Goal: Task Accomplishment & Management: Use online tool/utility

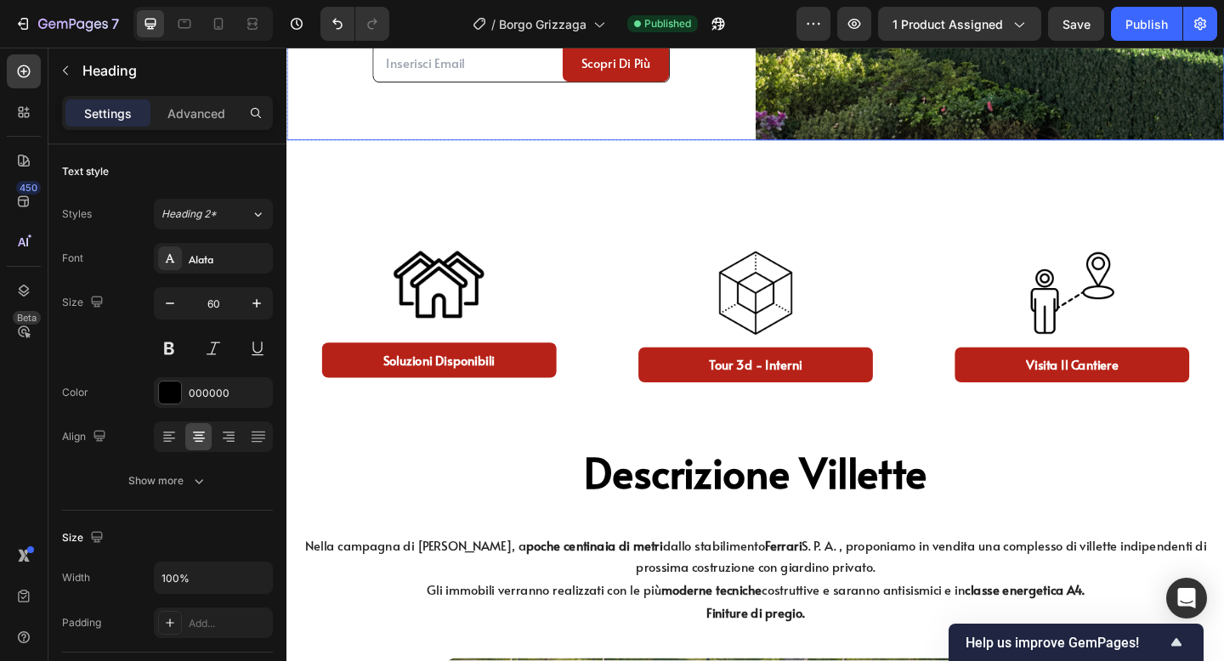
scroll to position [535, 0]
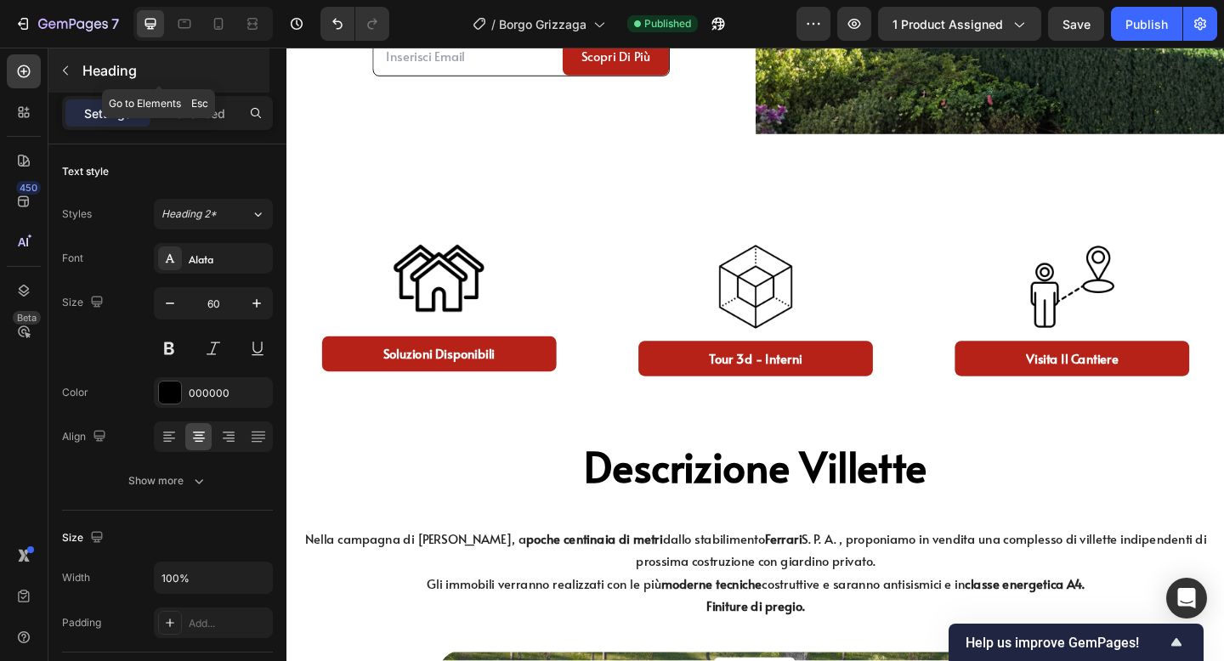
click at [82, 67] on p "Heading" at bounding box center [174, 70] width 184 height 20
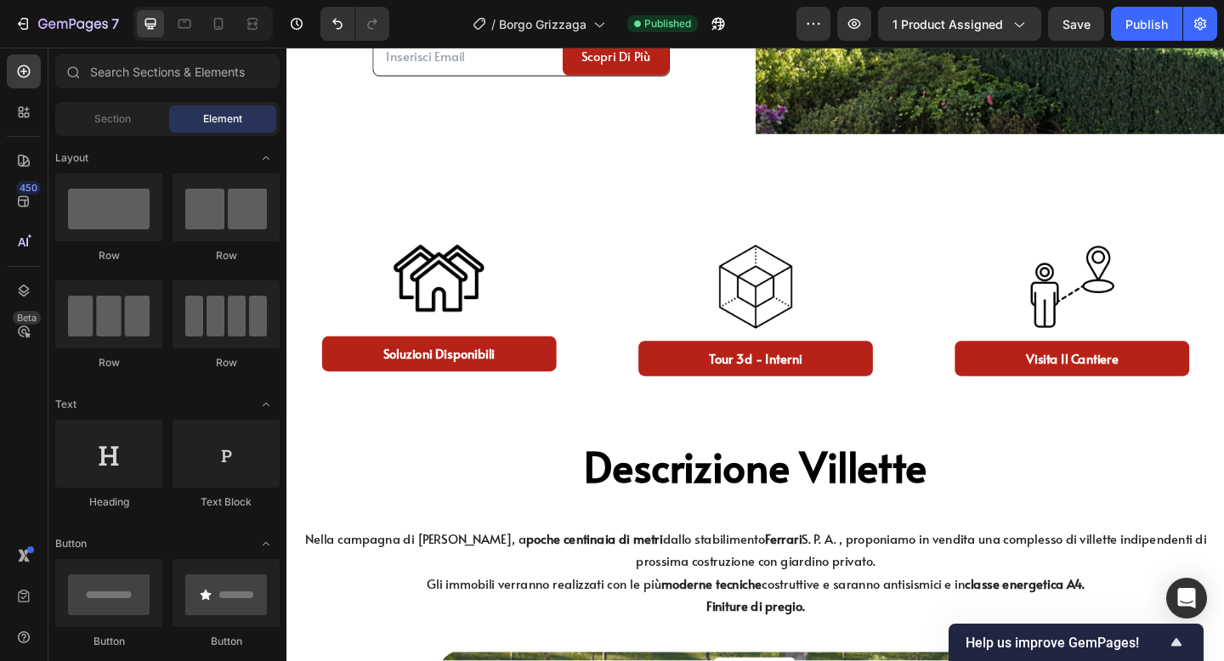
click at [105, 100] on div "Sections(18) Elements(84) Section Element Hero Section Product Detail Brands Tr…" at bounding box center [167, 355] width 238 height 603
click at [104, 109] on div "Section" at bounding box center [112, 118] width 107 height 27
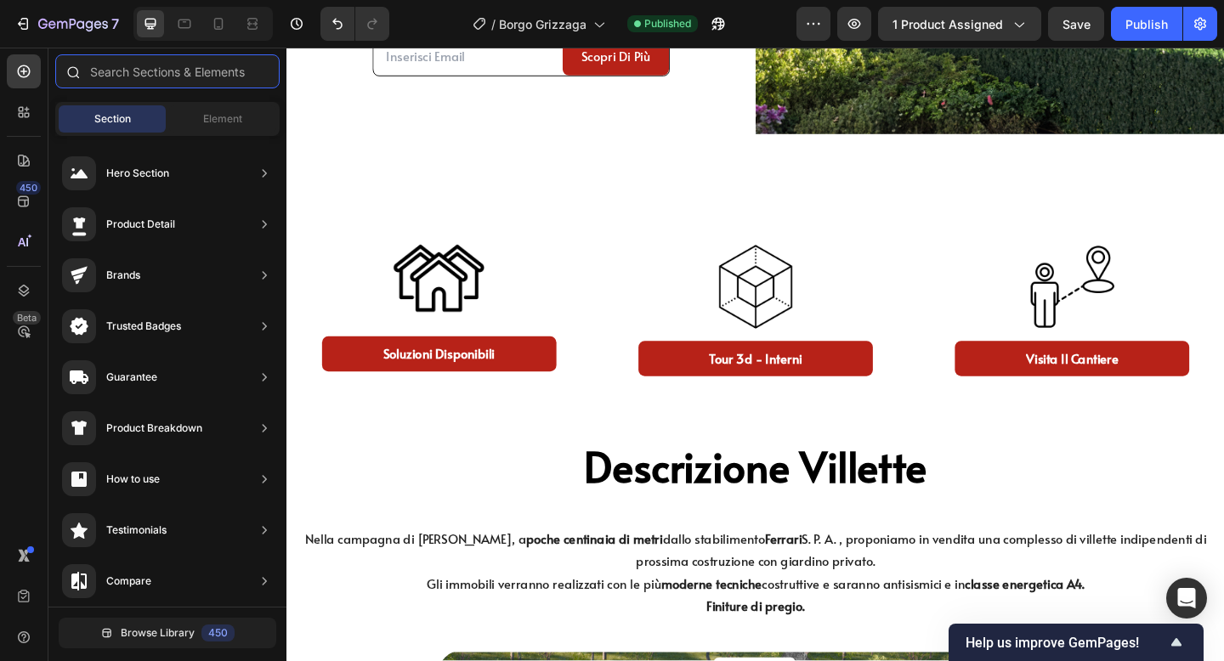
click at [136, 74] on input "text" at bounding box center [167, 71] width 224 height 34
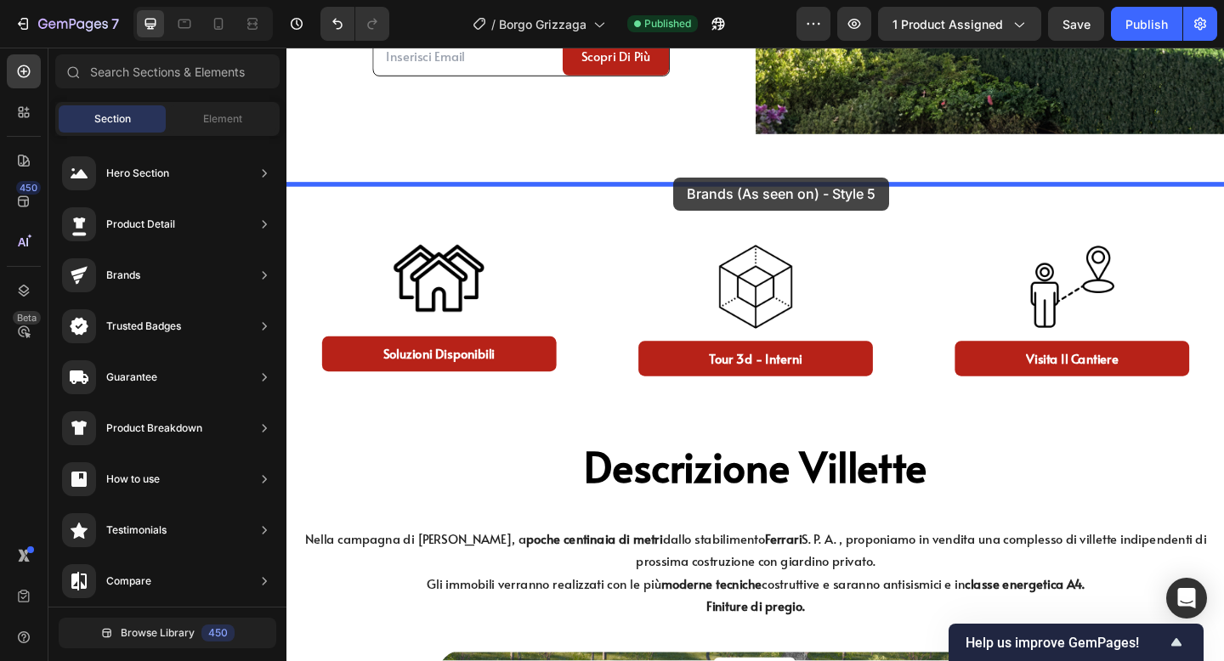
drag, startPoint x: 658, startPoint y: 226, endPoint x: 703, endPoint y: 192, distance: 56.4
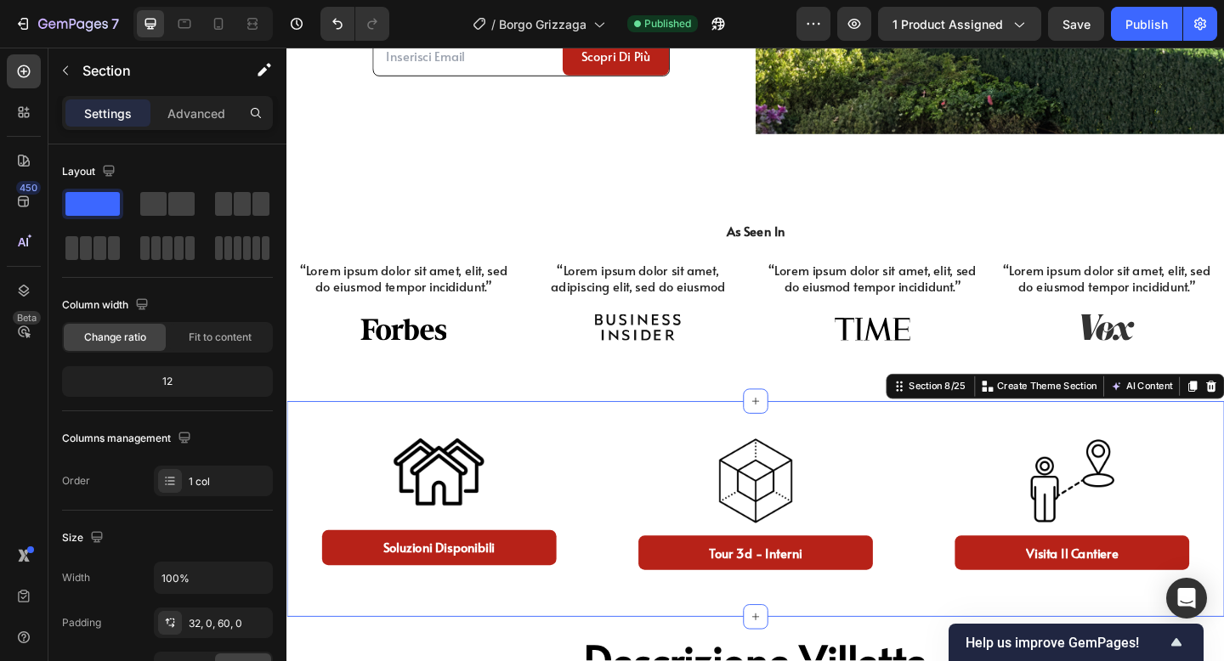
click at [618, 444] on div "Image soluzioni disponibili Button Image tour 3d - interni Button Image Visita …" at bounding box center [796, 550] width 1020 height 235
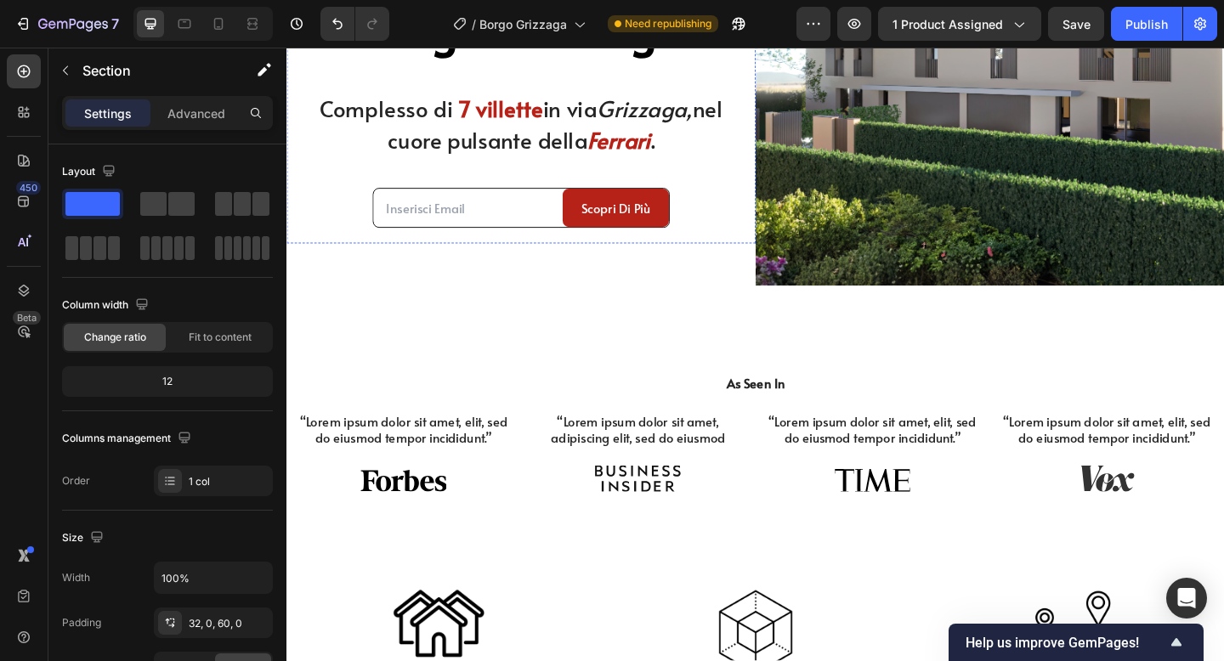
scroll to position [375, 0]
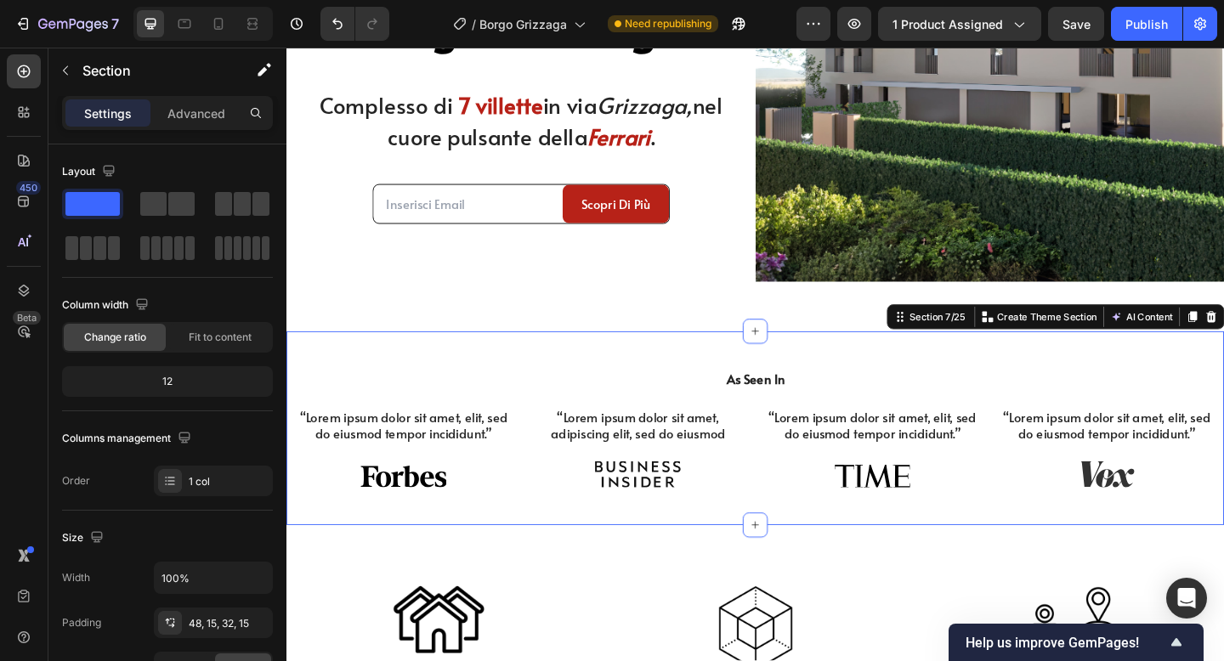
click at [960, 368] on div "As Seen In Heading “Lorem ipsum dolor sit amet, elit, sed do eiusmod tempor inc…" at bounding box center [796, 462] width 1020 height 211
click at [626, 380] on div "As Seen In Heading “Lorem ipsum dolor sit amet, elit, sed do eiusmod tempor inc…" at bounding box center [796, 462] width 1020 height 211
click at [18, 293] on icon at bounding box center [23, 290] width 17 height 17
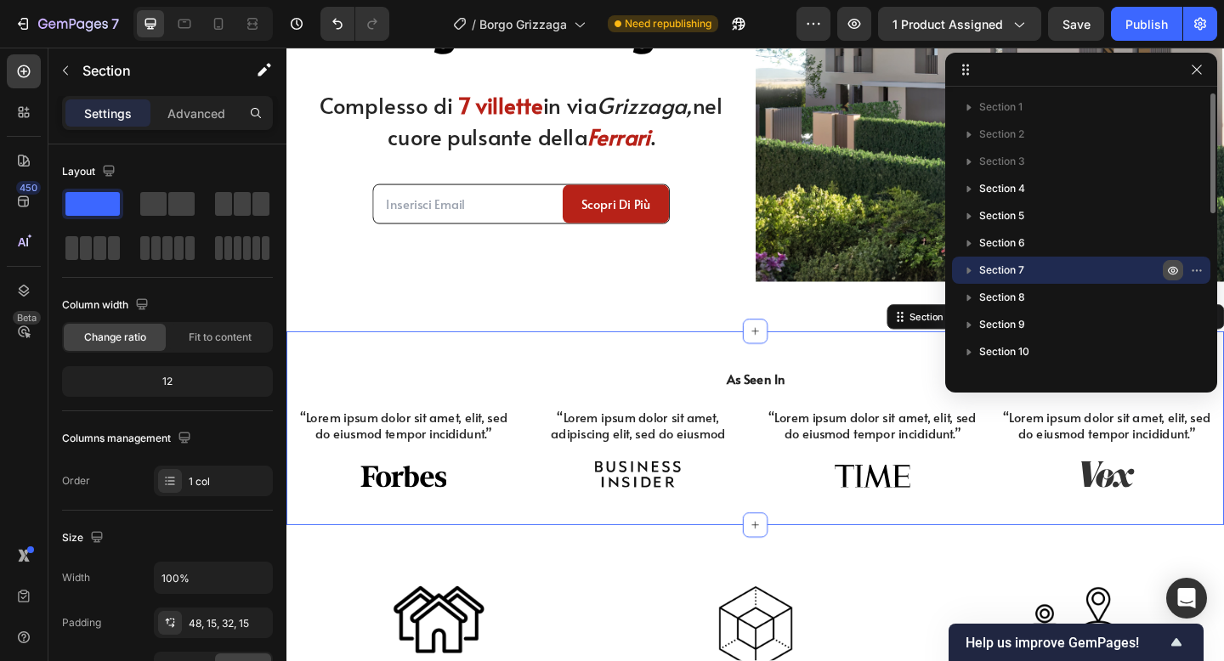
click at [1177, 272] on icon "button" at bounding box center [1173, 271] width 10 height 8
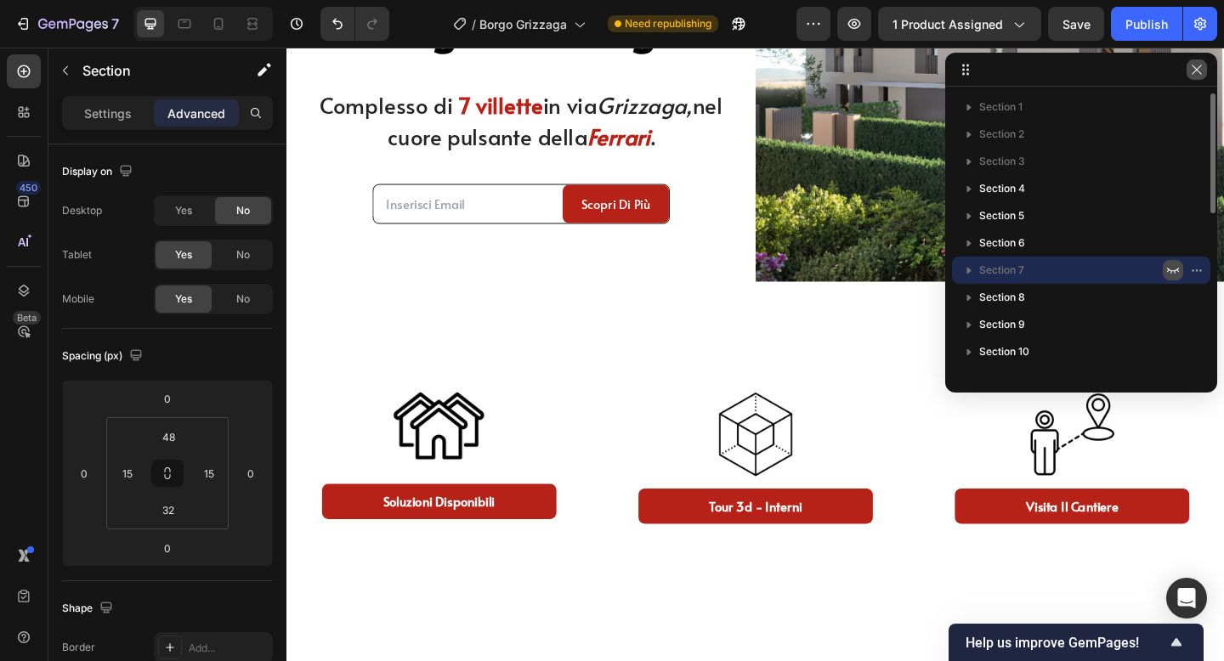
click at [1205, 75] on button "button" at bounding box center [1197, 69] width 20 height 20
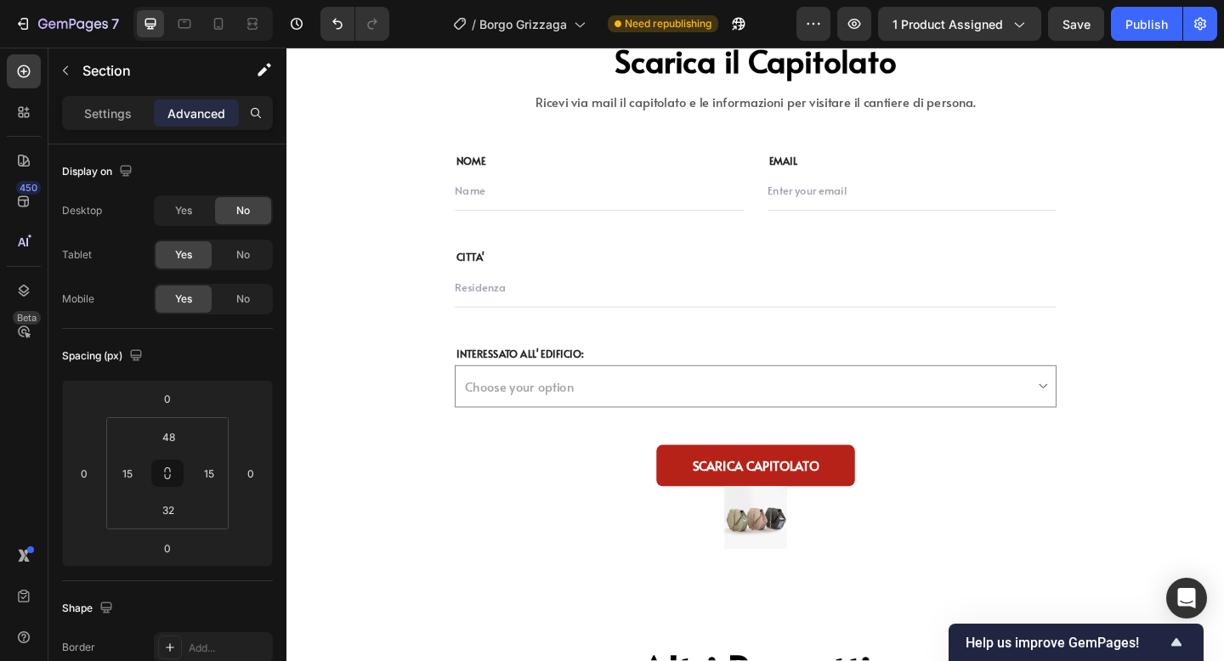
scroll to position [6284, 0]
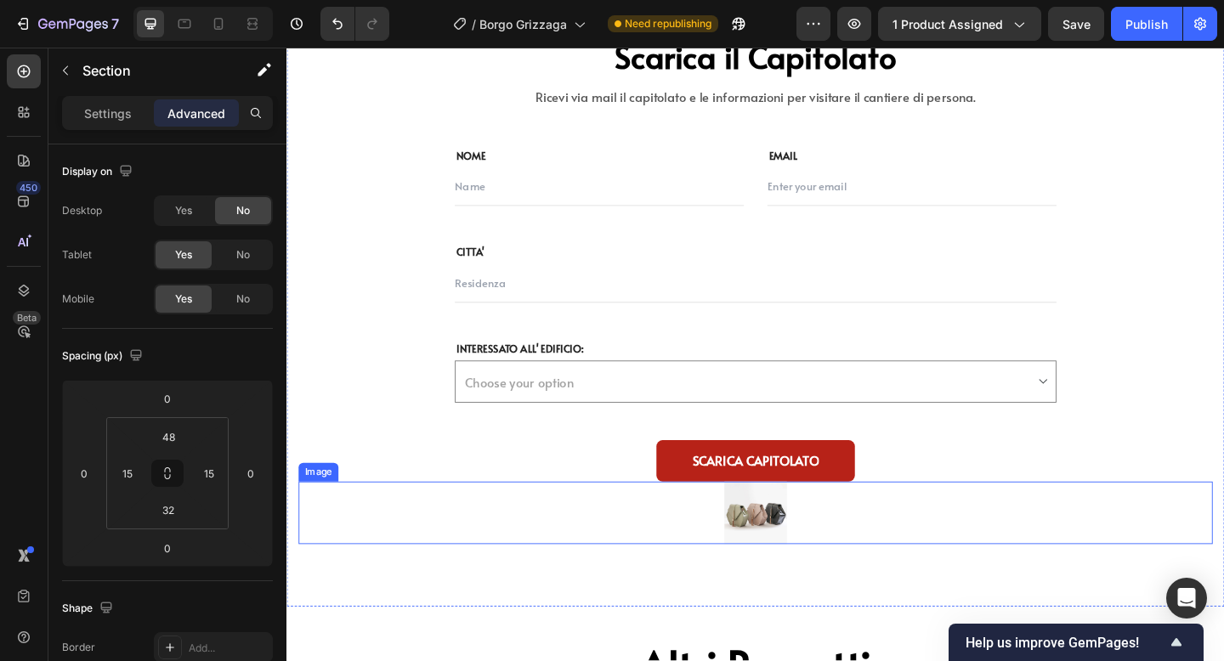
click at [809, 573] on img at bounding box center [796, 554] width 68 height 68
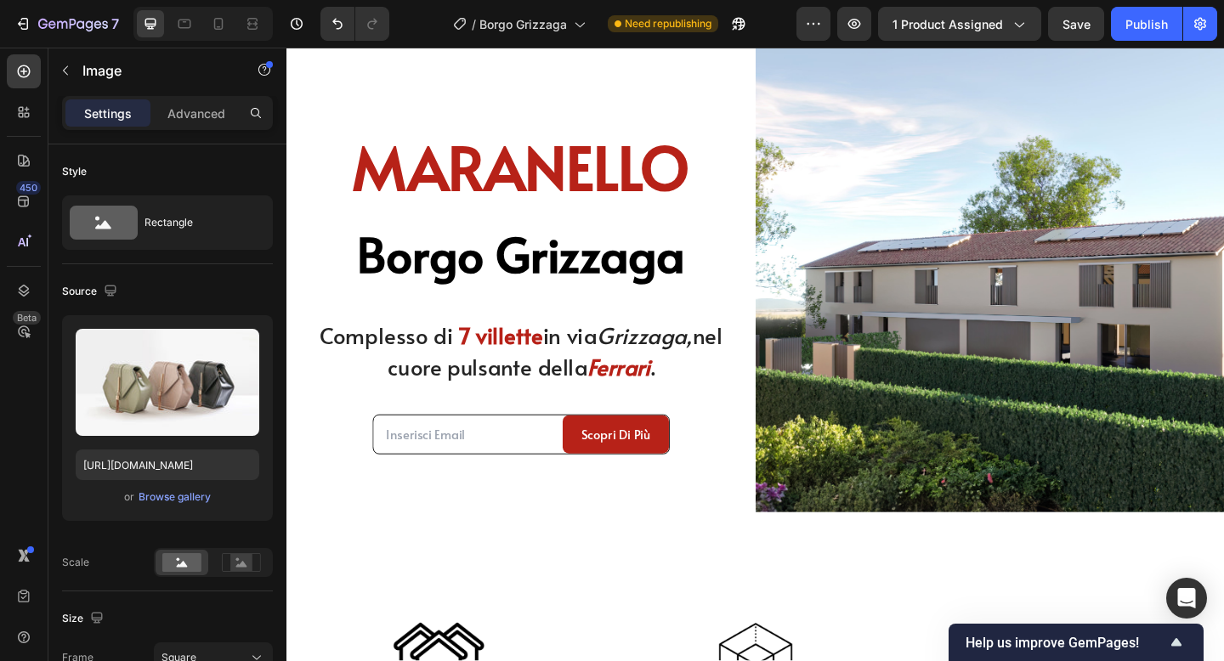
scroll to position [127, 0]
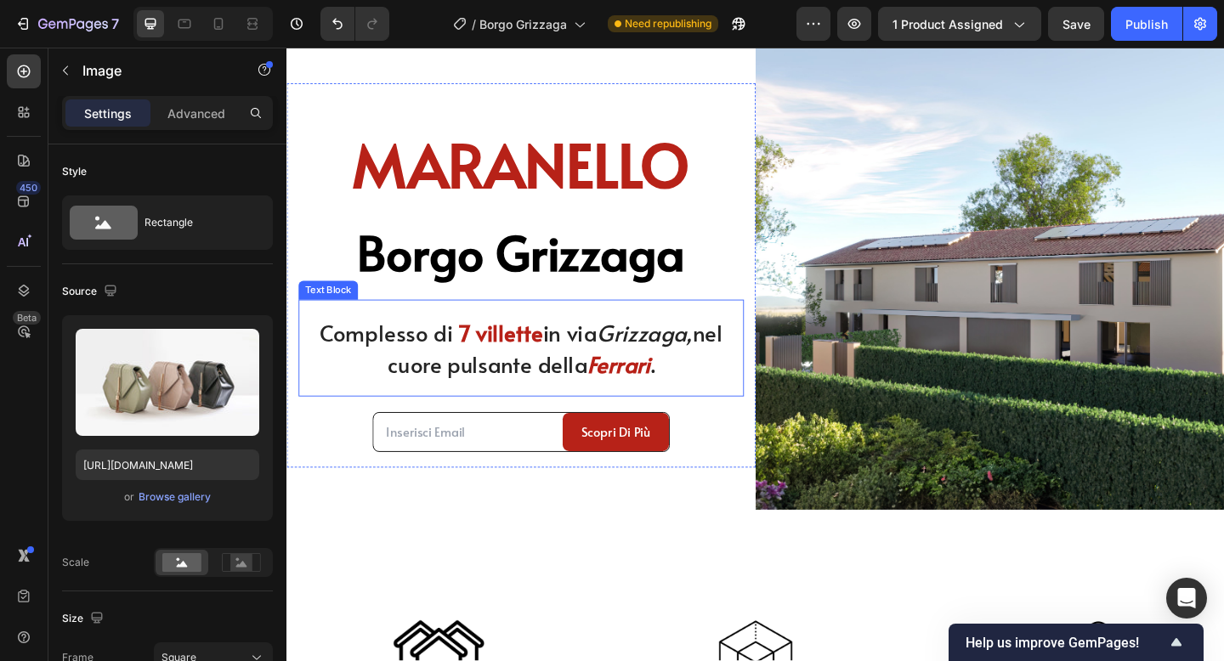
click at [461, 394] on span "in via Grizzaga, nel cuore pulsante della" at bounding box center [578, 375] width 365 height 67
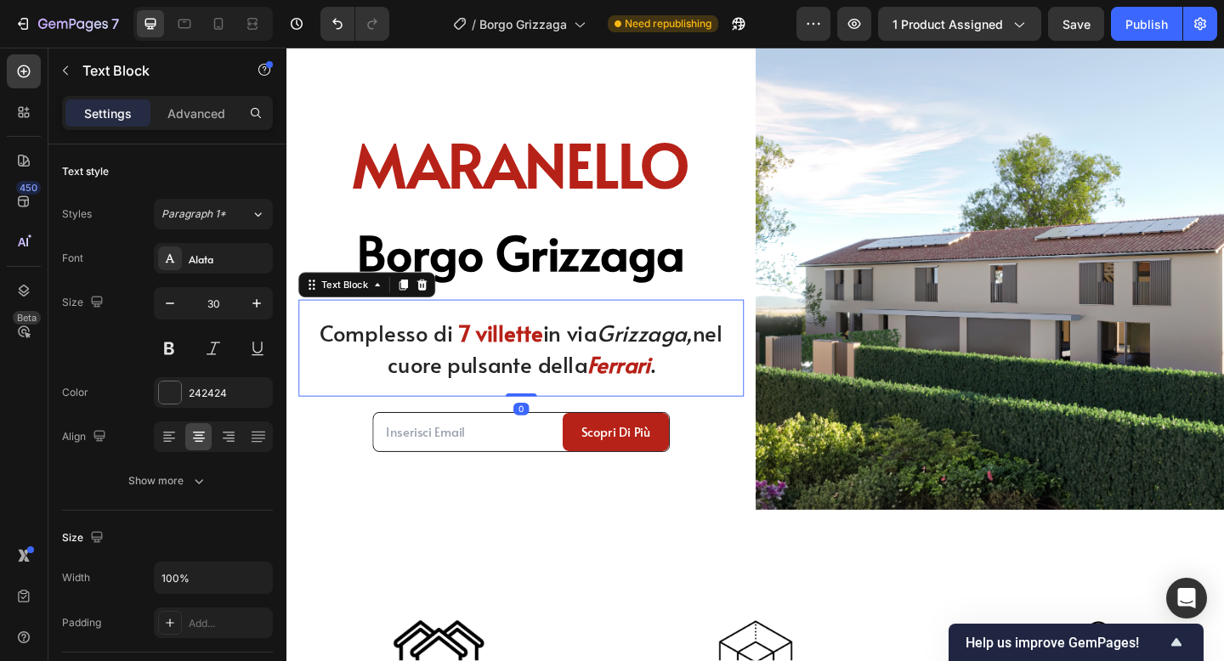
click at [461, 394] on span "in via Grizzaga, nel cuore pulsante della" at bounding box center [578, 375] width 365 height 67
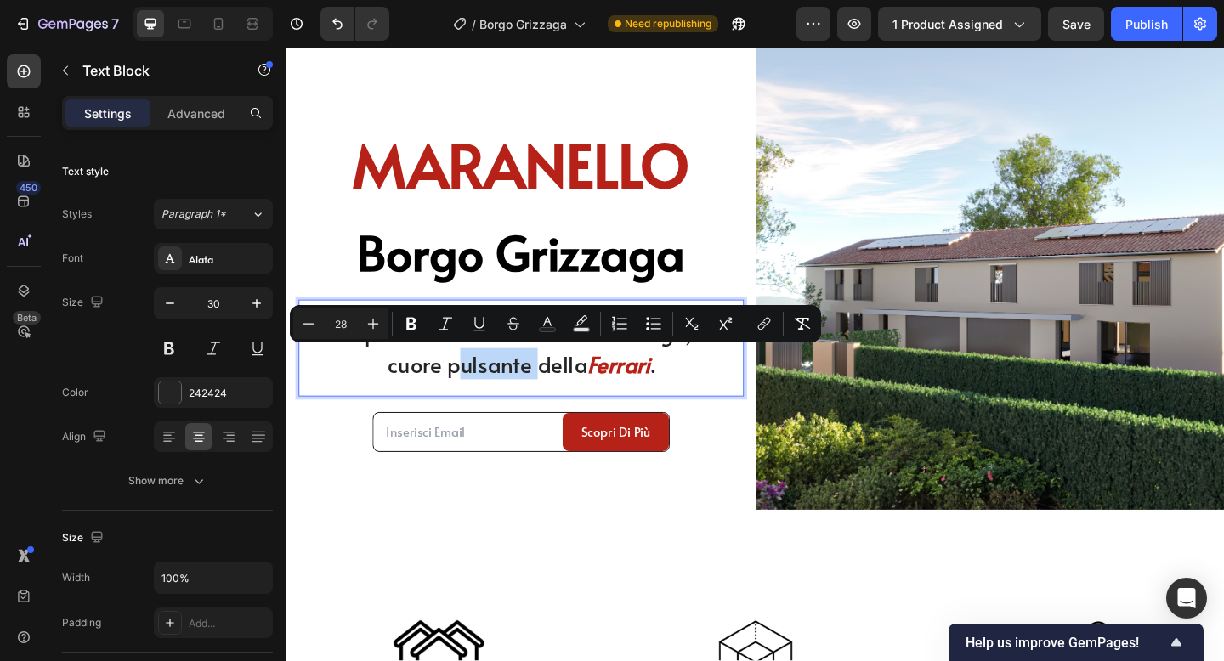
click at [461, 394] on span "in via Grizzaga, nel cuore pulsante della" at bounding box center [578, 375] width 365 height 67
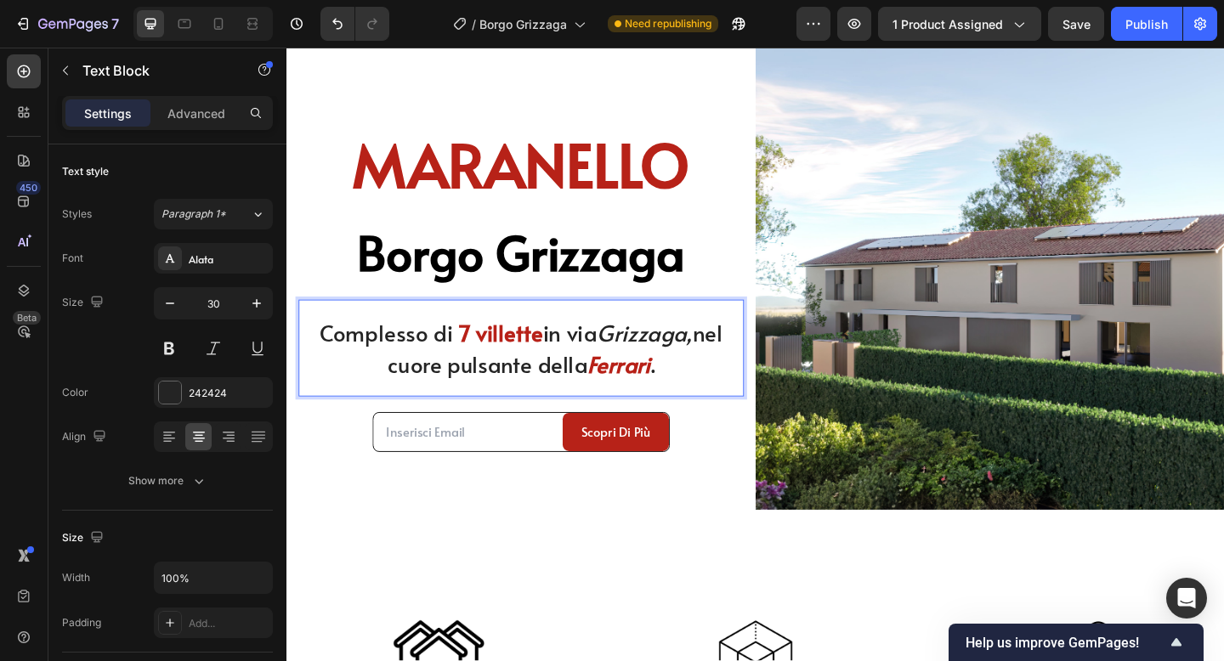
click at [654, 409] on div "Complesso di 7 villette in [GEOGRAPHIC_DATA], nel cuore pulsante della Ferrari ." at bounding box center [541, 374] width 484 height 71
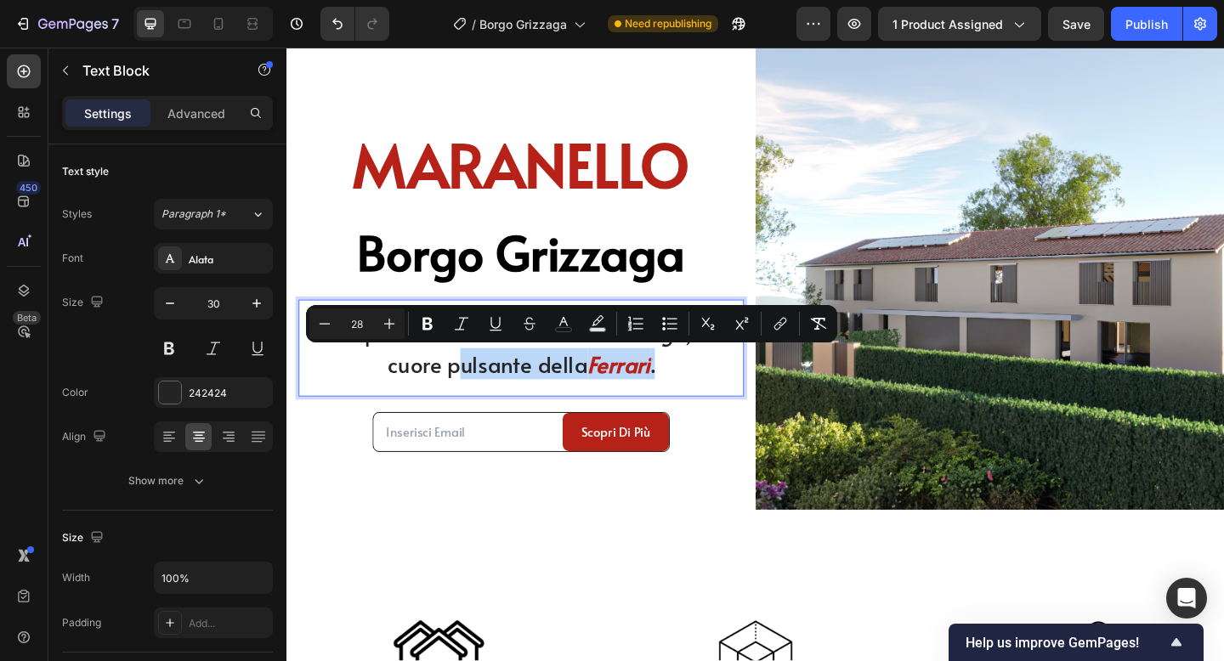
drag, startPoint x: 711, startPoint y: 408, endPoint x: 457, endPoint y: 402, distance: 254.2
click at [457, 402] on p "Complesso di 7 villette in [GEOGRAPHIC_DATA], nel cuore pulsante della Ferrari ." at bounding box center [541, 375] width 481 height 68
click at [609, 390] on span "in via Grizzaga, nel cuore pulsante della" at bounding box center [578, 375] width 365 height 67
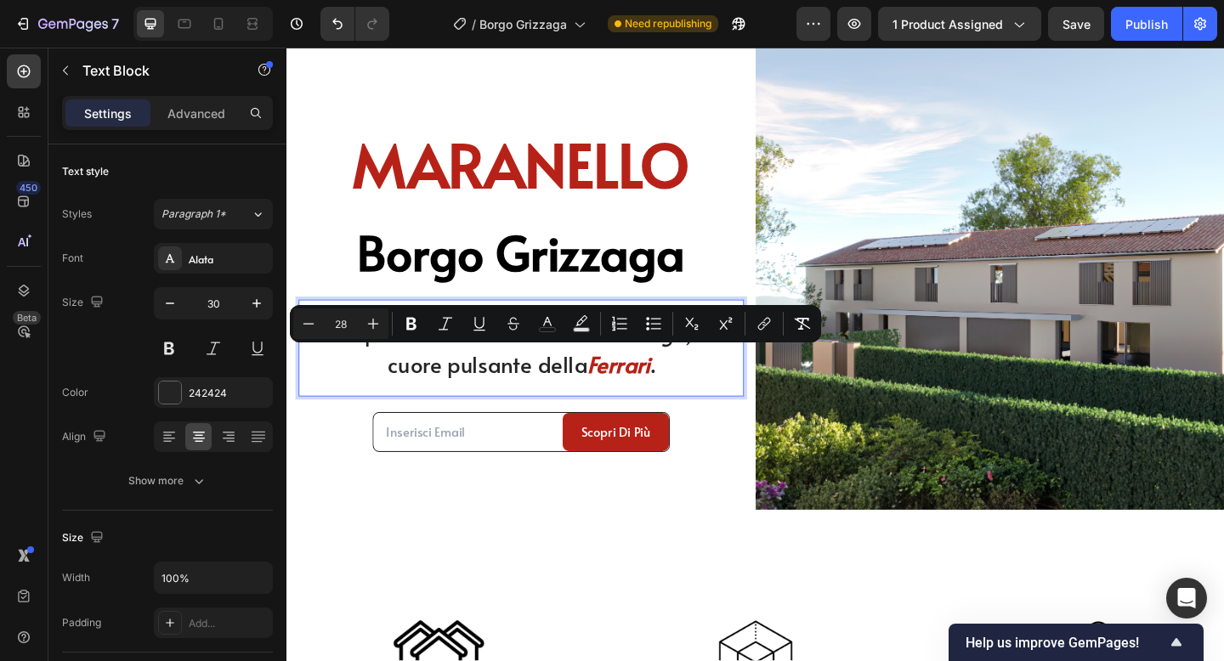
drag, startPoint x: 610, startPoint y: 390, endPoint x: 496, endPoint y: 391, distance: 114.7
click at [495, 391] on span "in via Grizzaga, nel cuore pulsante della" at bounding box center [578, 375] width 365 height 67
click at [576, 391] on span "in via Grizzaga, nel cuore pulsante della" at bounding box center [578, 375] width 365 height 67
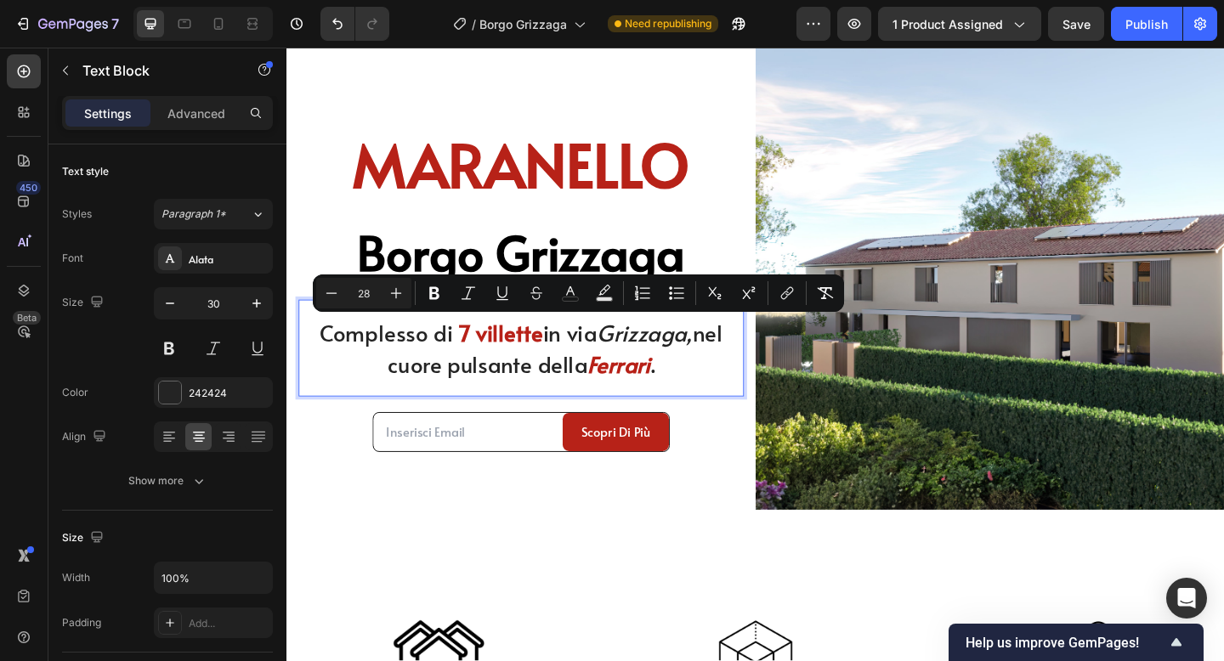
drag, startPoint x: 734, startPoint y: 355, endPoint x: 611, endPoint y: 399, distance: 130.6
click at [611, 399] on span "in via Grizzaga, nel cuore pulsante della" at bounding box center [578, 375] width 365 height 67
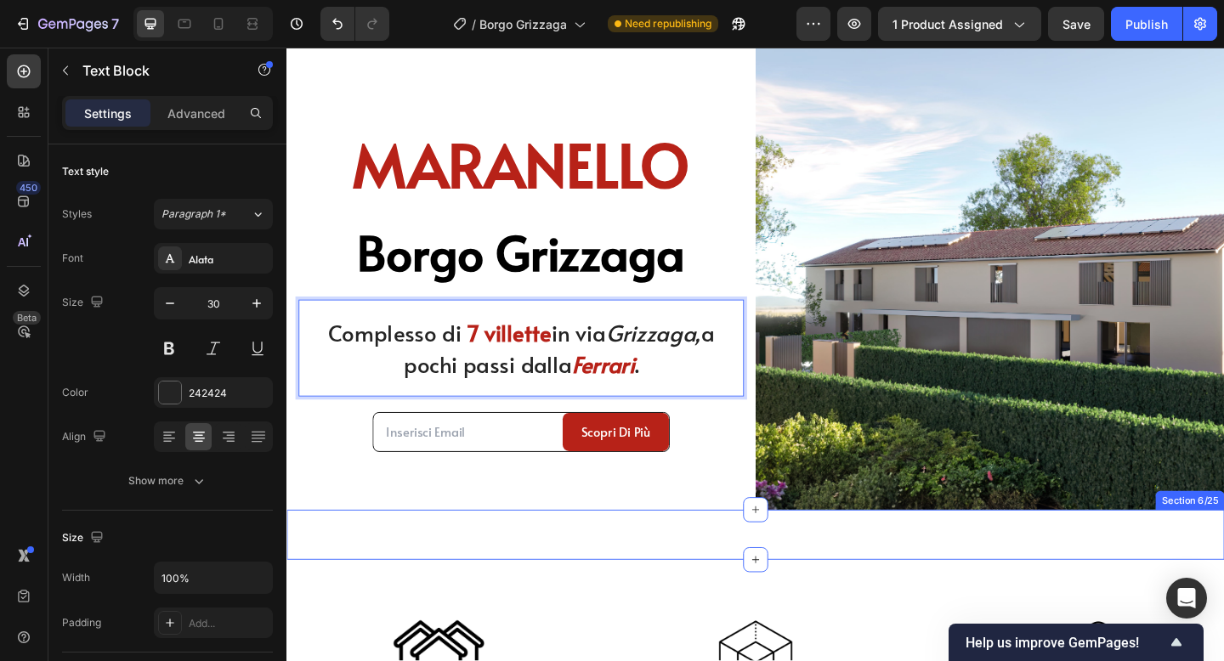
click at [627, 589] on div "Icon Section 6/25" at bounding box center [796, 578] width 1020 height 54
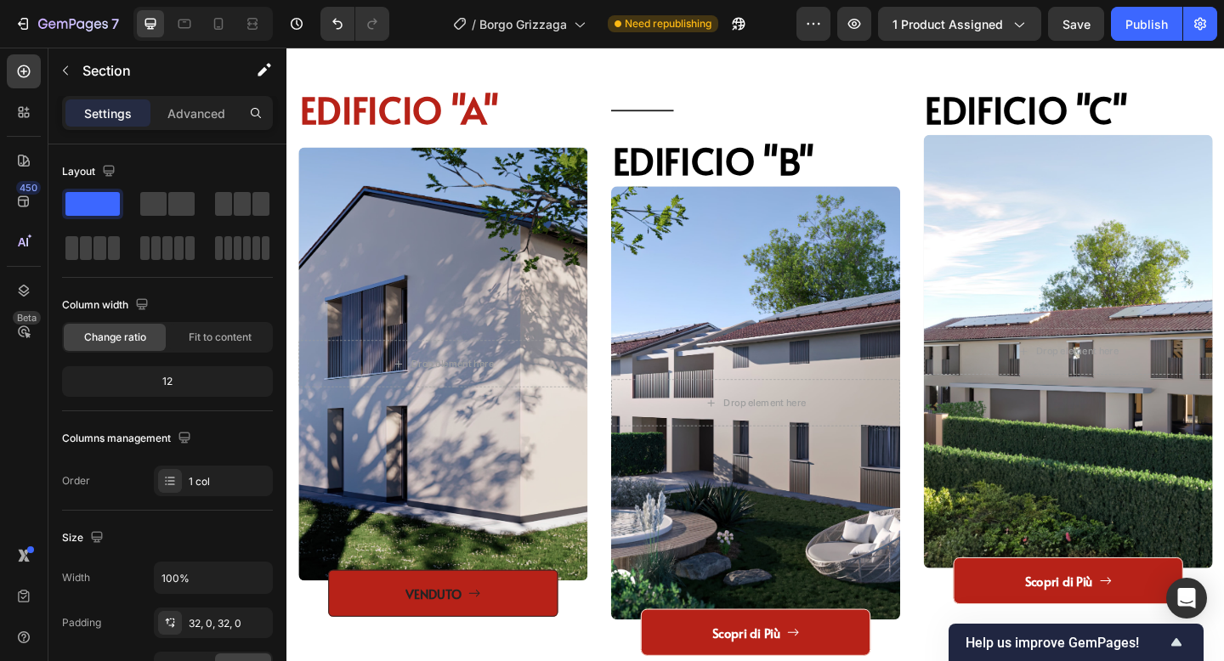
scroll to position [1761, 0]
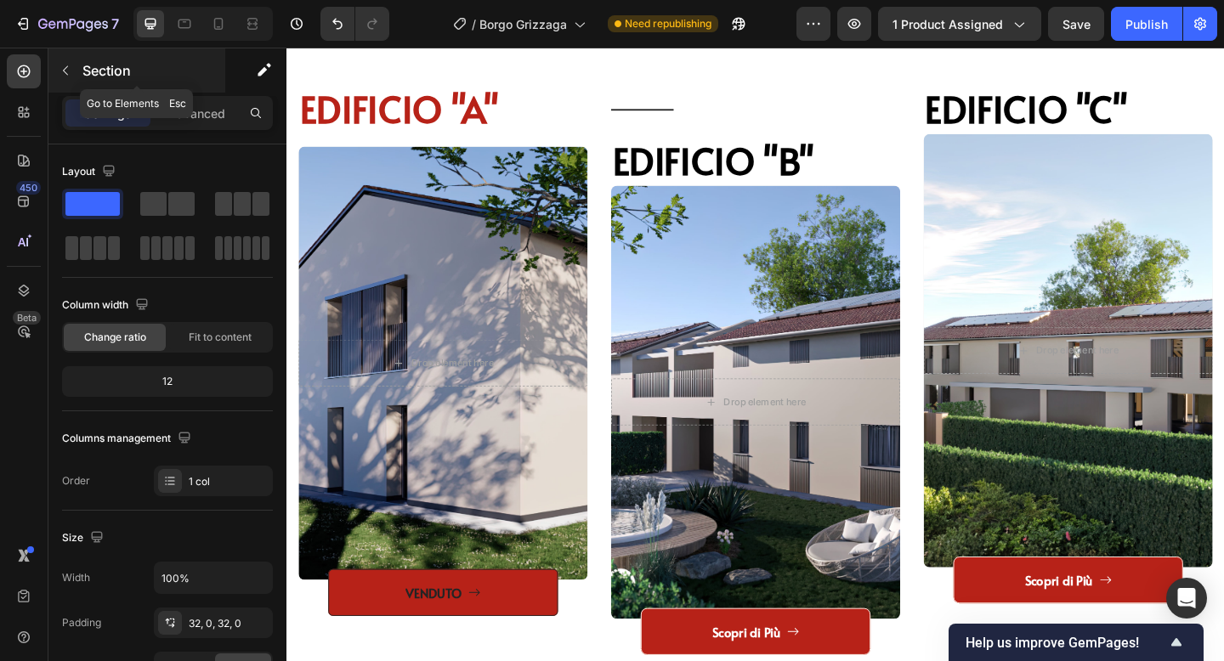
click at [57, 80] on button "button" at bounding box center [65, 70] width 27 height 27
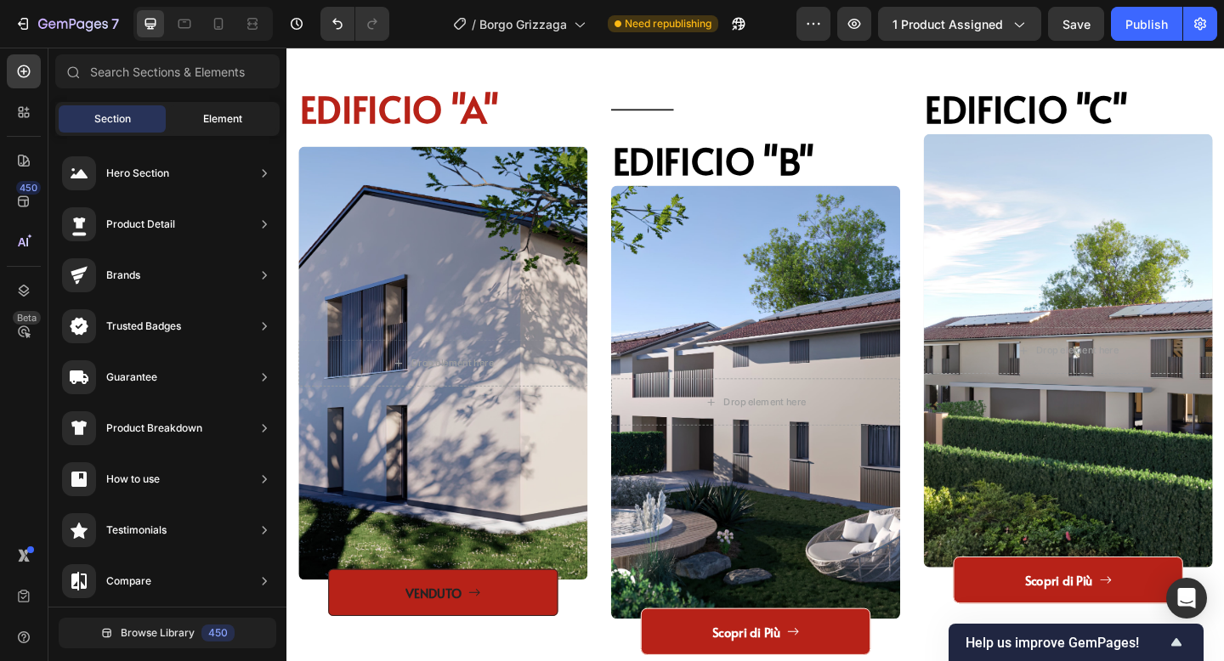
click at [205, 124] on span "Element" at bounding box center [222, 118] width 39 height 15
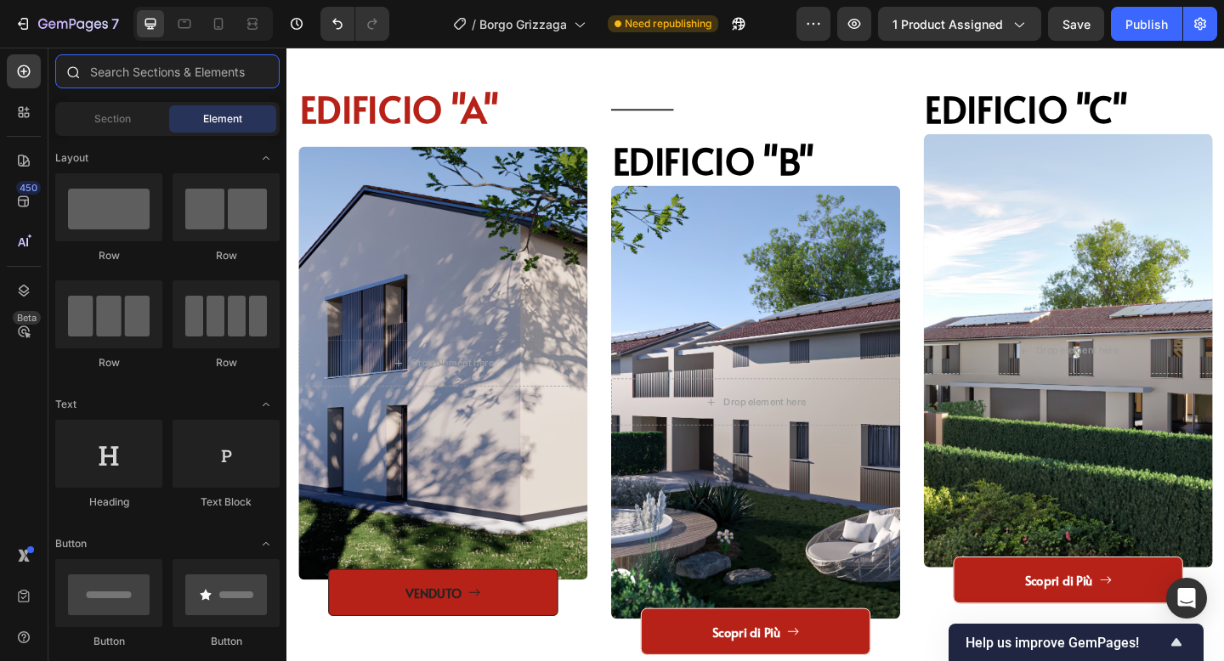
click at [171, 70] on input "text" at bounding box center [167, 71] width 224 height 34
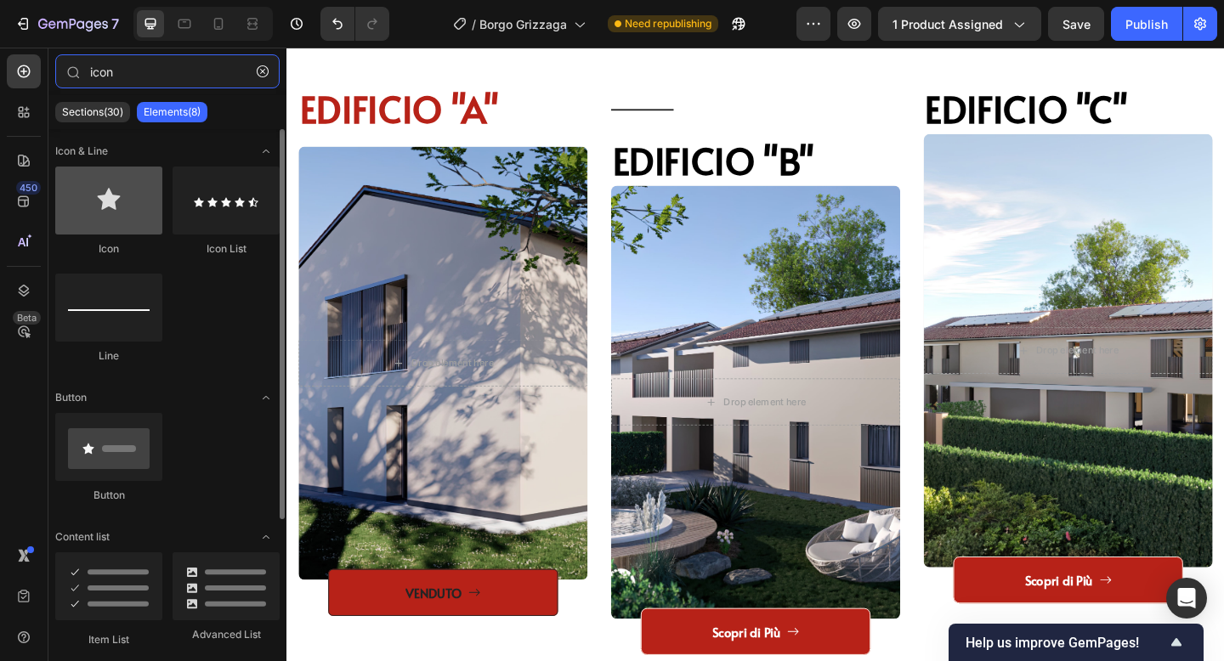
type input "icon"
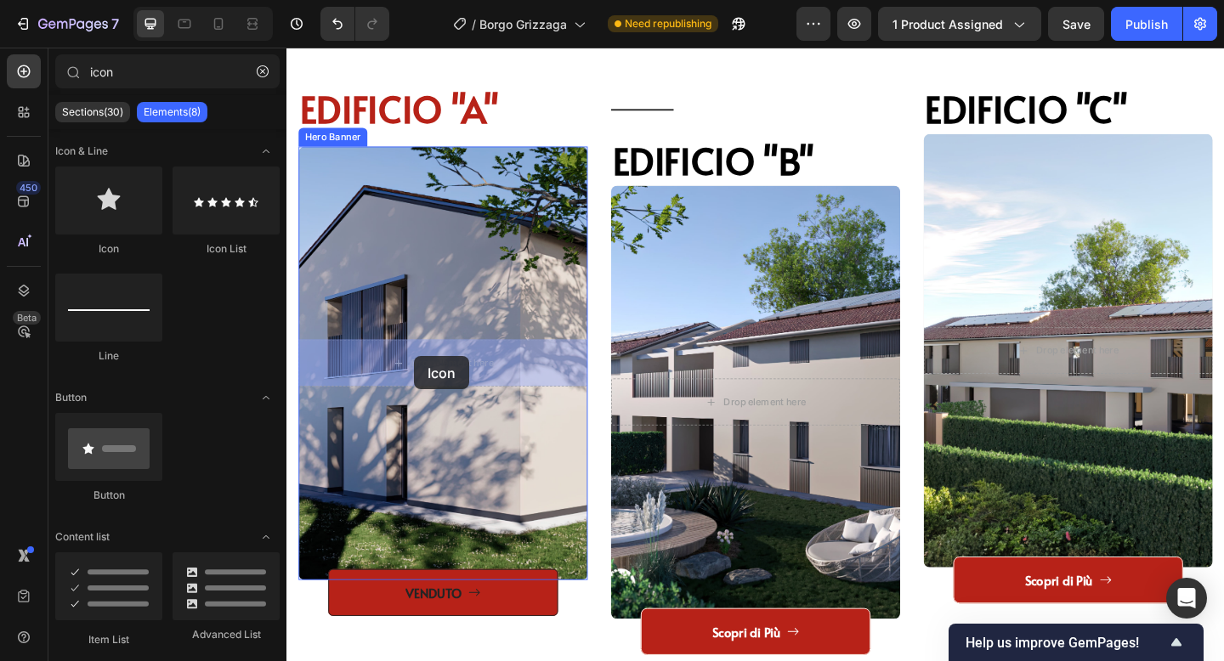
drag, startPoint x: 384, startPoint y: 248, endPoint x: 425, endPoint y: 383, distance: 141.2
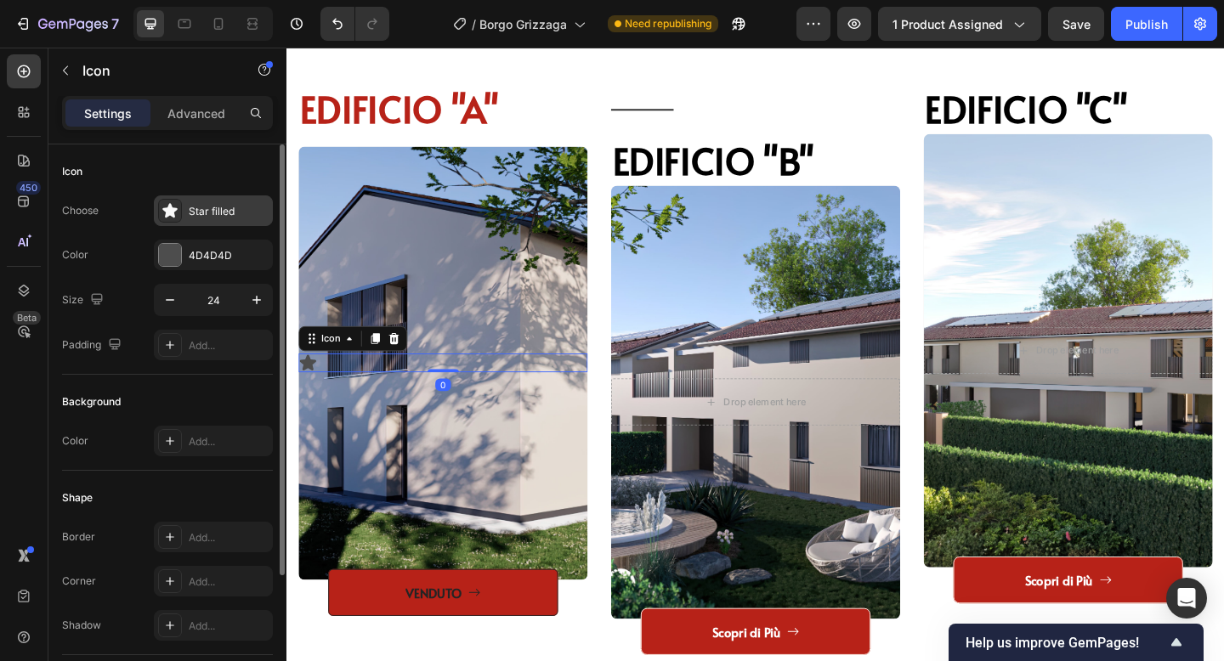
click at [241, 223] on div "Star filled" at bounding box center [213, 210] width 119 height 31
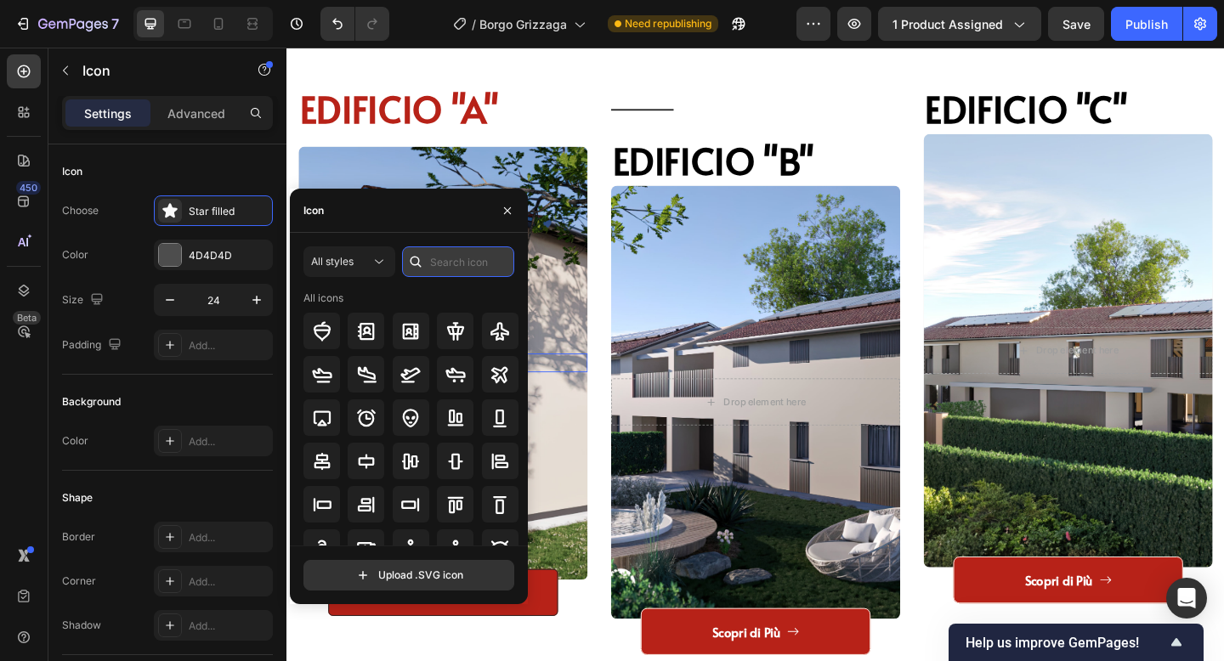
click at [471, 272] on input "text" at bounding box center [458, 261] width 112 height 31
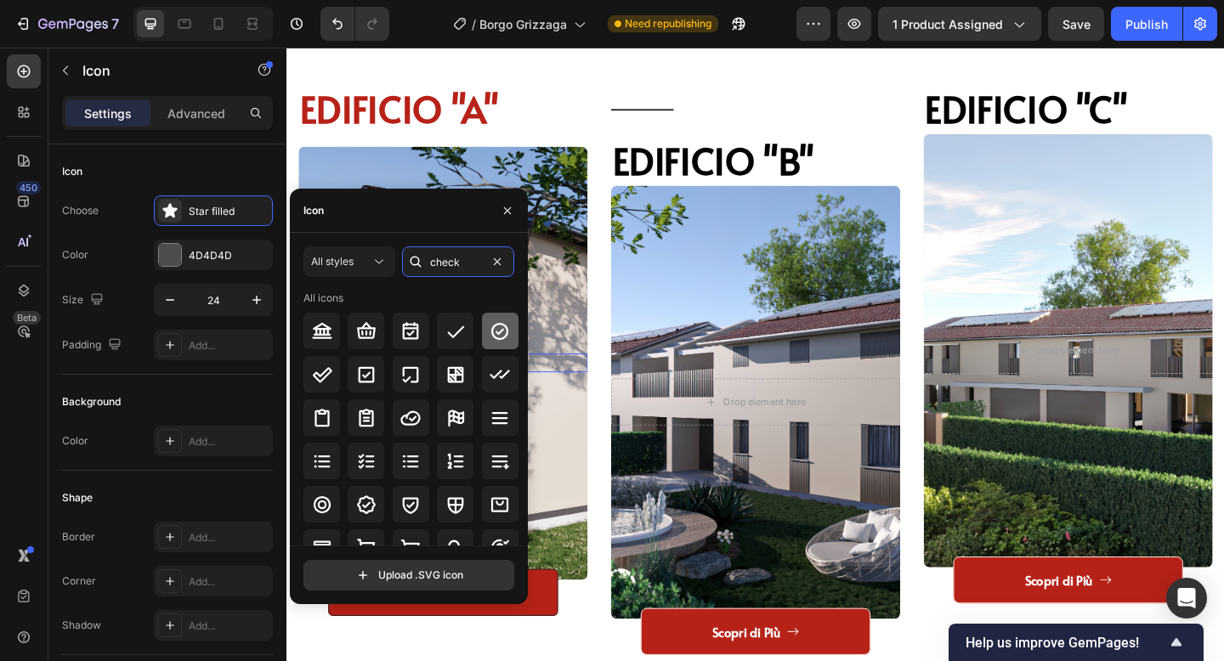
type input "check"
click at [496, 326] on icon at bounding box center [500, 331] width 20 height 20
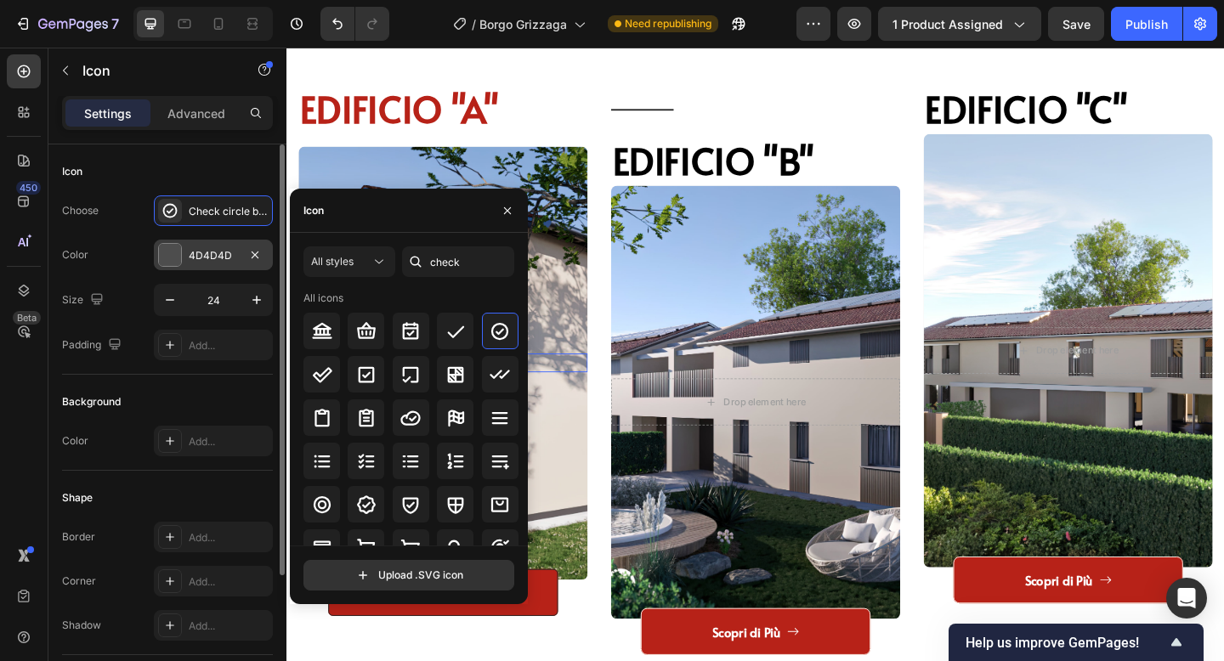
click at [180, 268] on div "4D4D4D" at bounding box center [213, 255] width 119 height 31
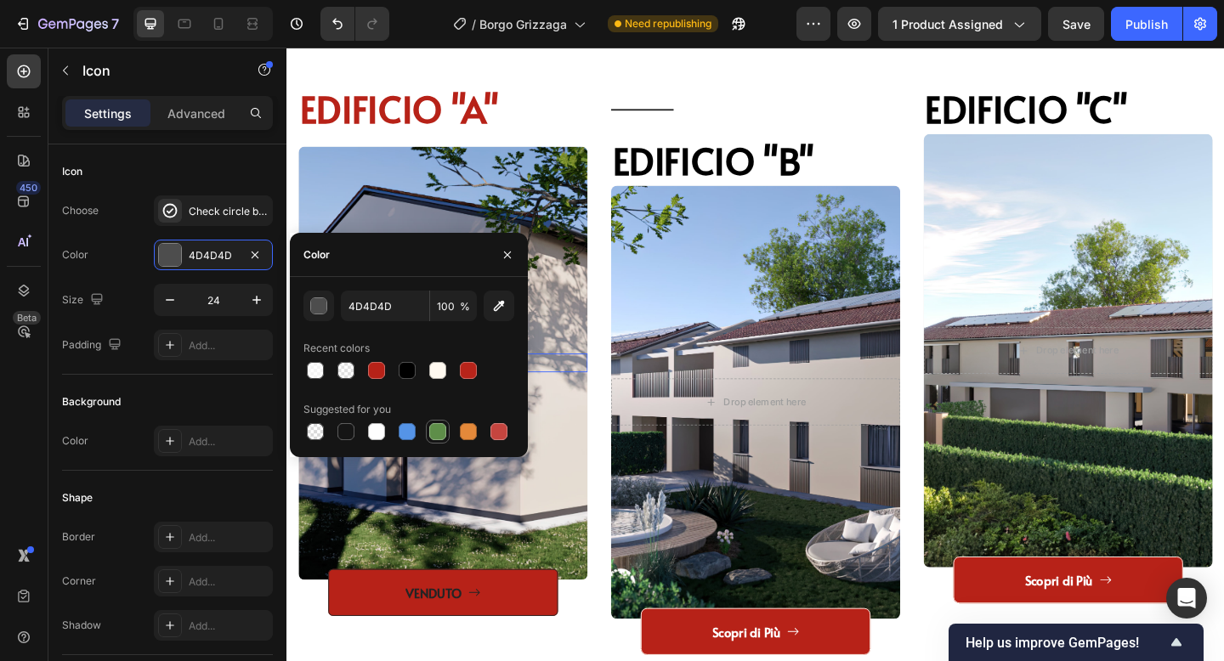
click at [439, 420] on div at bounding box center [438, 432] width 24 height 24
type input "5E8E49"
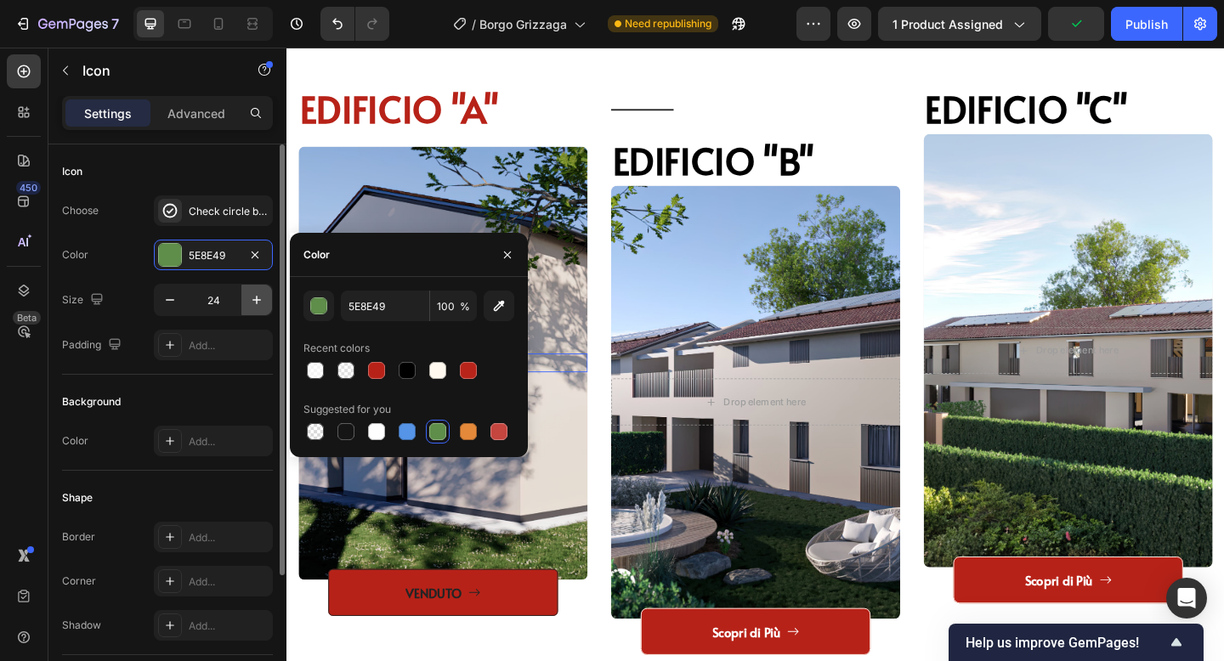
click at [256, 299] on icon "button" at bounding box center [256, 300] width 8 height 8
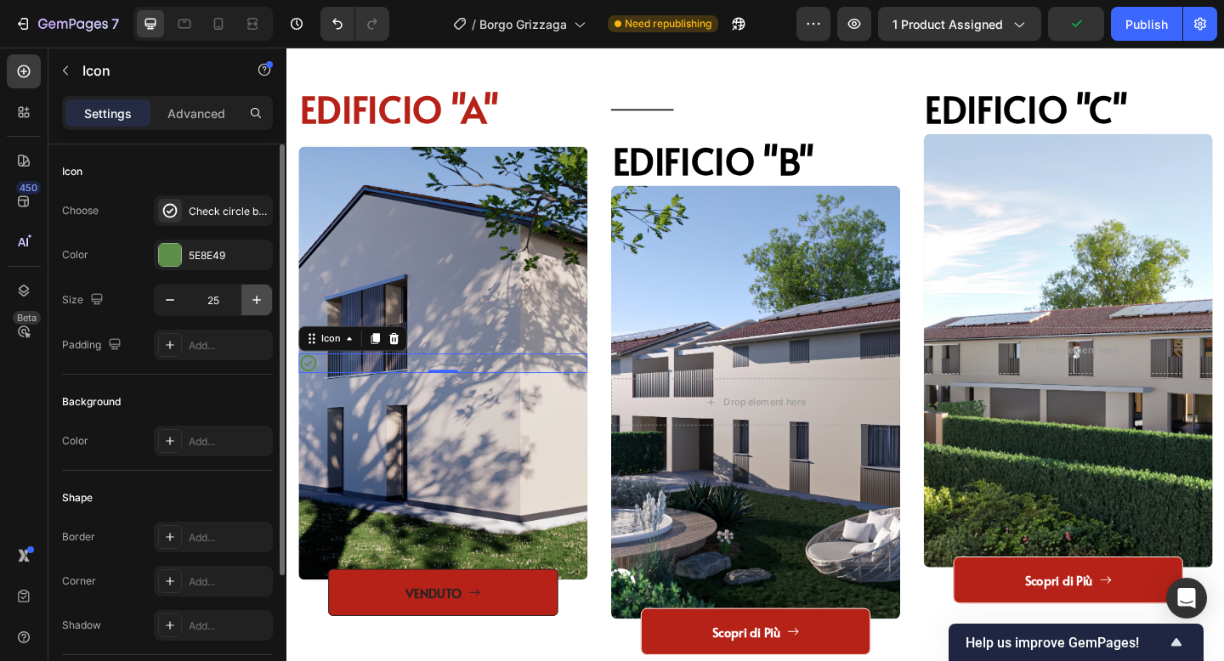
click at [256, 299] on icon "button" at bounding box center [256, 300] width 8 height 8
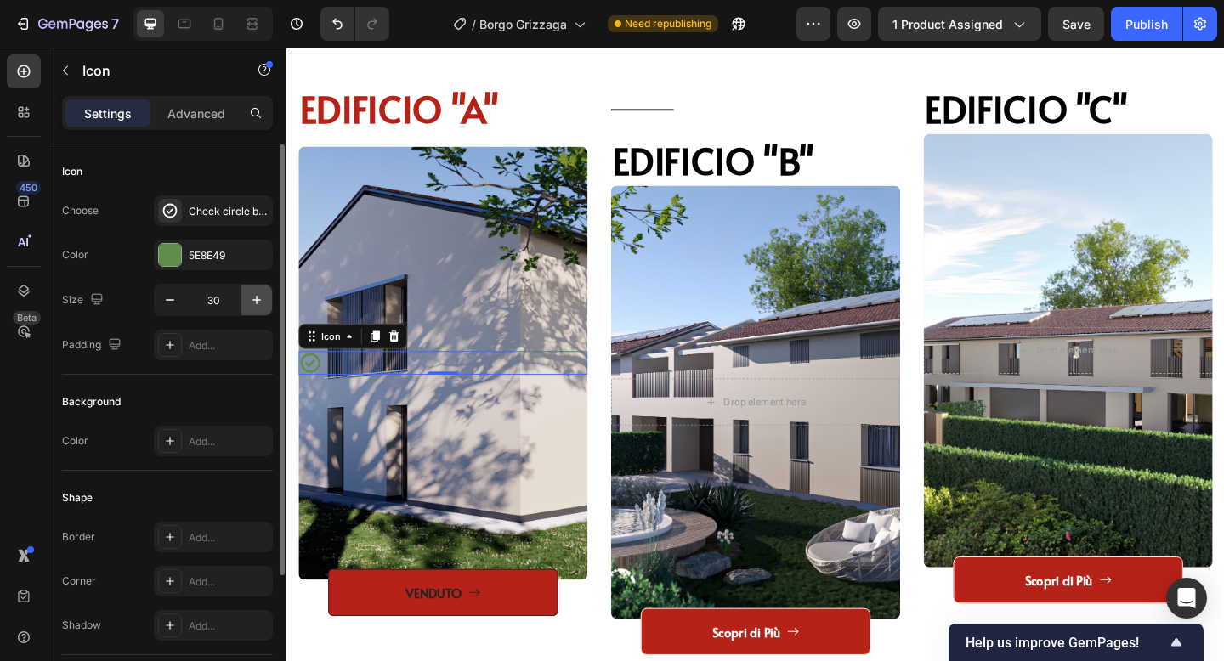
click at [256, 299] on icon "button" at bounding box center [256, 300] width 8 height 8
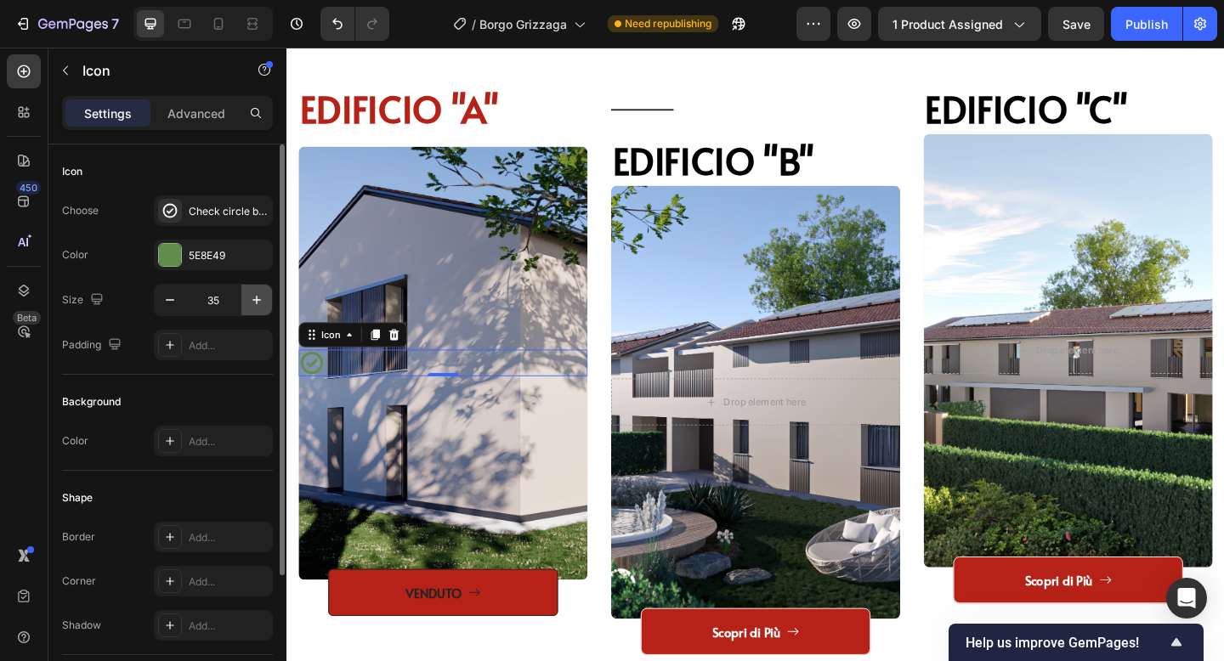
click at [256, 299] on icon "button" at bounding box center [256, 300] width 8 height 8
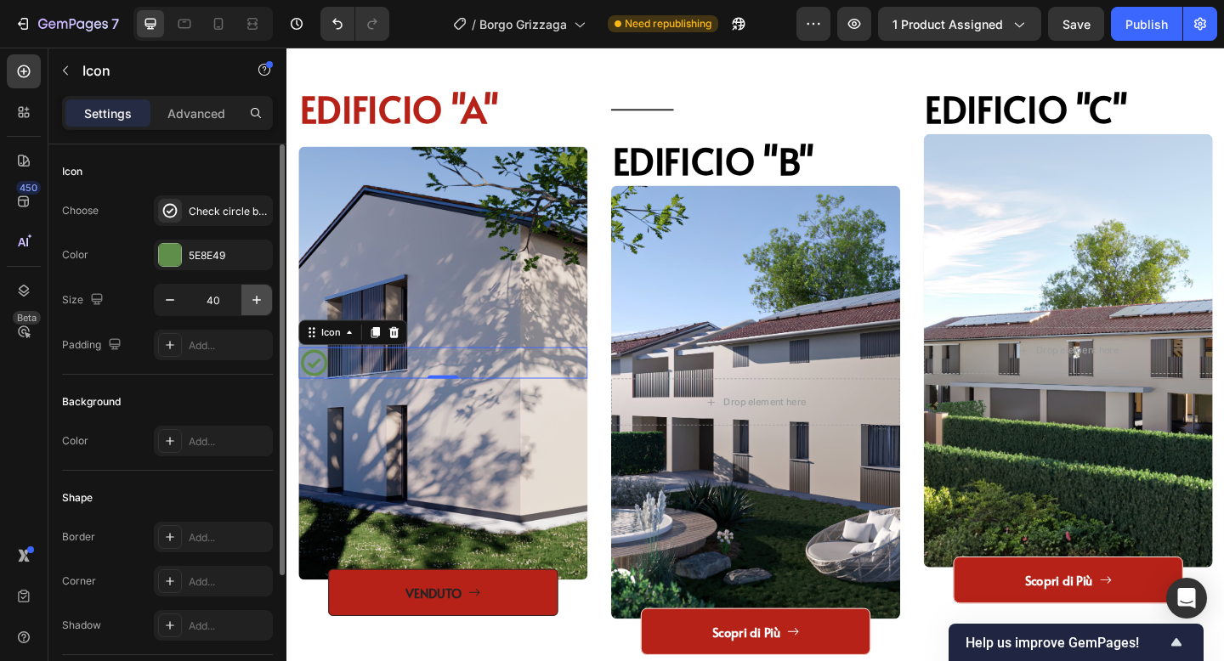
click at [256, 299] on icon "button" at bounding box center [256, 300] width 8 height 8
type input "44"
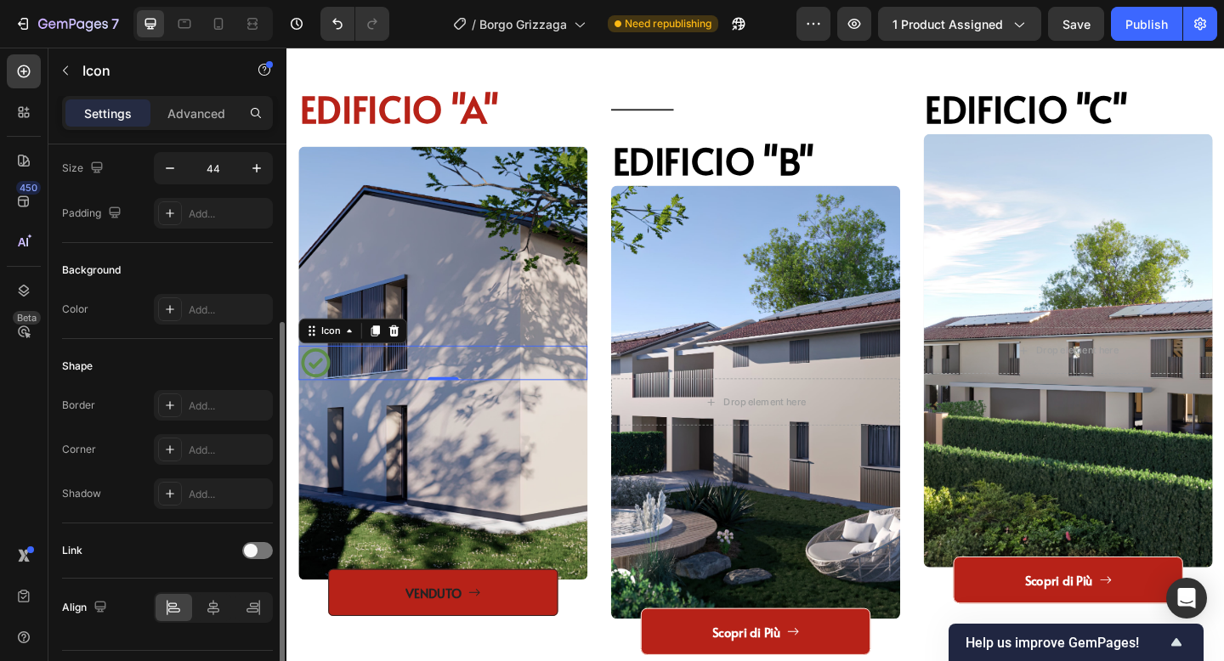
scroll to position [175, 0]
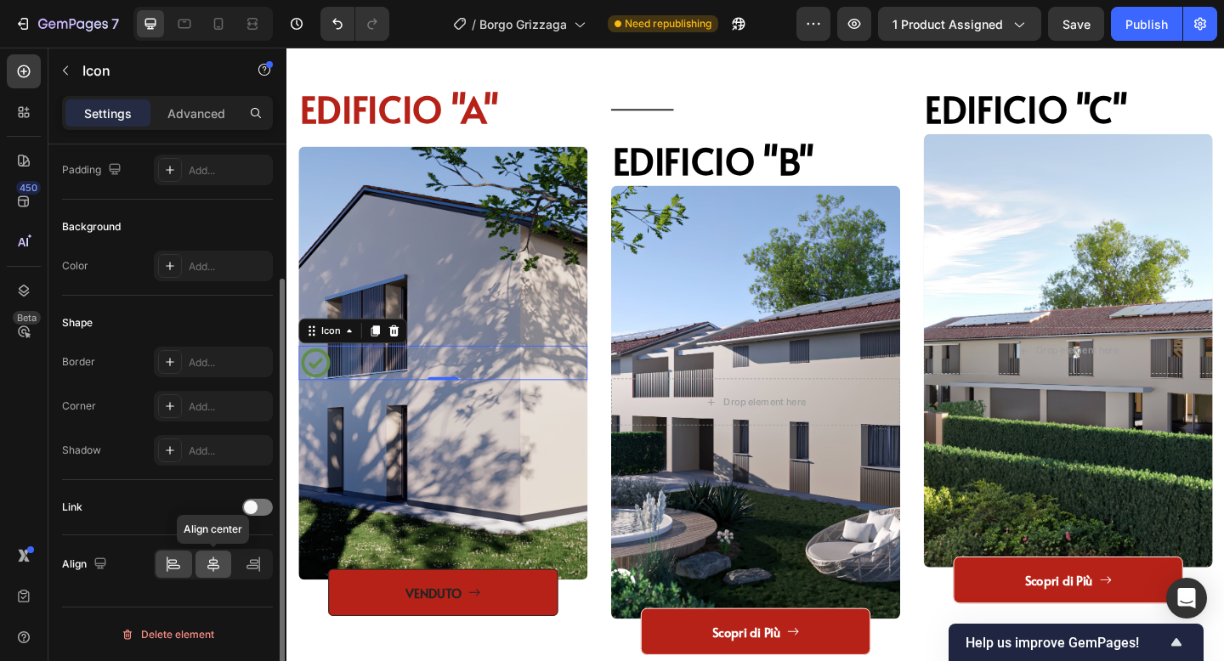
click at [212, 561] on icon at bounding box center [213, 564] width 17 height 17
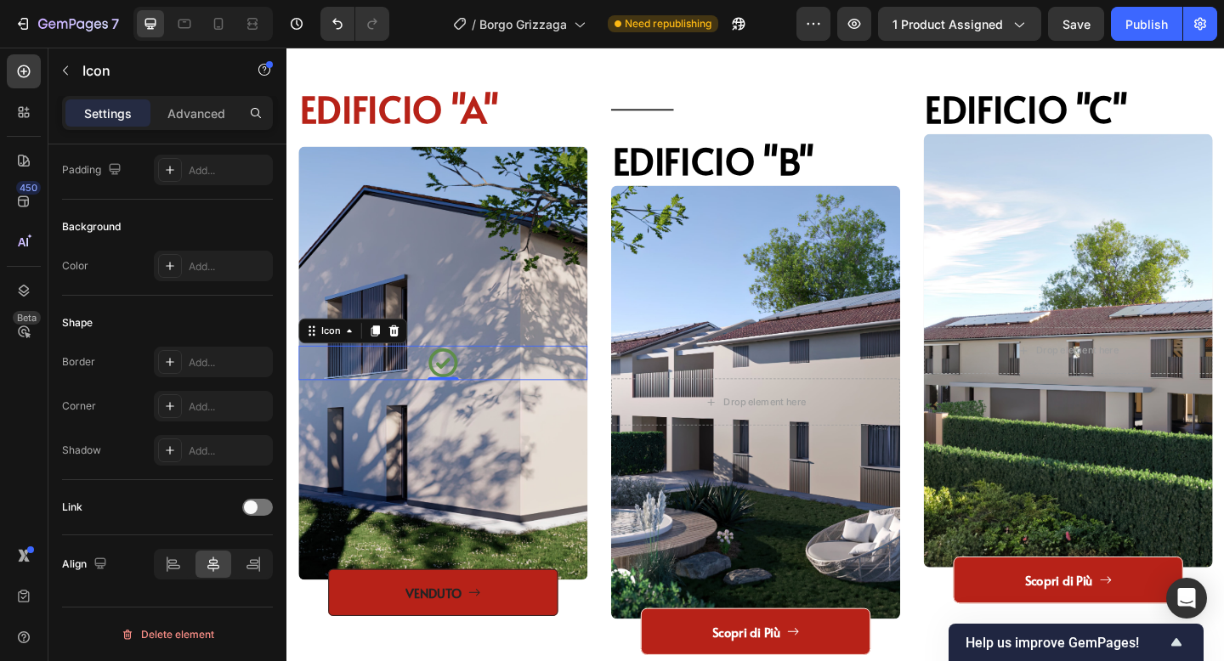
click at [461, 390] on icon at bounding box center [456, 390] width 37 height 37
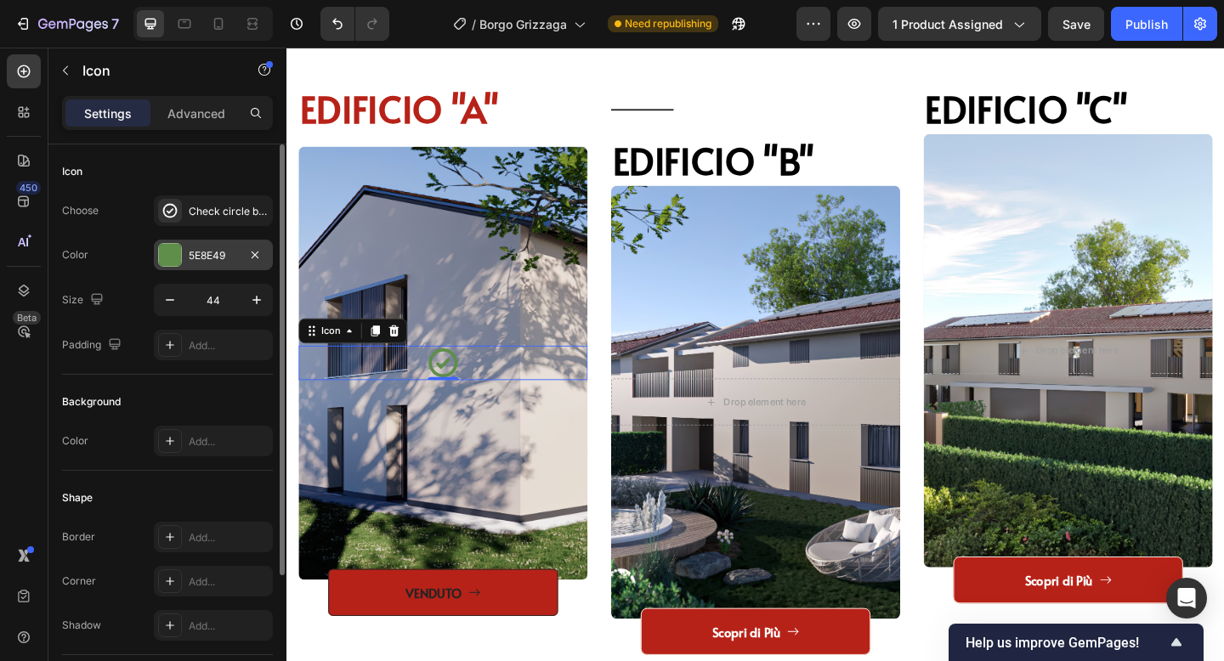
click at [213, 266] on div "5E8E49" at bounding box center [213, 255] width 119 height 31
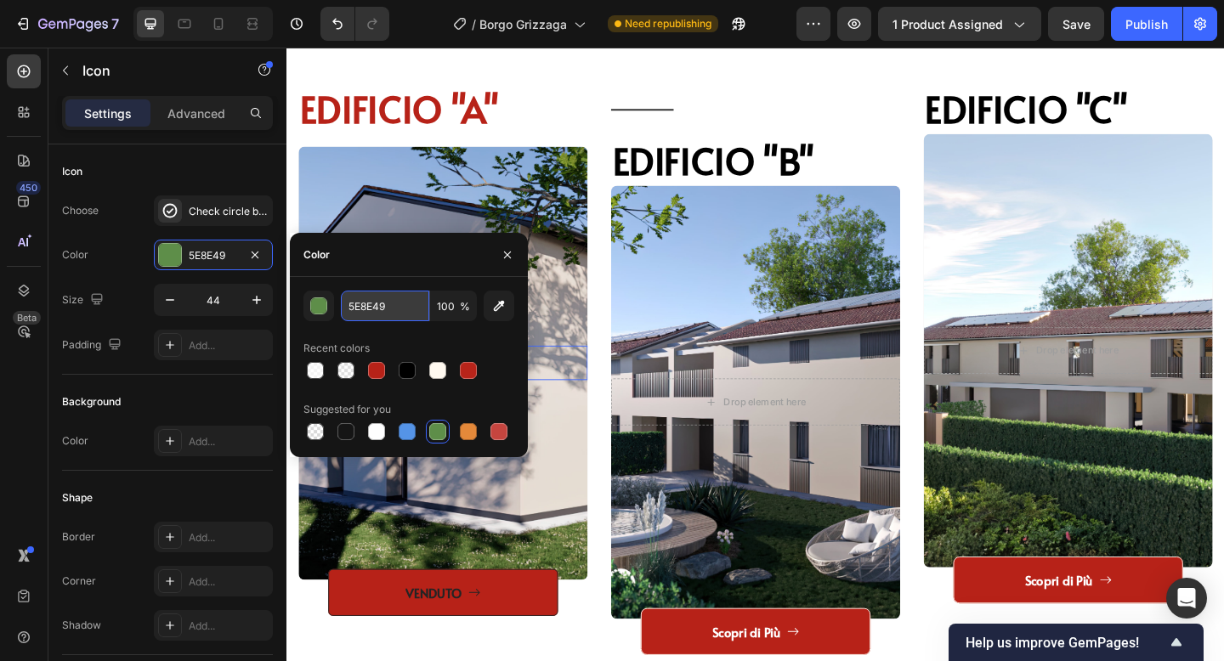
click at [354, 307] on input "5E8E49" at bounding box center [385, 306] width 88 height 31
click at [316, 306] on div "button" at bounding box center [319, 306] width 17 height 17
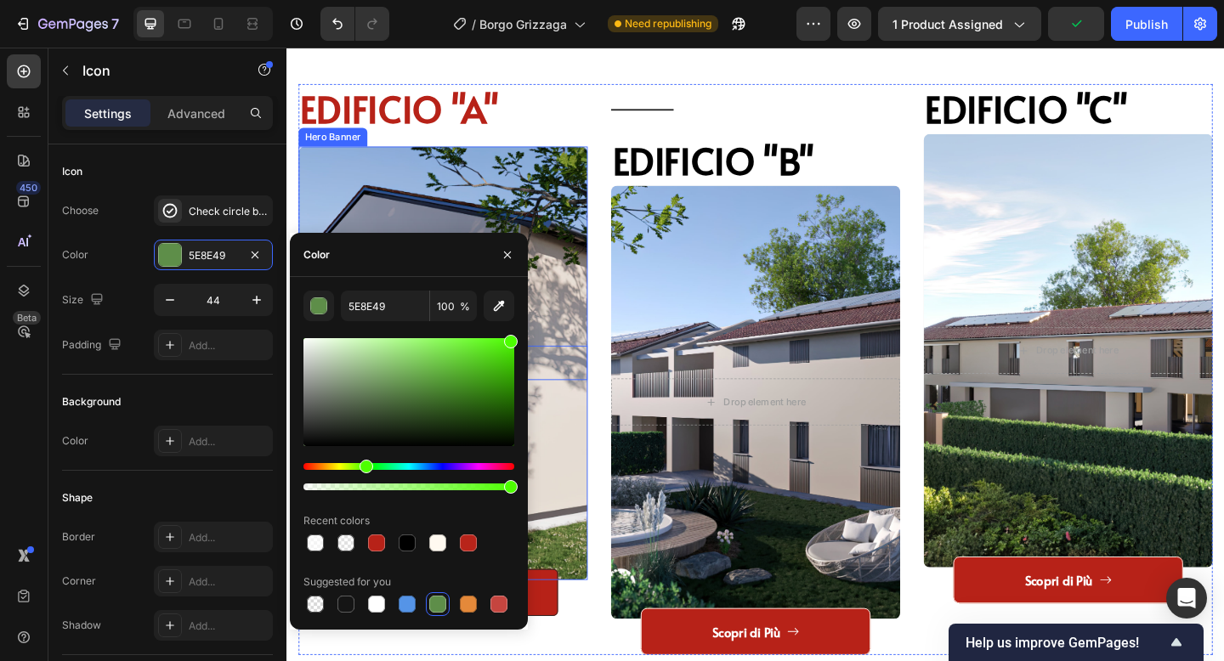
drag, startPoint x: 695, startPoint y: 438, endPoint x: 616, endPoint y: 258, distance: 196.0
type input "4CFF00"
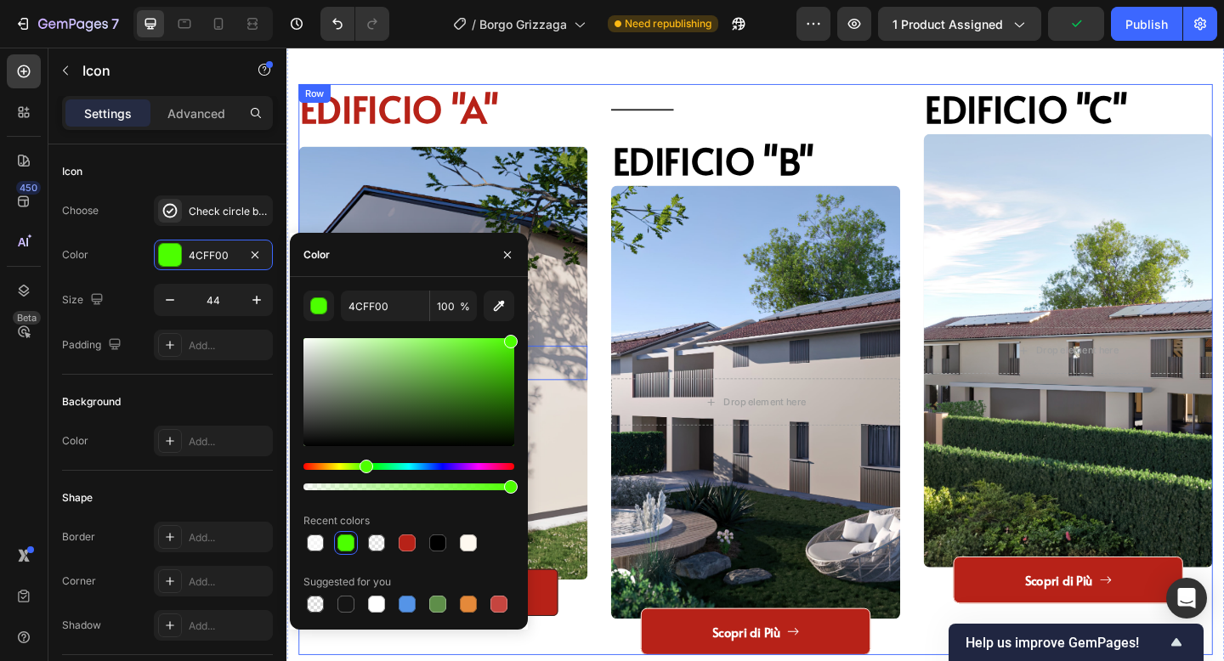
click at [621, 113] on div "EDIFICIO "A" Heading Icon 0 Hero Banner VENDUTO Button Title Line EDIFICIO "B" …" at bounding box center [796, 399] width 994 height 622
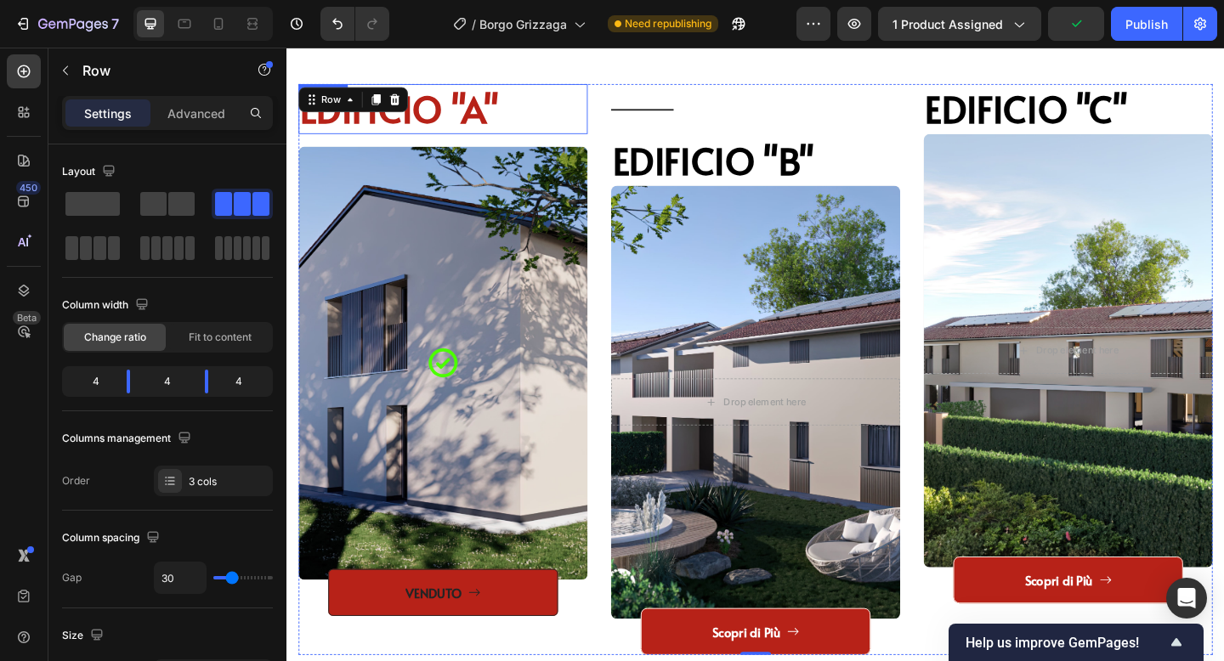
click at [479, 133] on span "EDIFICIO "A"" at bounding box center [409, 114] width 216 height 54
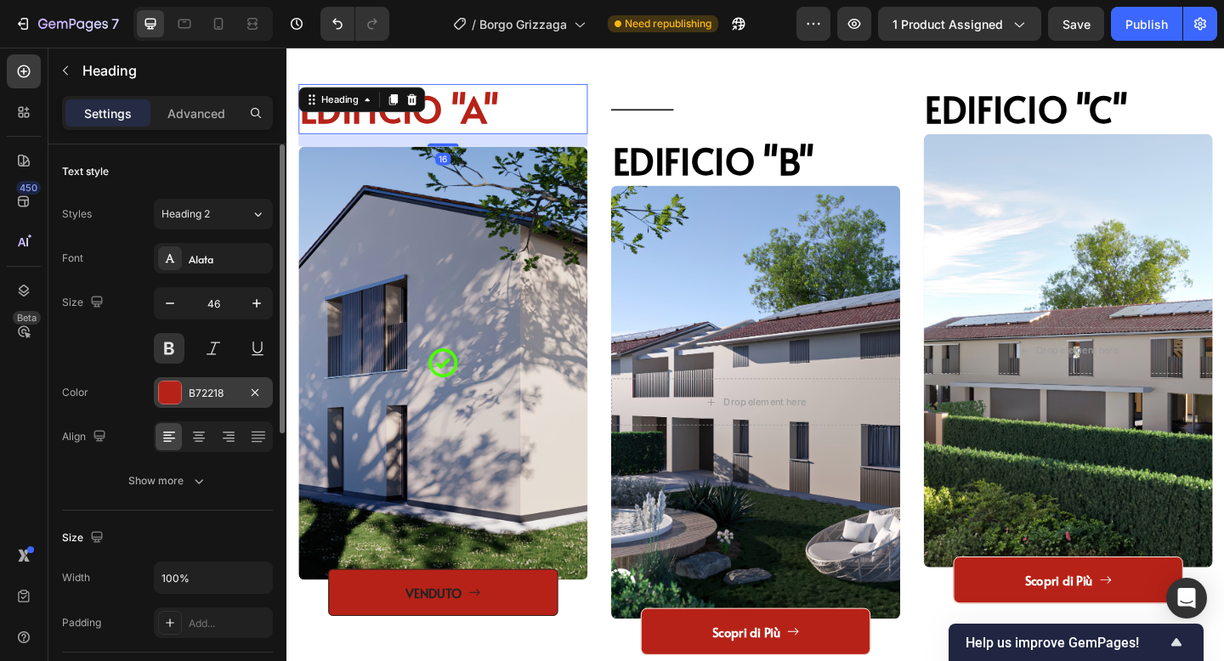
click at [201, 379] on div "B72218" at bounding box center [213, 392] width 119 height 31
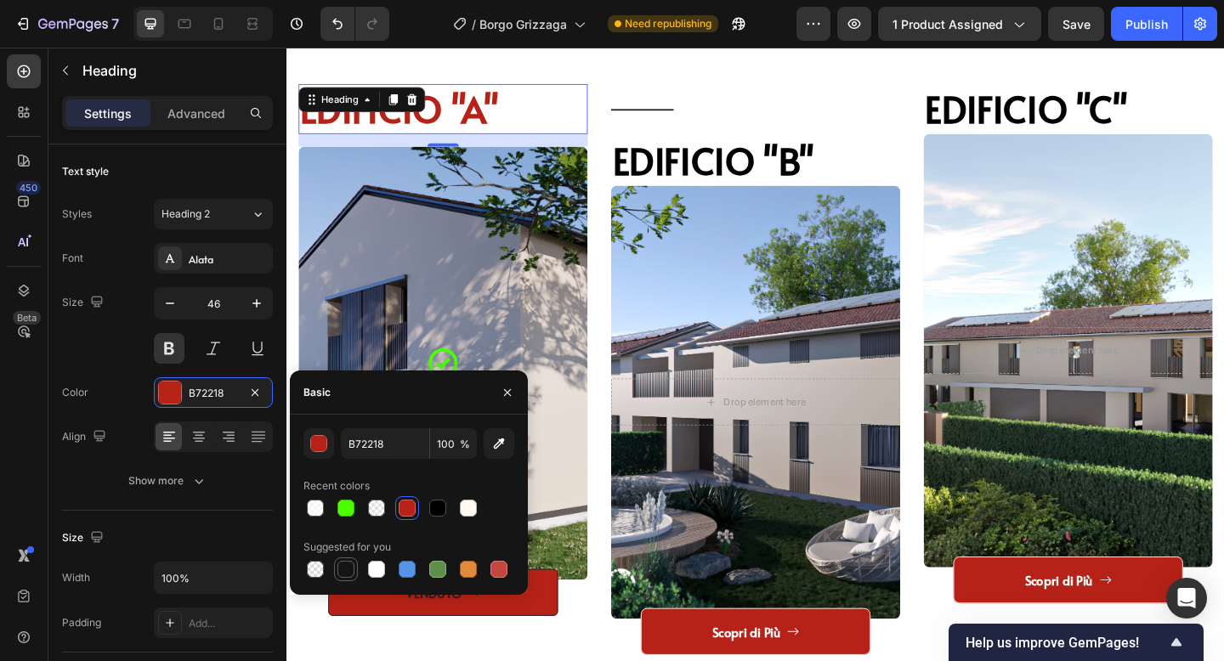
click at [353, 563] on div at bounding box center [345, 569] width 17 height 17
type input "151515"
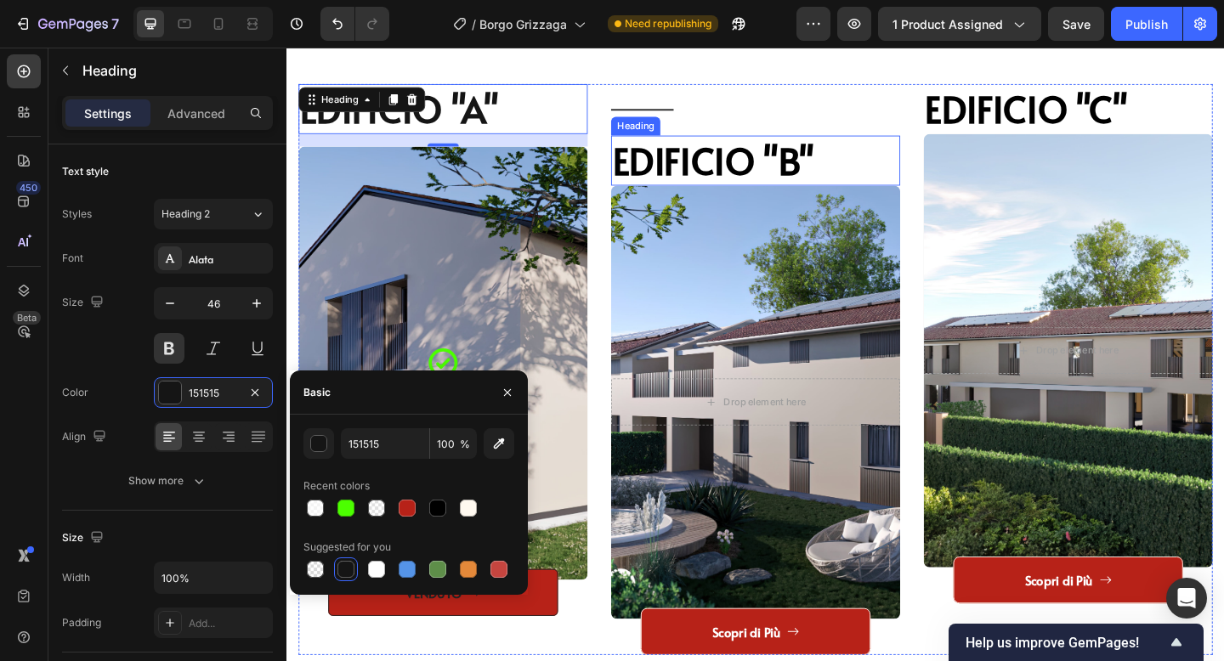
click at [645, 148] on span "EDIFICIO "B"" at bounding box center [750, 170] width 219 height 54
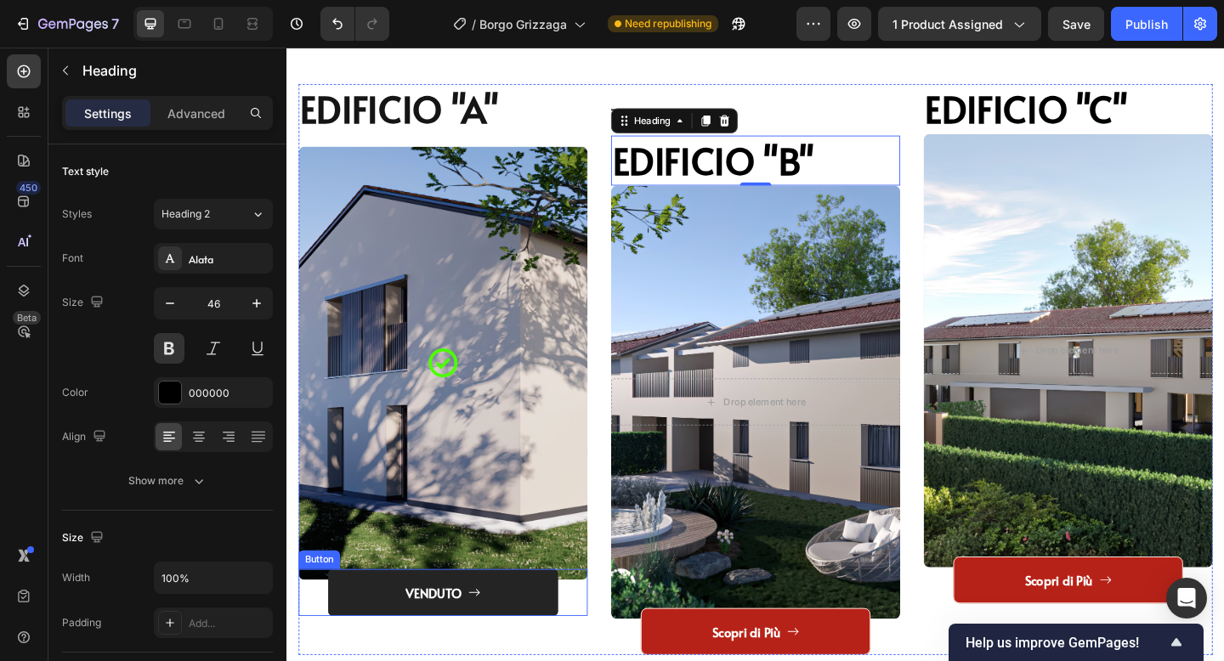
click at [494, 641] on icon "<p>VENDUTO</p>" at bounding box center [490, 641] width 12 height 8
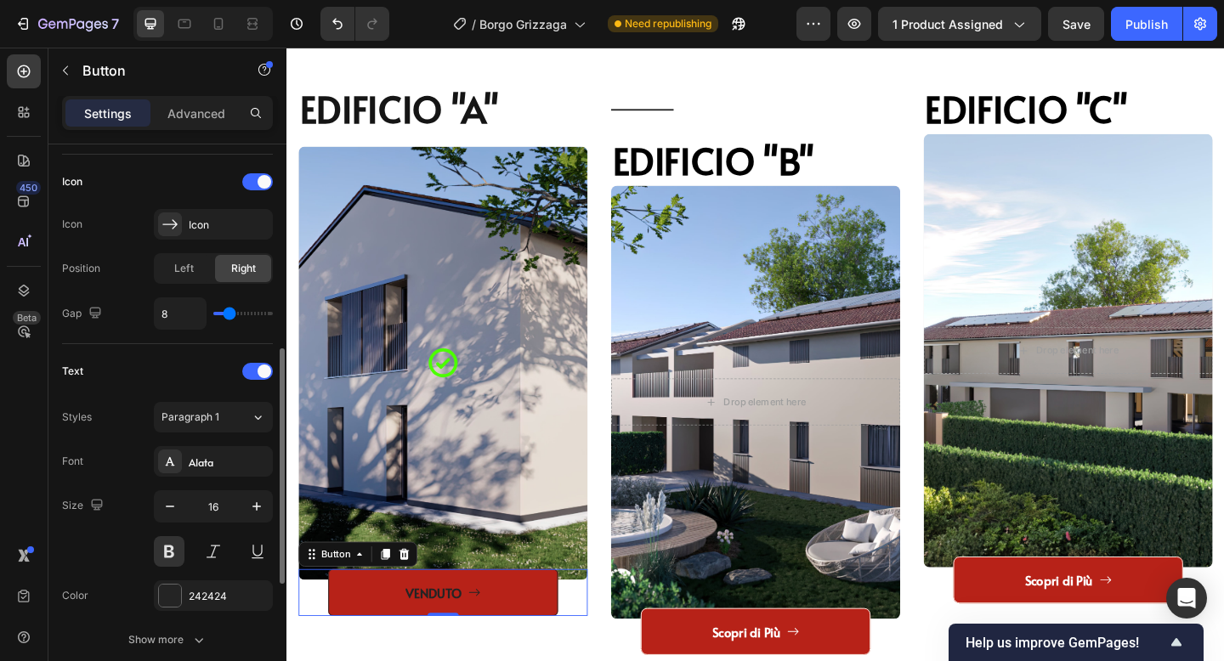
scroll to position [495, 0]
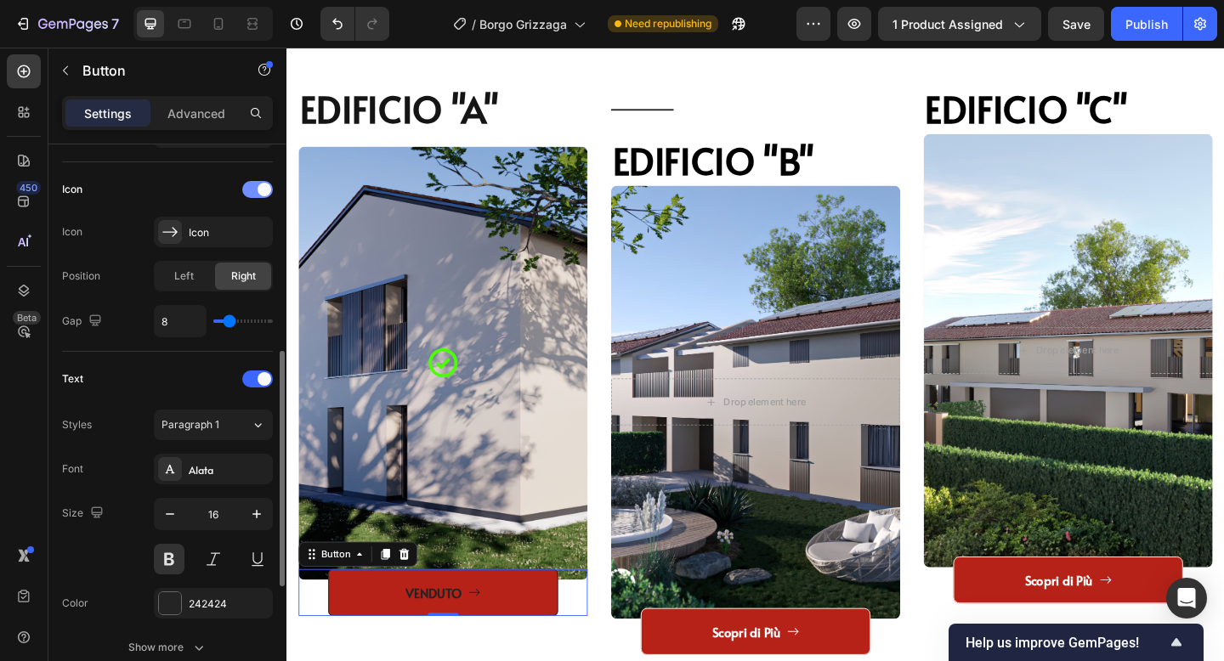
click at [262, 181] on div at bounding box center [257, 189] width 31 height 17
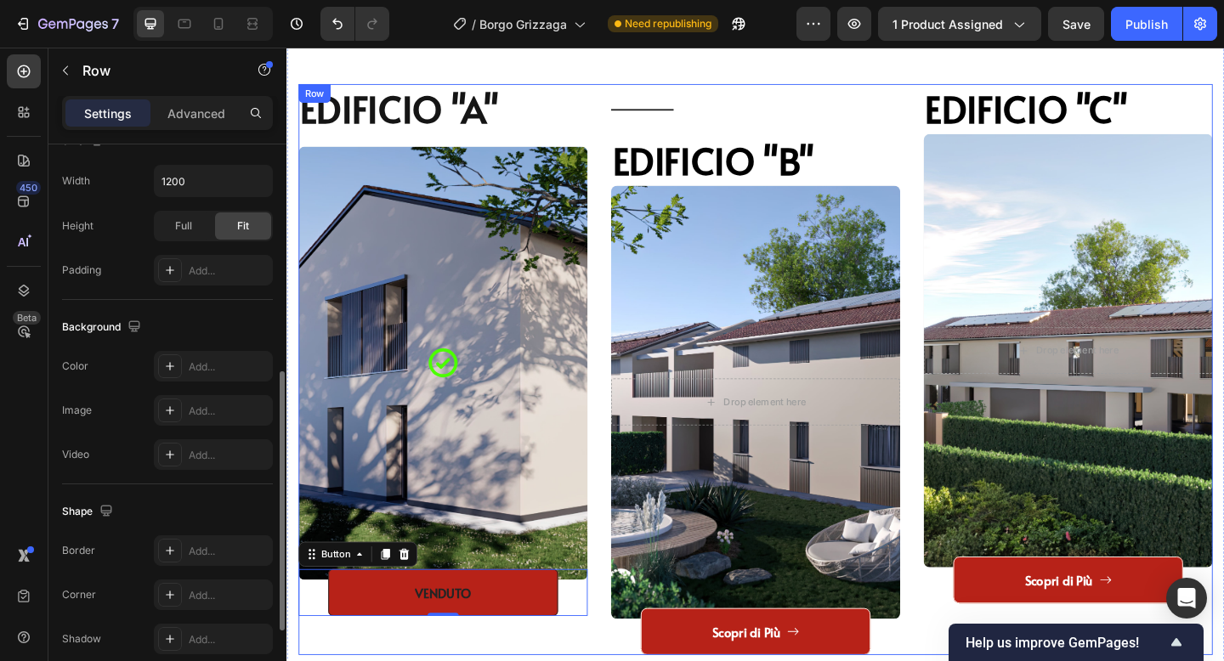
click at [518, 660] on div "EDIFICIO "A" Heading Icon Hero Banner VENDUTO Button 0" at bounding box center [456, 399] width 314 height 622
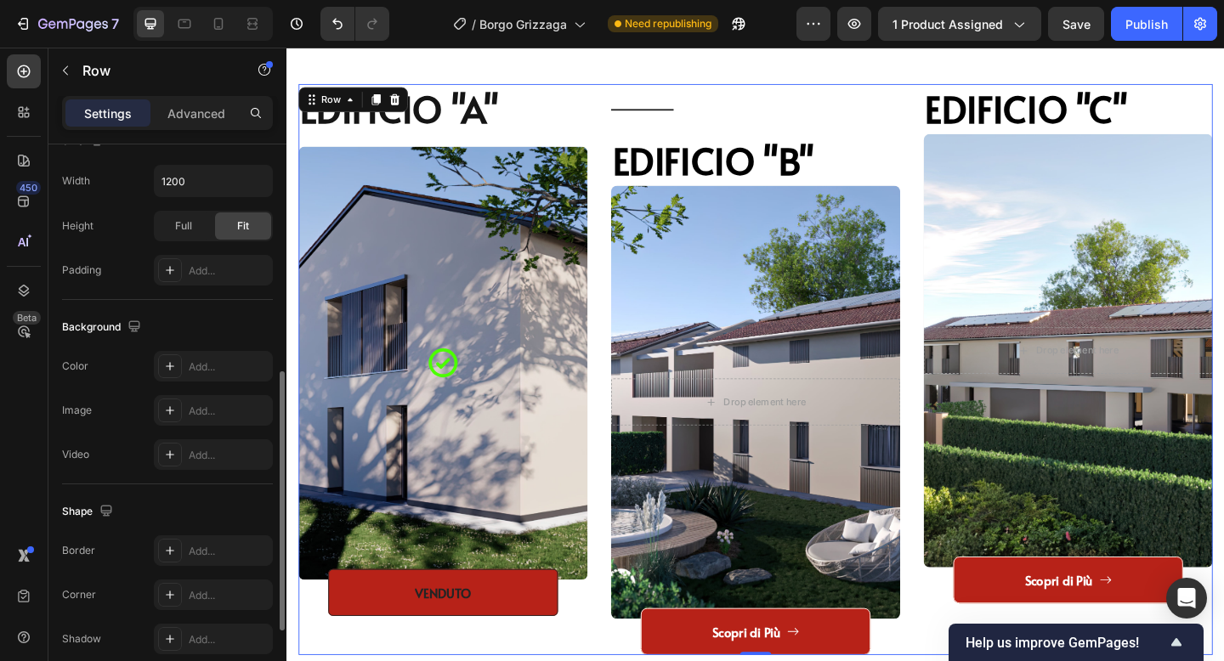
scroll to position [0, 0]
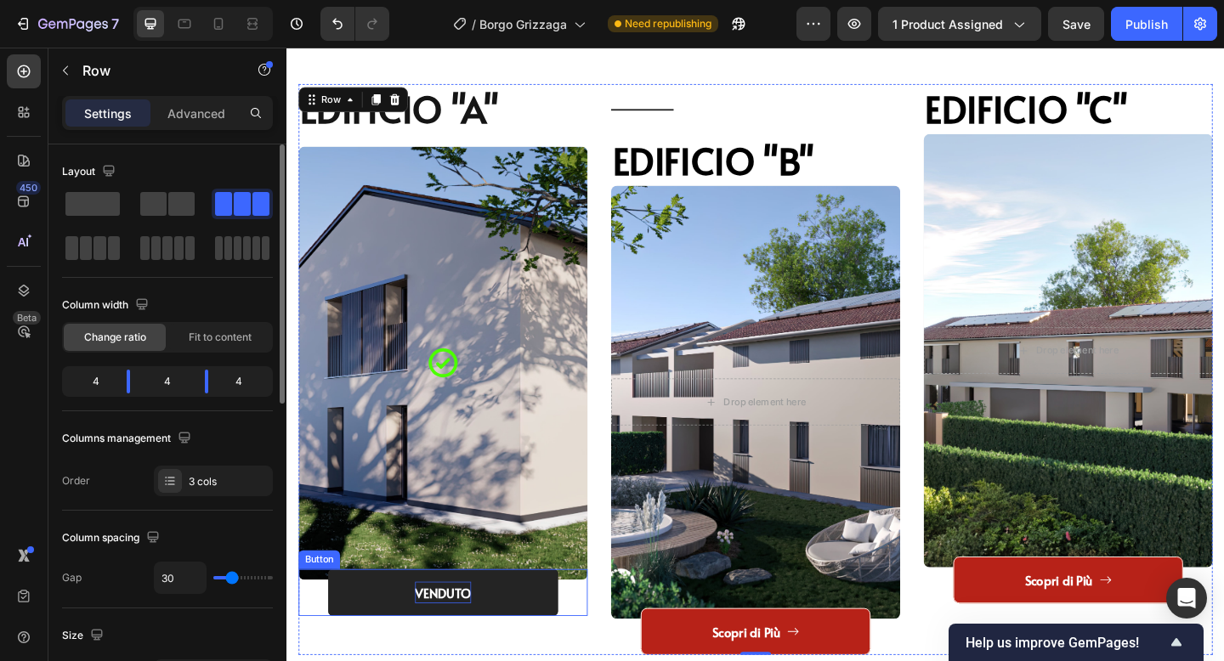
click at [459, 647] on p "VENDUTO" at bounding box center [456, 641] width 61 height 25
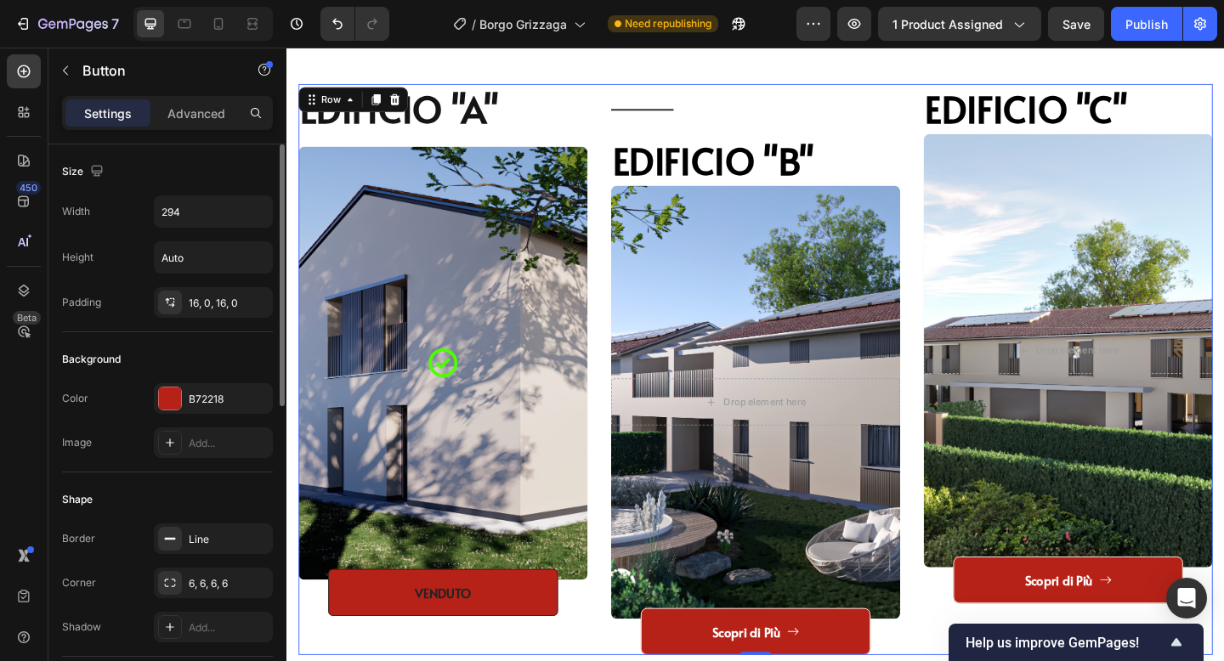
click at [486, 660] on div "EDIFICIO "A" Heading Icon Hero Banner VENDUTO Button" at bounding box center [456, 399] width 314 height 622
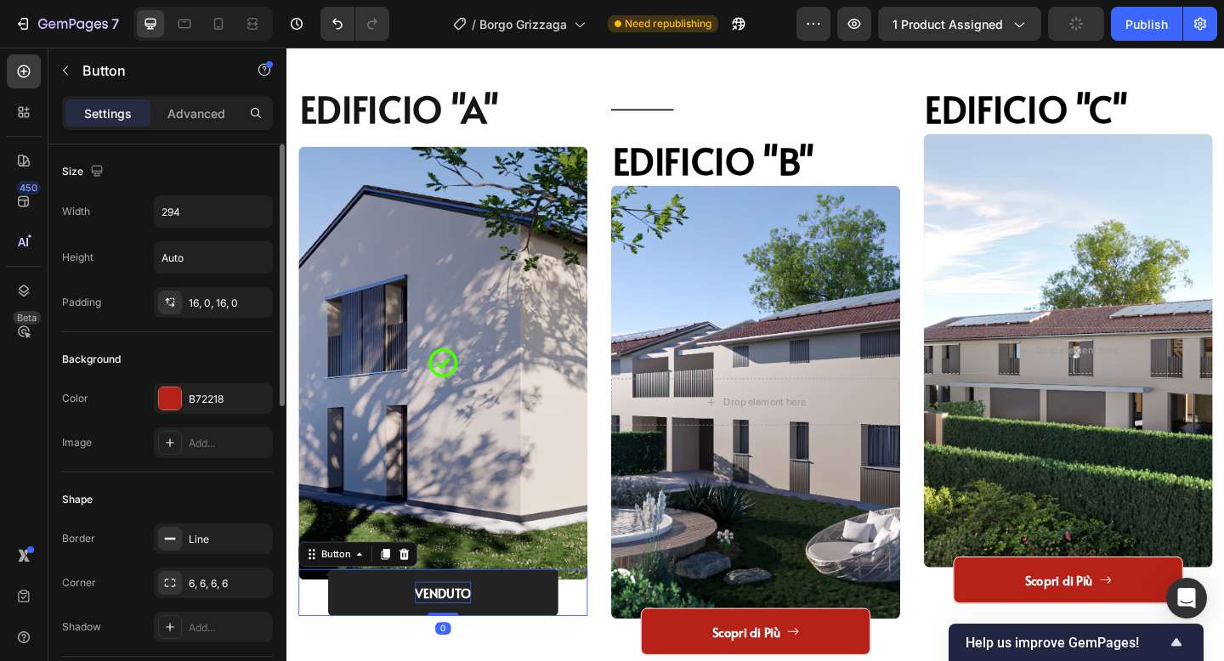
click at [451, 631] on p "VENDUTO" at bounding box center [456, 641] width 61 height 25
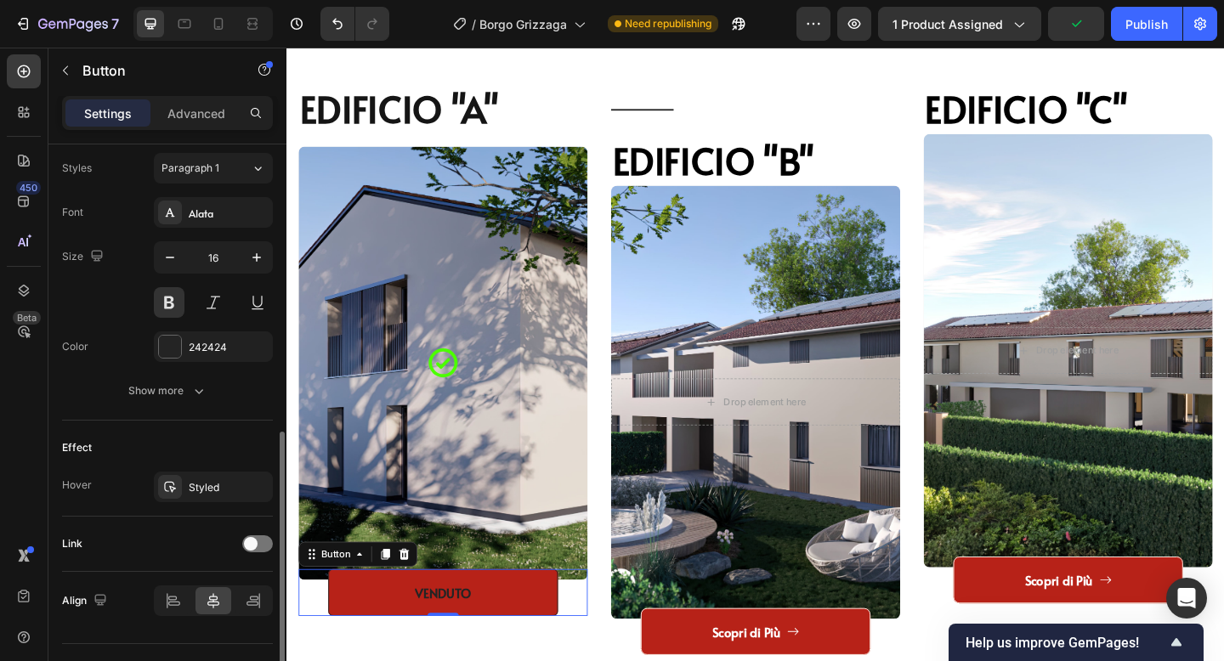
scroll to position [618, 0]
click at [157, 351] on div "242424" at bounding box center [213, 346] width 119 height 31
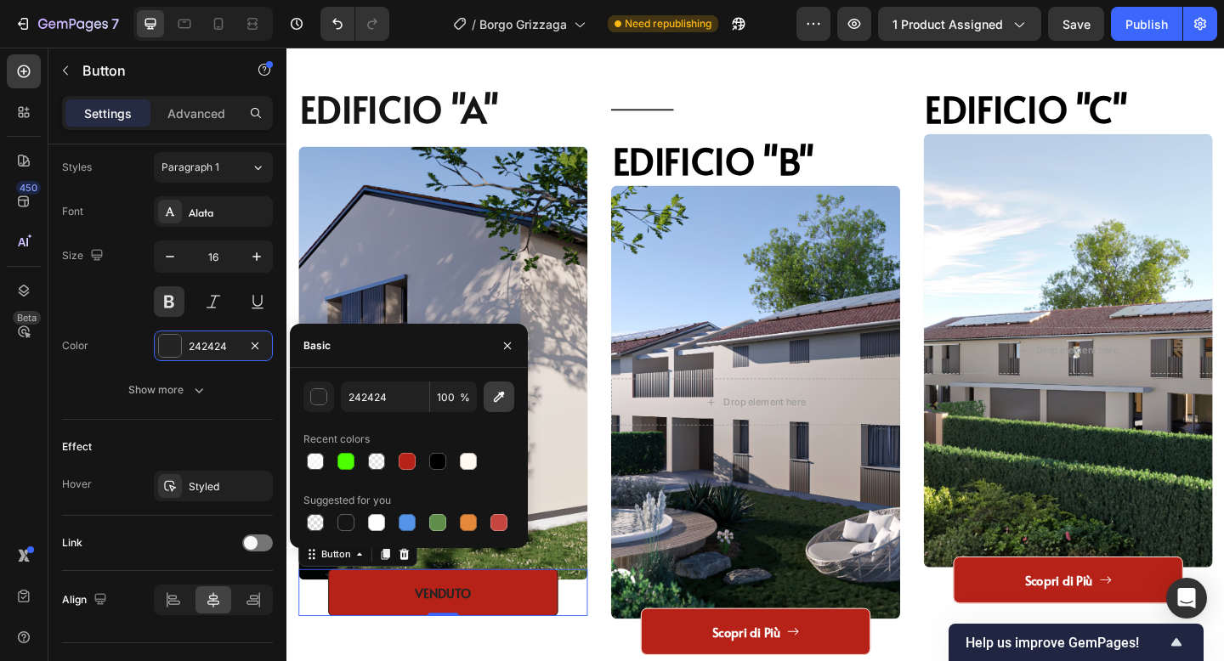
click at [503, 388] on icon "button" at bounding box center [498, 396] width 17 height 17
type input "FFFFFF"
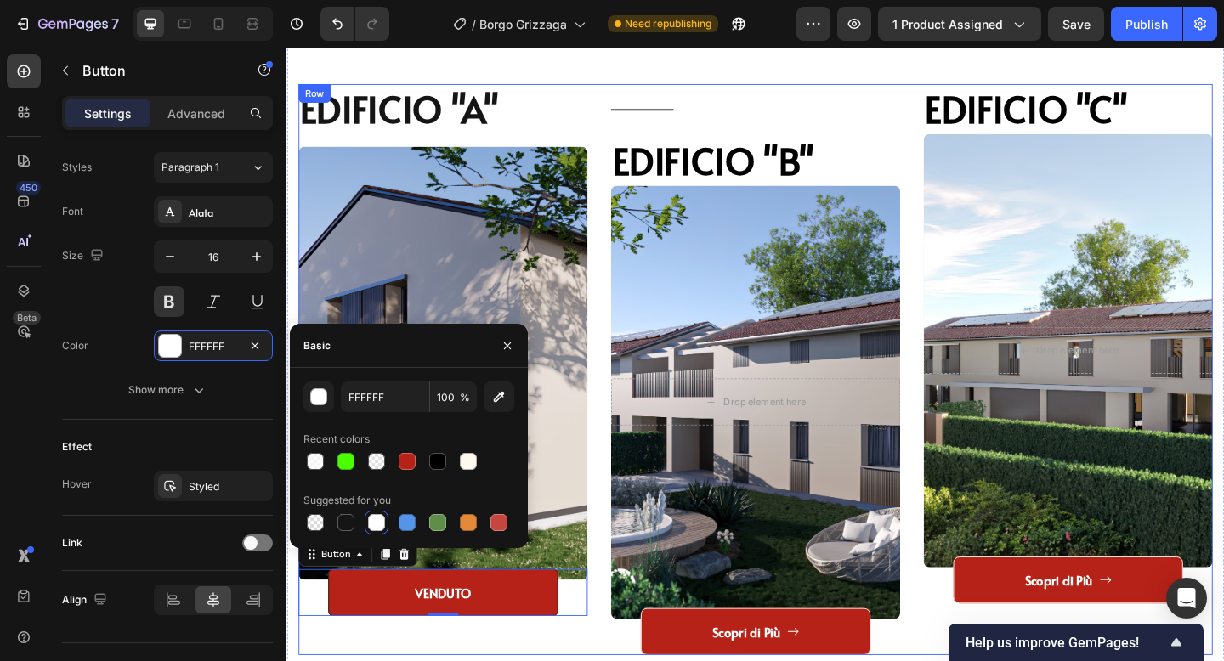
click at [613, 660] on div "EDIFICIO "A" Heading Icon Hero Banner VENDUTO Button 0 Title Line EDIFICIO "B" …" at bounding box center [796, 399] width 1020 height 758
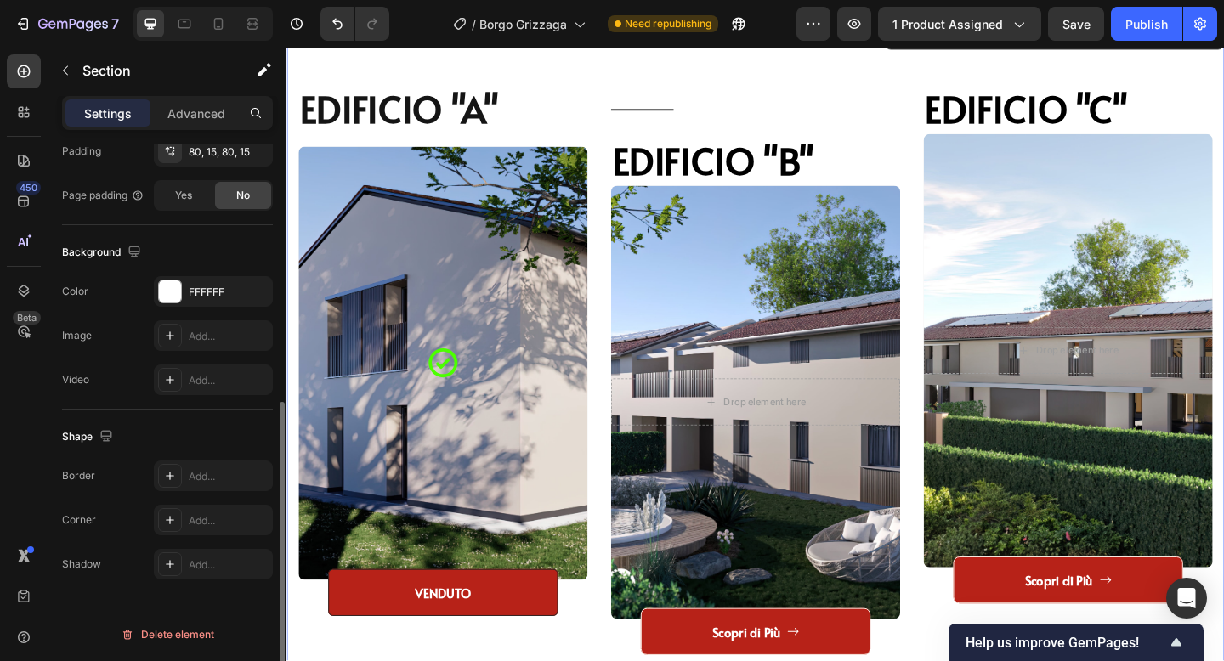
scroll to position [0, 0]
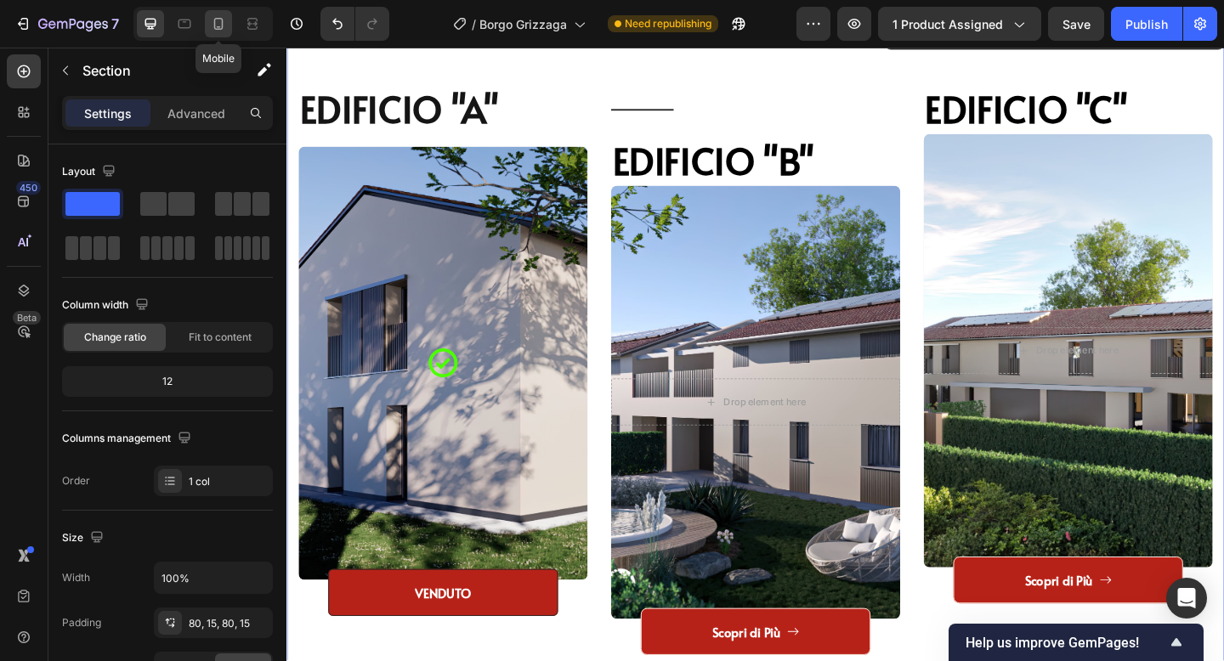
click at [215, 25] on icon at bounding box center [218, 23] width 17 height 17
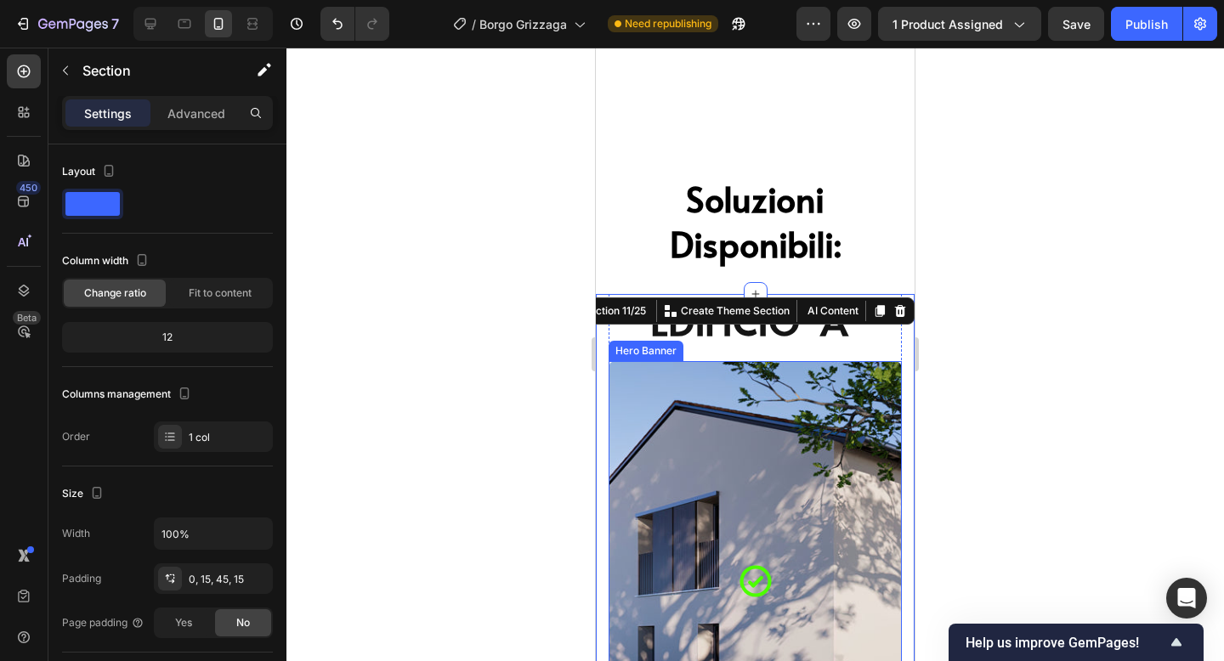
scroll to position [2058, 0]
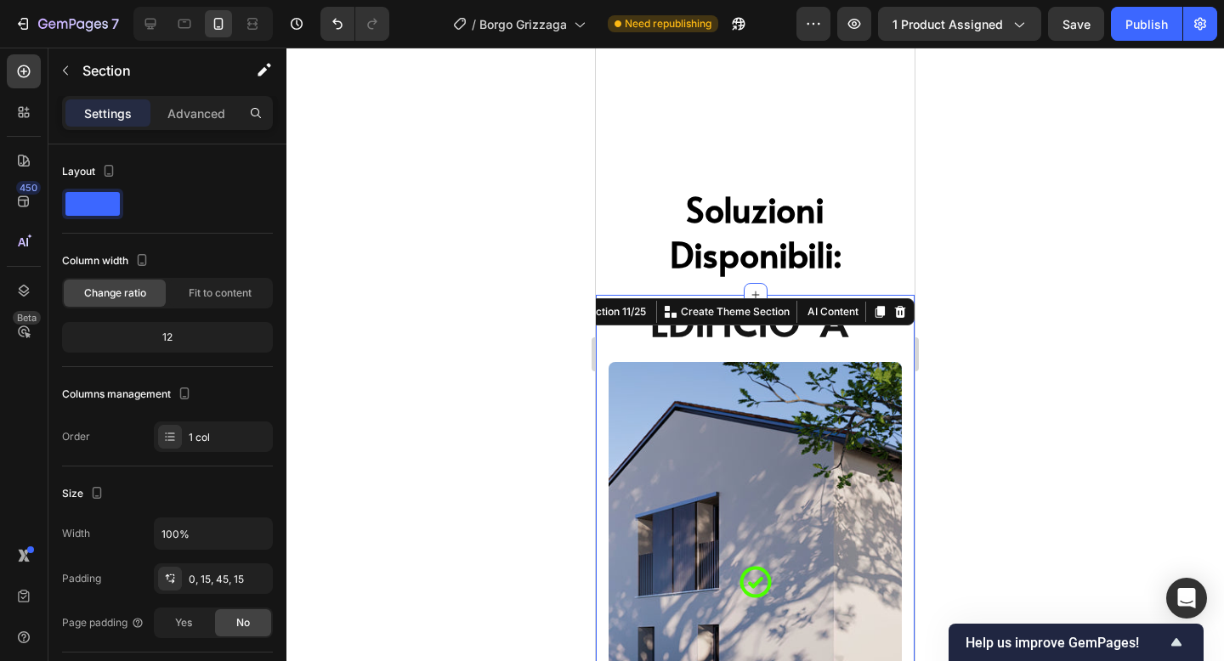
click at [1008, 269] on div at bounding box center [755, 355] width 938 height 614
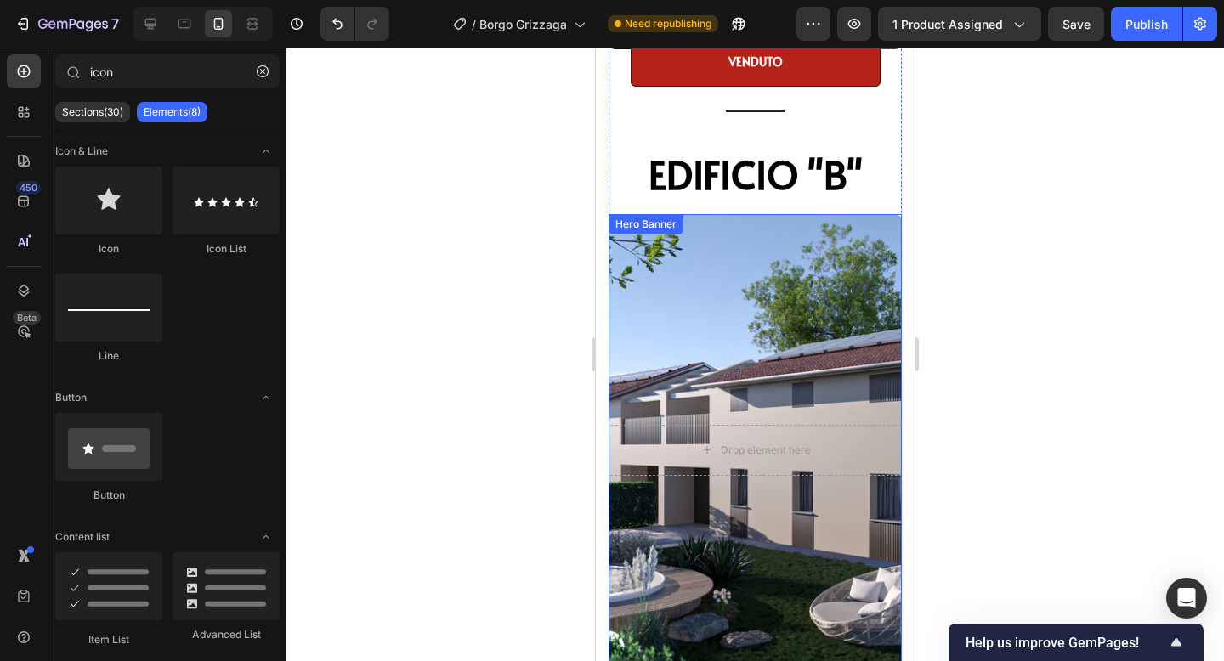
scroll to position [2652, 0]
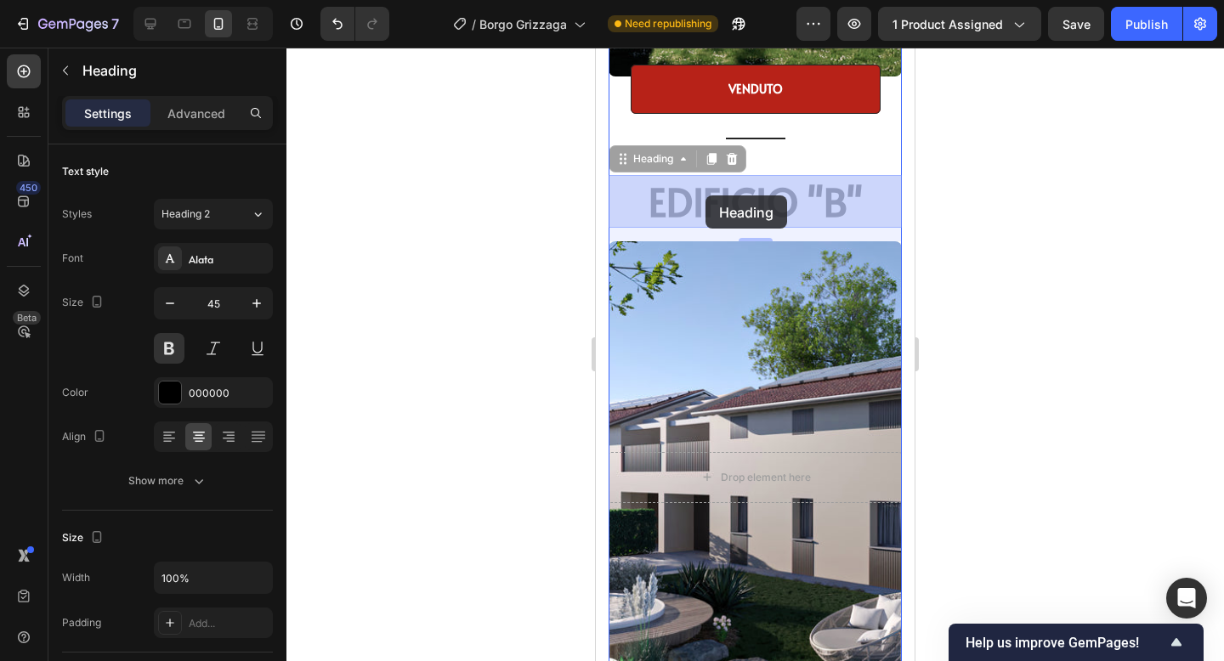
drag, startPoint x: 695, startPoint y: 197, endPoint x: 705, endPoint y: 195, distance: 10.3
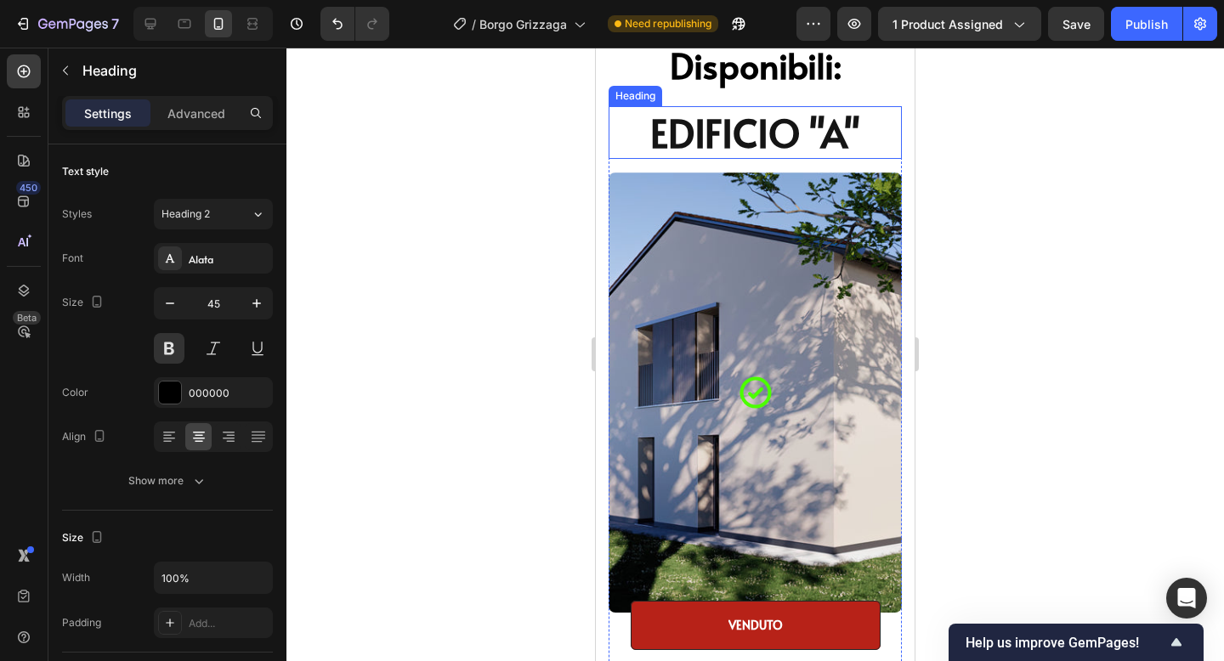
scroll to position [2107, 0]
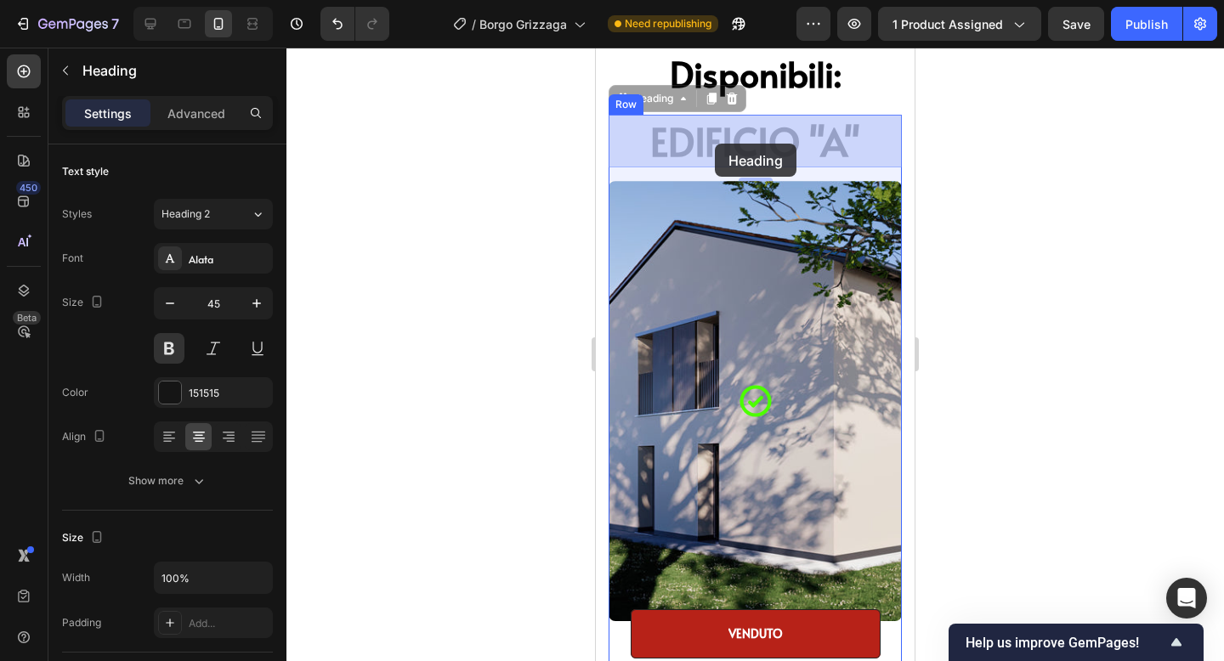
drag, startPoint x: 734, startPoint y: 157, endPoint x: 714, endPoint y: 143, distance: 24.3
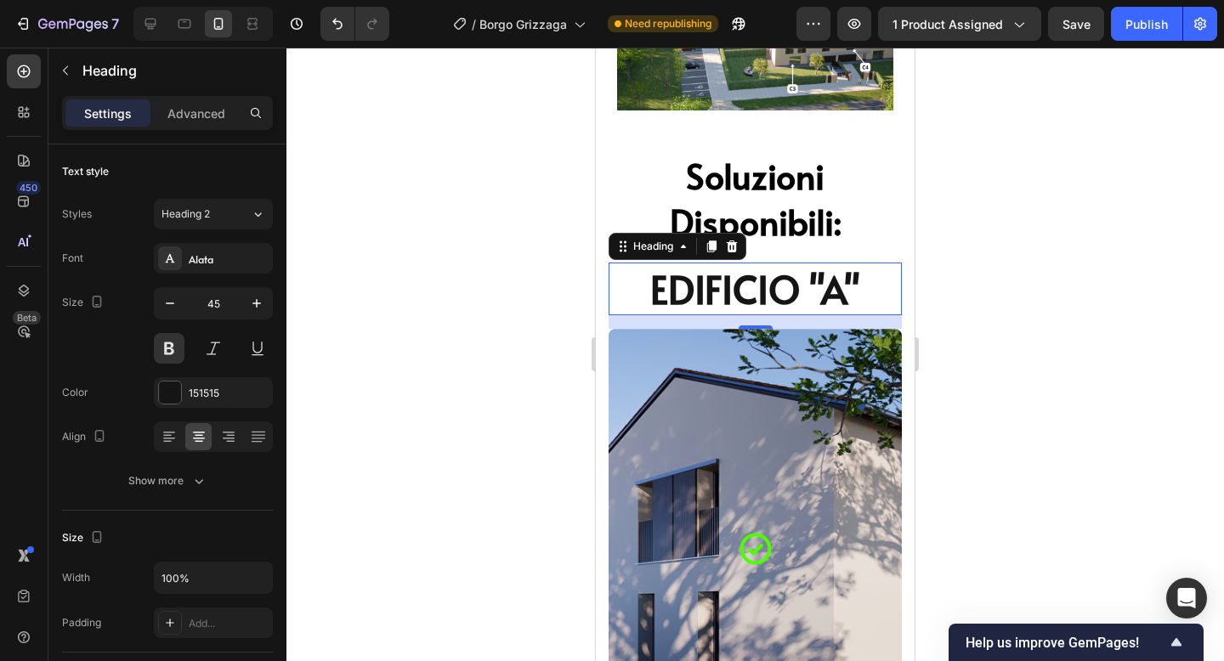
scroll to position [1923, 0]
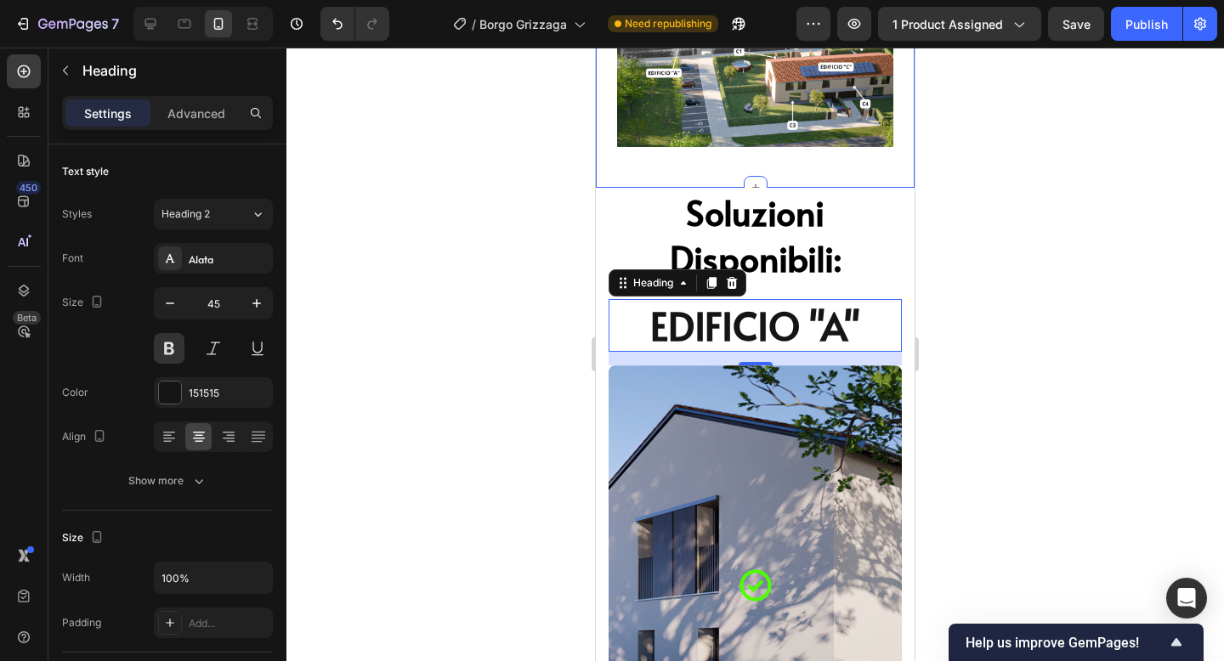
click at [1021, 218] on div at bounding box center [755, 355] width 938 height 614
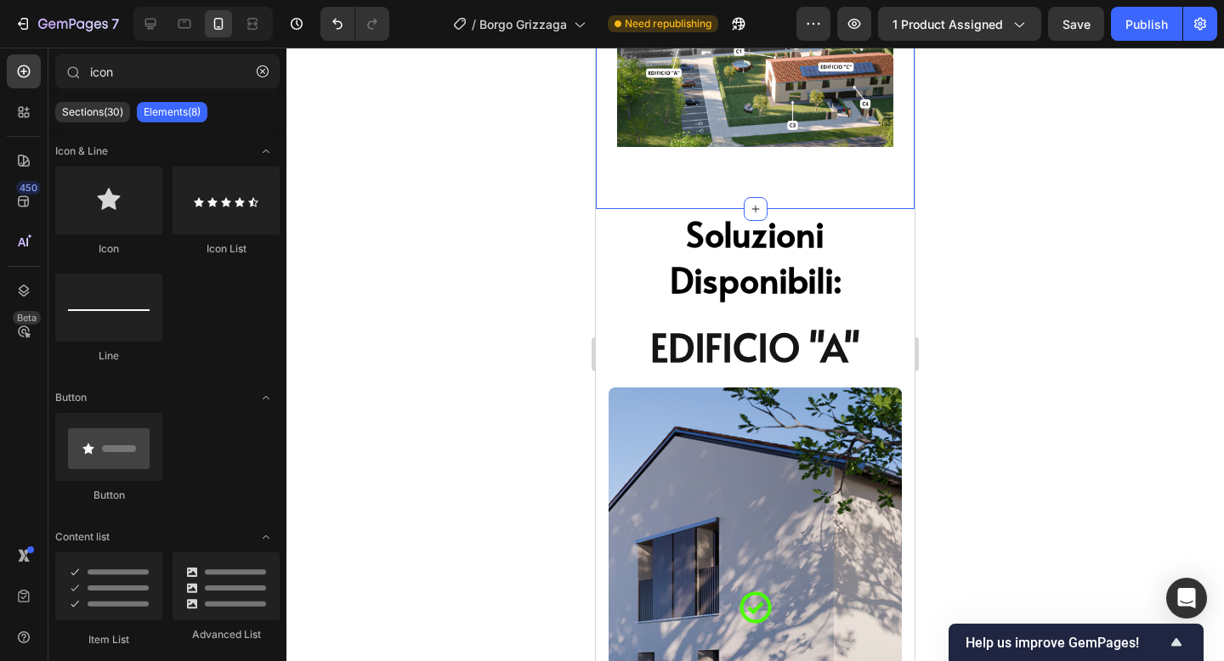
click at [1097, 278] on div at bounding box center [755, 355] width 938 height 614
click at [1000, 286] on div at bounding box center [755, 355] width 938 height 614
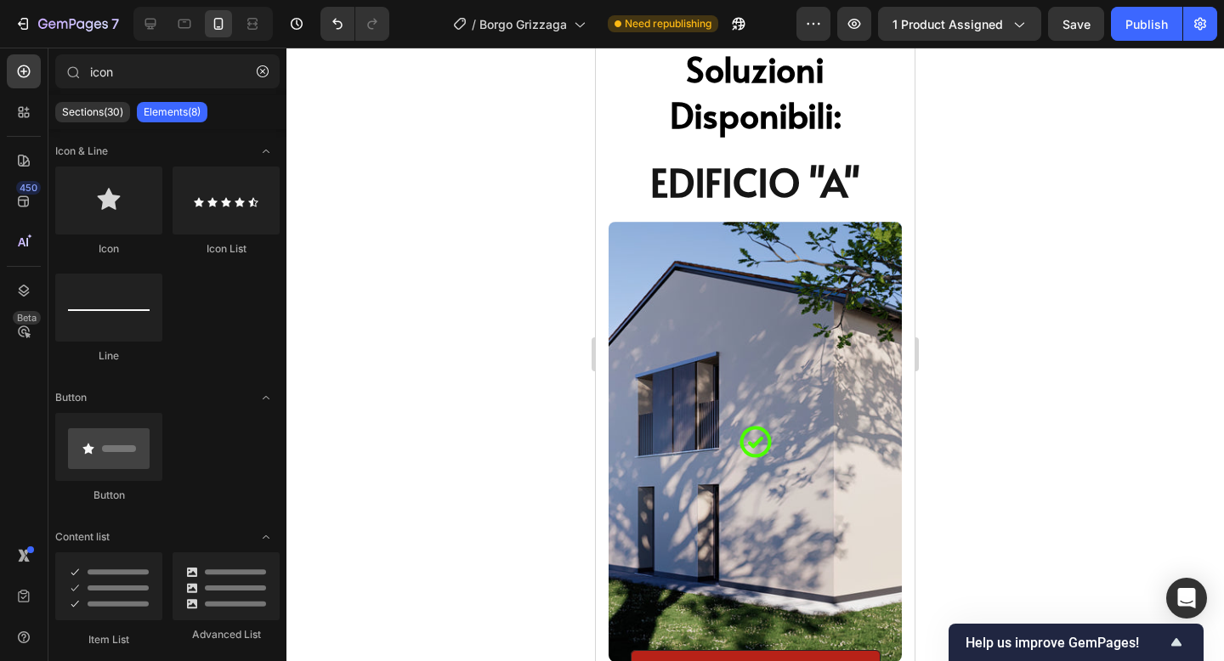
scroll to position [2240, 0]
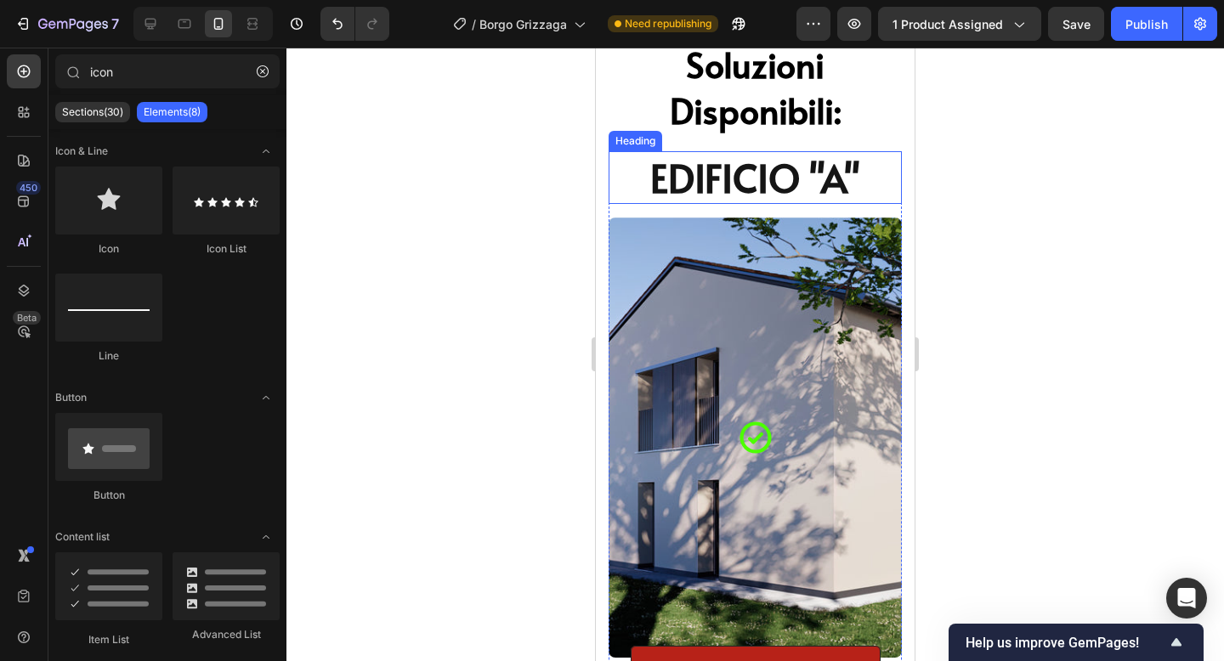
click at [747, 172] on span "EDIFICIO "A"" at bounding box center [755, 177] width 210 height 54
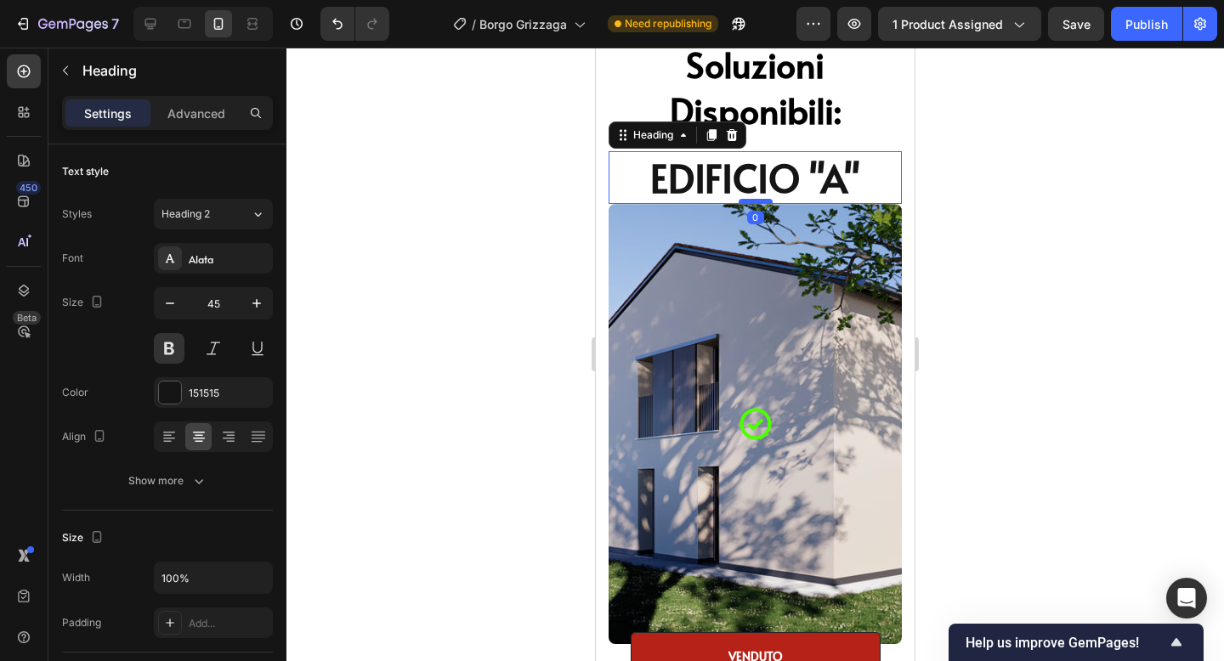
drag, startPoint x: 751, startPoint y: 217, endPoint x: 748, endPoint y: 202, distance: 14.8
click at [748, 202] on div at bounding box center [756, 201] width 34 height 5
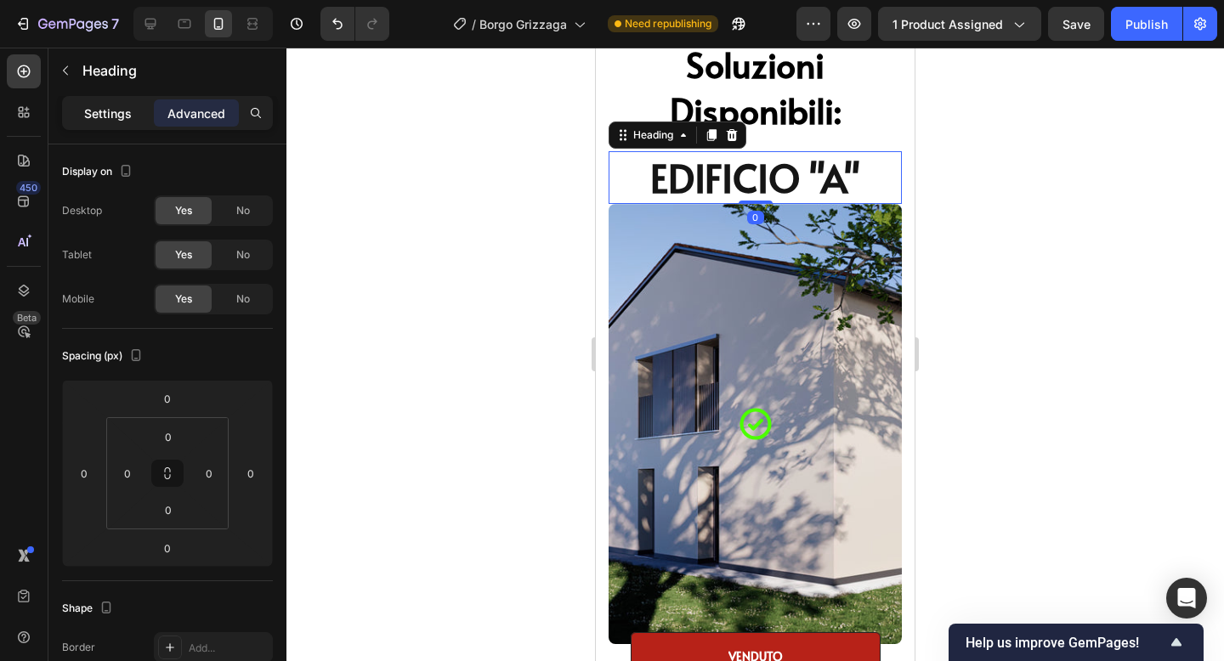
click at [87, 124] on div "Settings" at bounding box center [107, 112] width 85 height 27
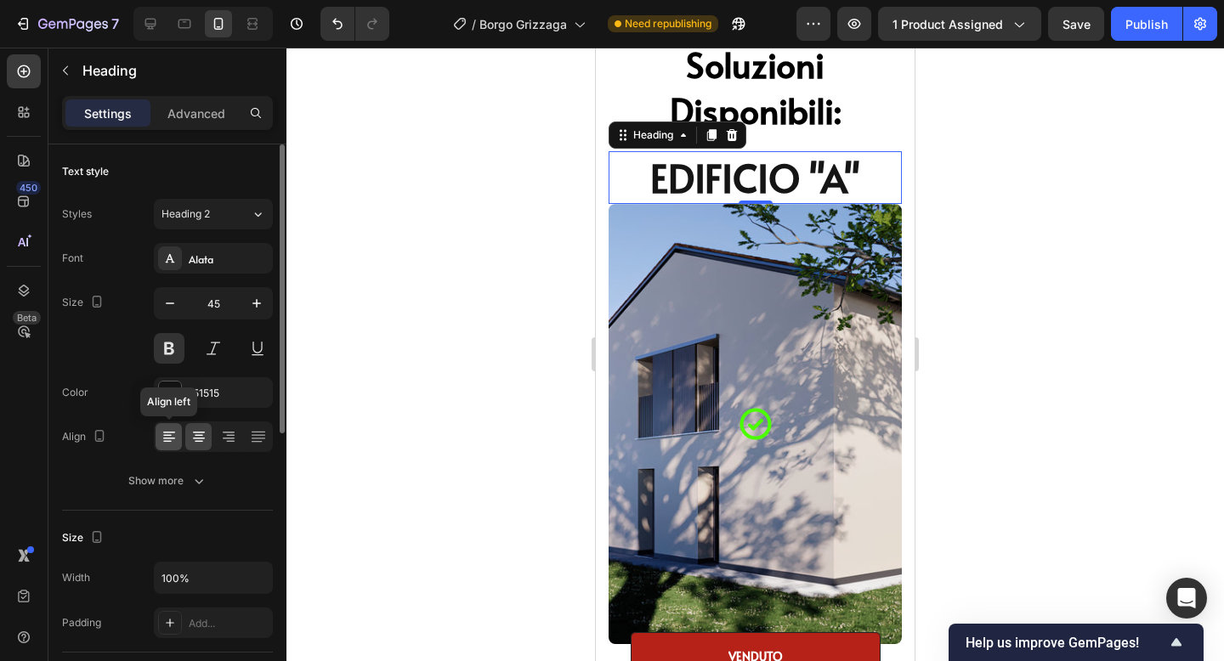
click at [167, 437] on icon at bounding box center [169, 436] width 17 height 17
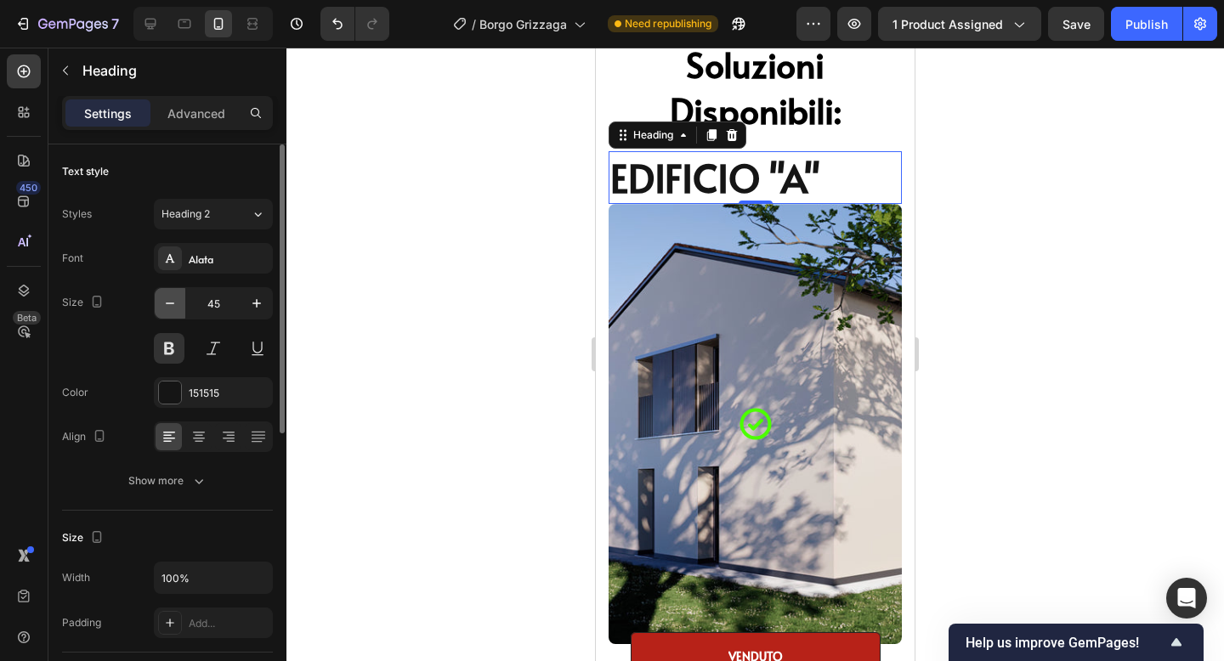
click at [171, 300] on icon "button" at bounding box center [169, 303] width 17 height 17
click at [171, 299] on icon "button" at bounding box center [169, 303] width 17 height 17
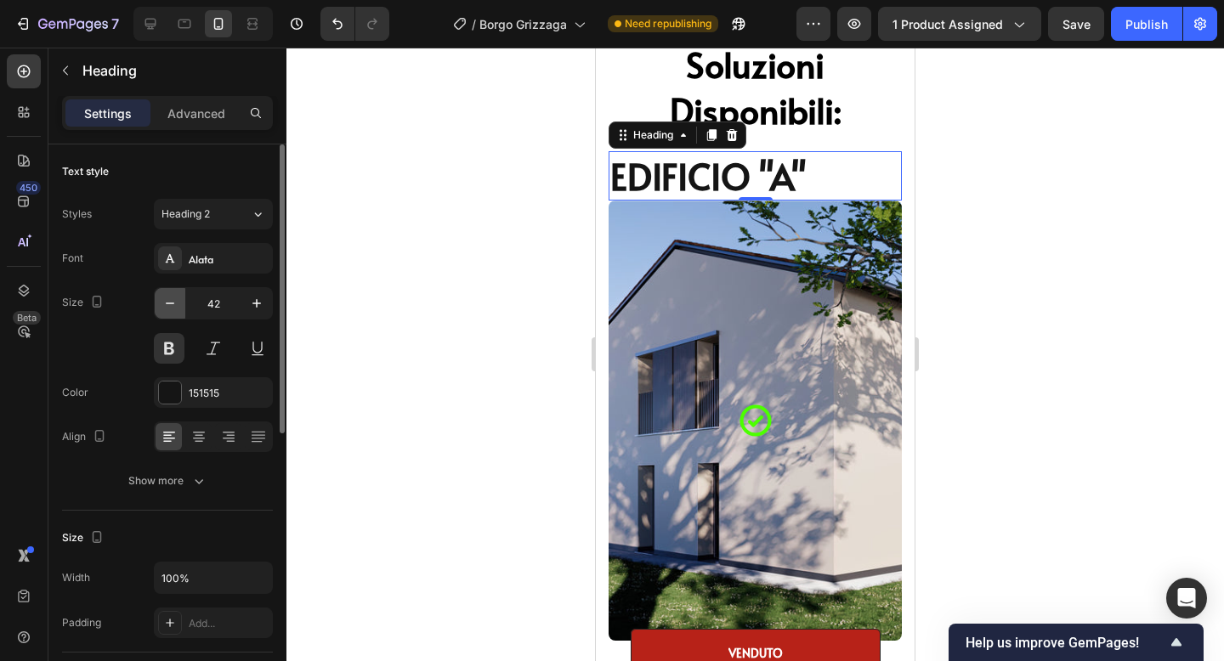
click at [171, 299] on icon "button" at bounding box center [169, 303] width 17 height 17
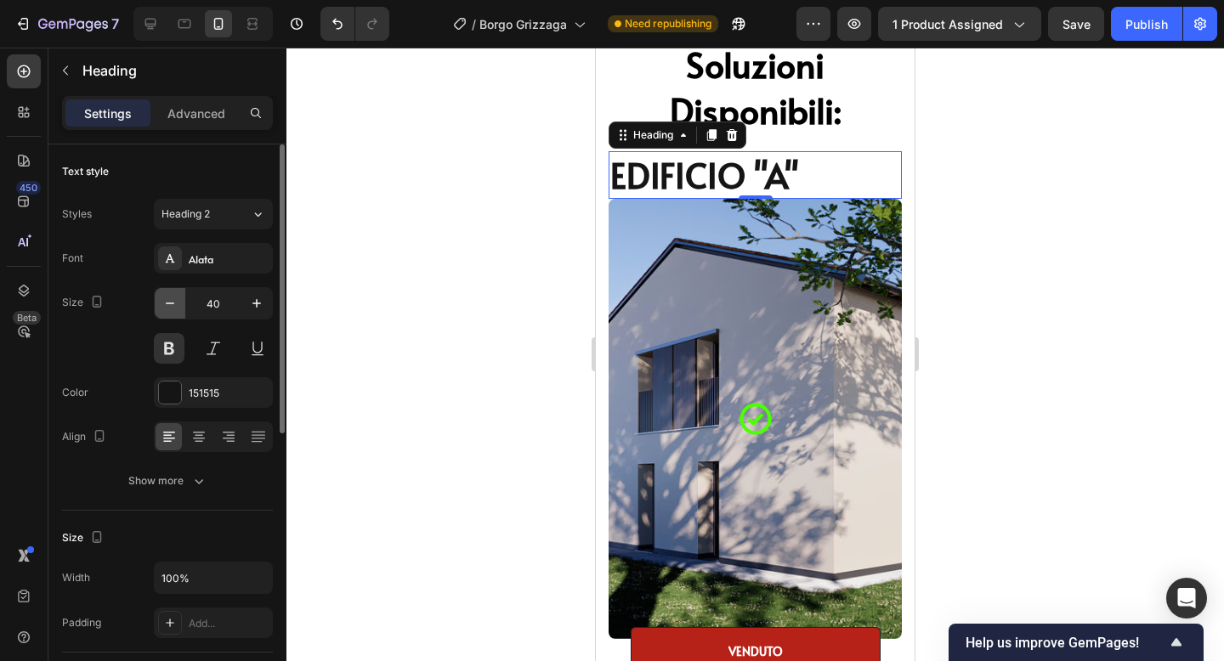
click at [171, 299] on icon "button" at bounding box center [169, 303] width 17 height 17
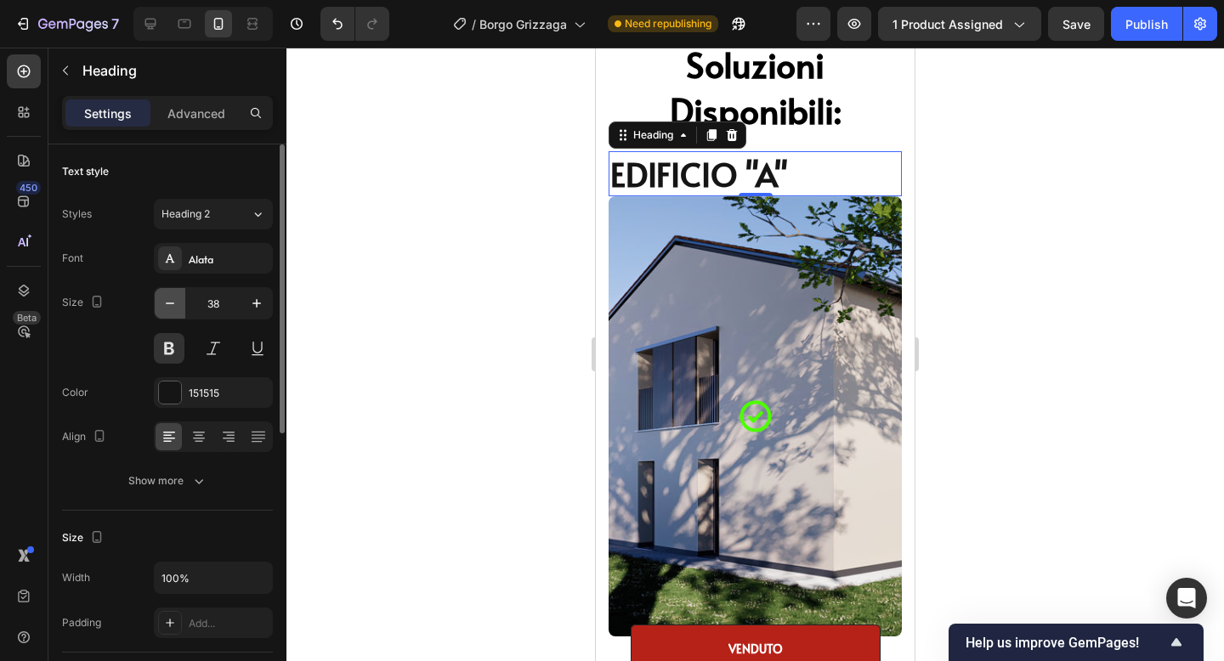
type input "37"
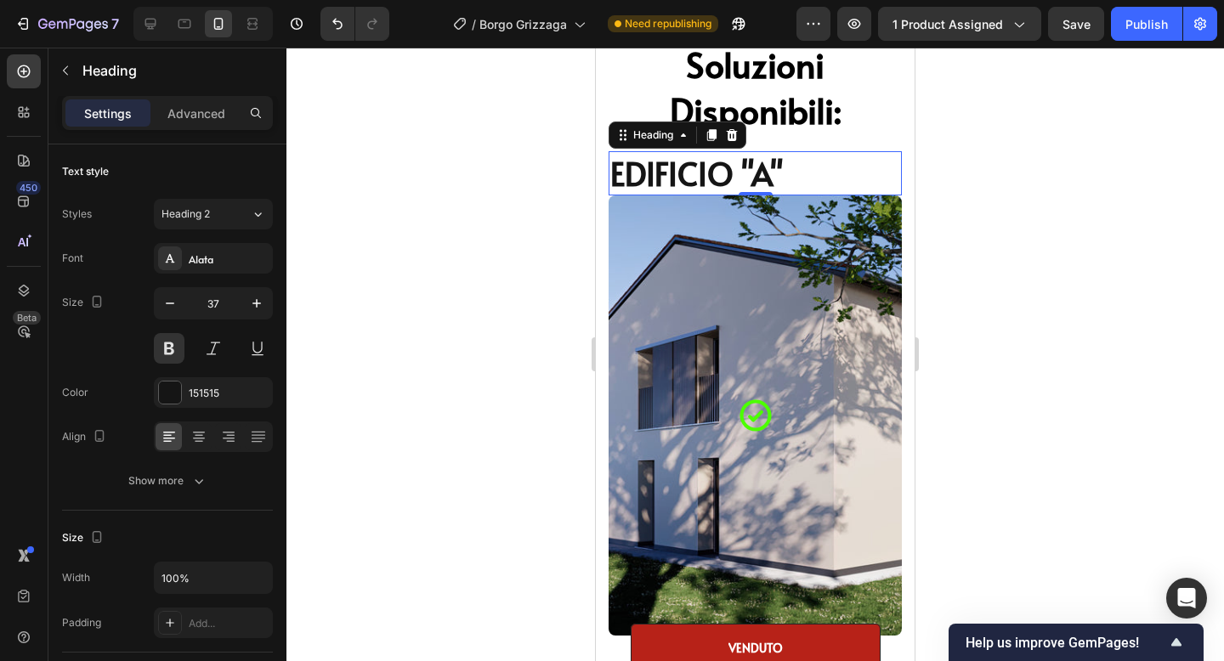
click at [1083, 224] on div at bounding box center [755, 355] width 938 height 614
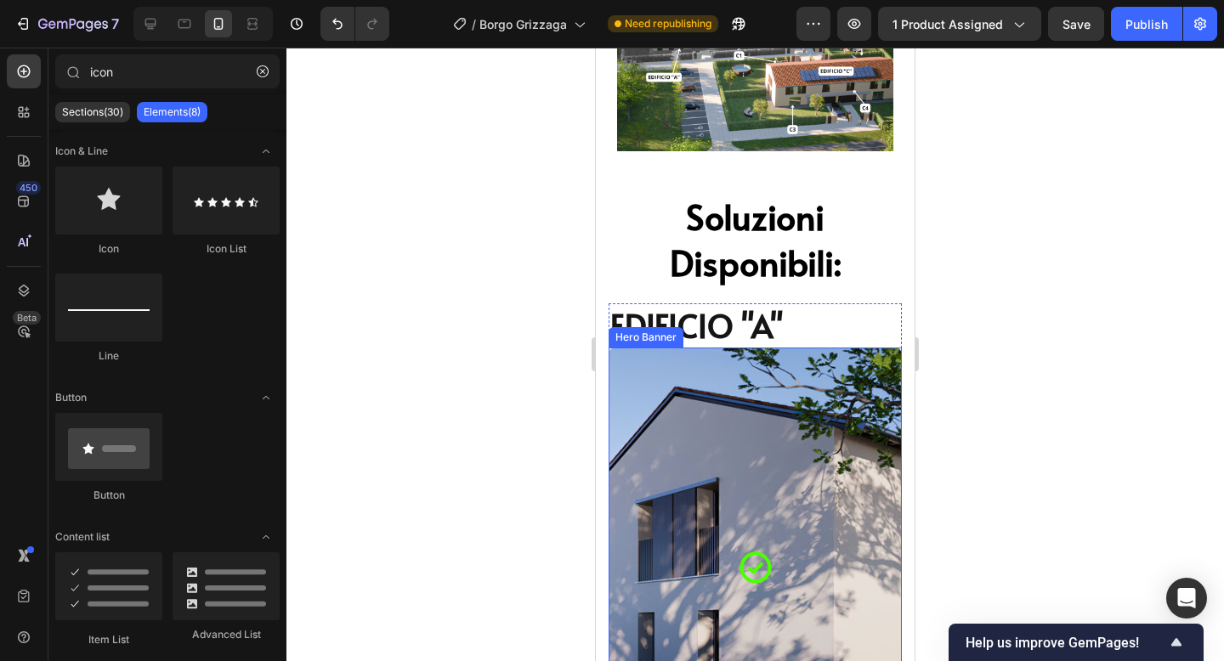
scroll to position [1944, 0]
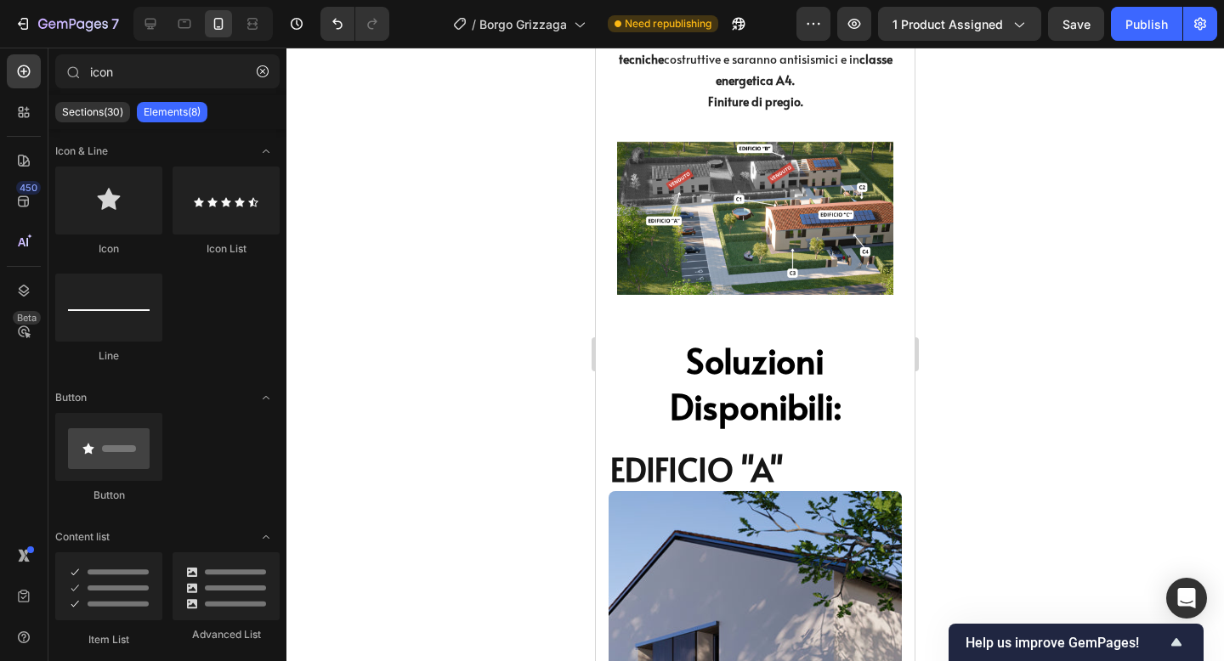
click at [1079, 307] on div at bounding box center [755, 355] width 938 height 614
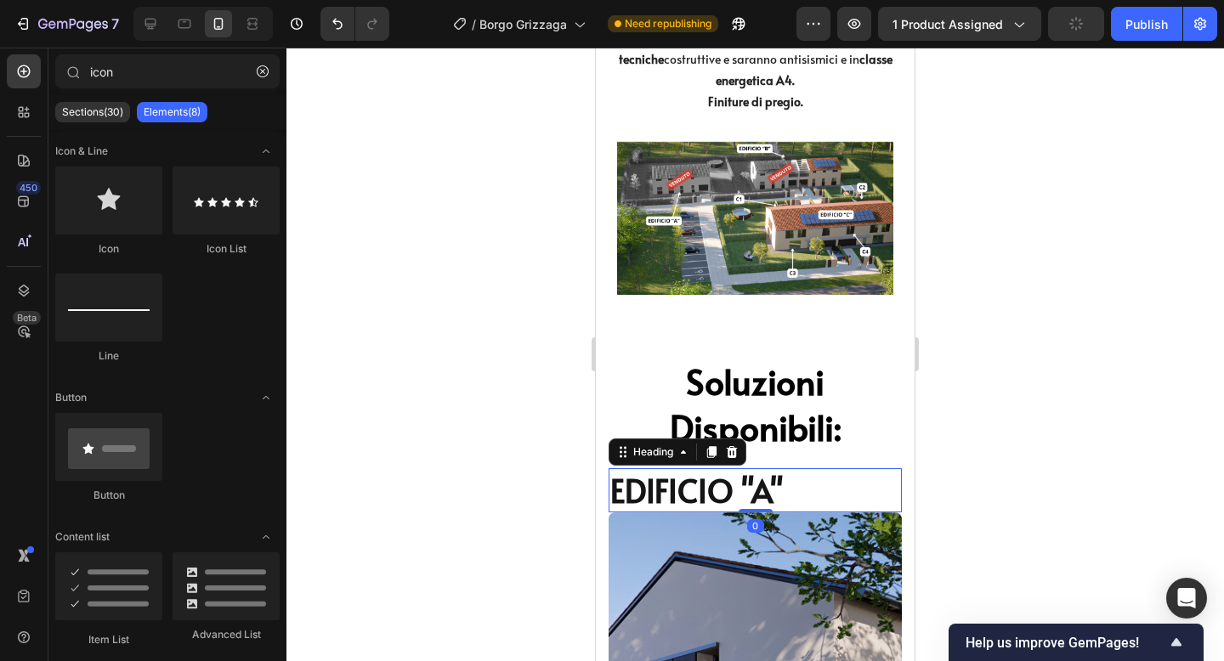
click at [670, 468] on span "EDIFICIO "A"" at bounding box center [696, 489] width 173 height 43
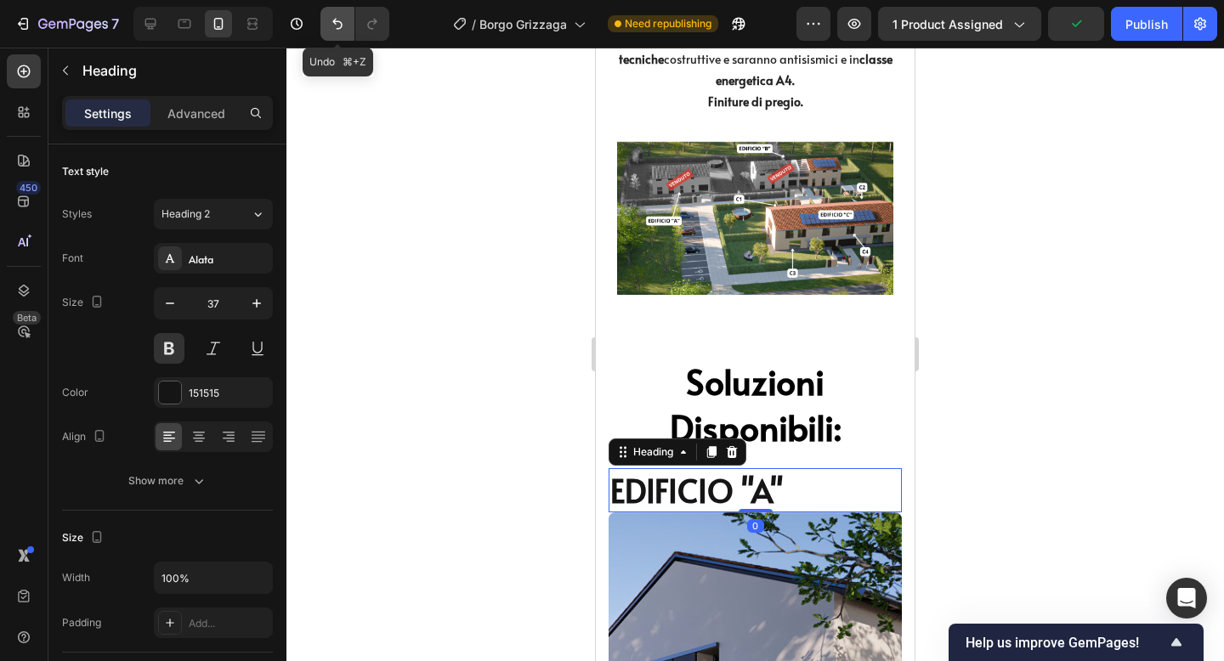
click at [340, 38] on button "Undo/Redo" at bounding box center [337, 24] width 34 height 34
click at [340, 37] on button "Undo/Redo" at bounding box center [337, 24] width 34 height 34
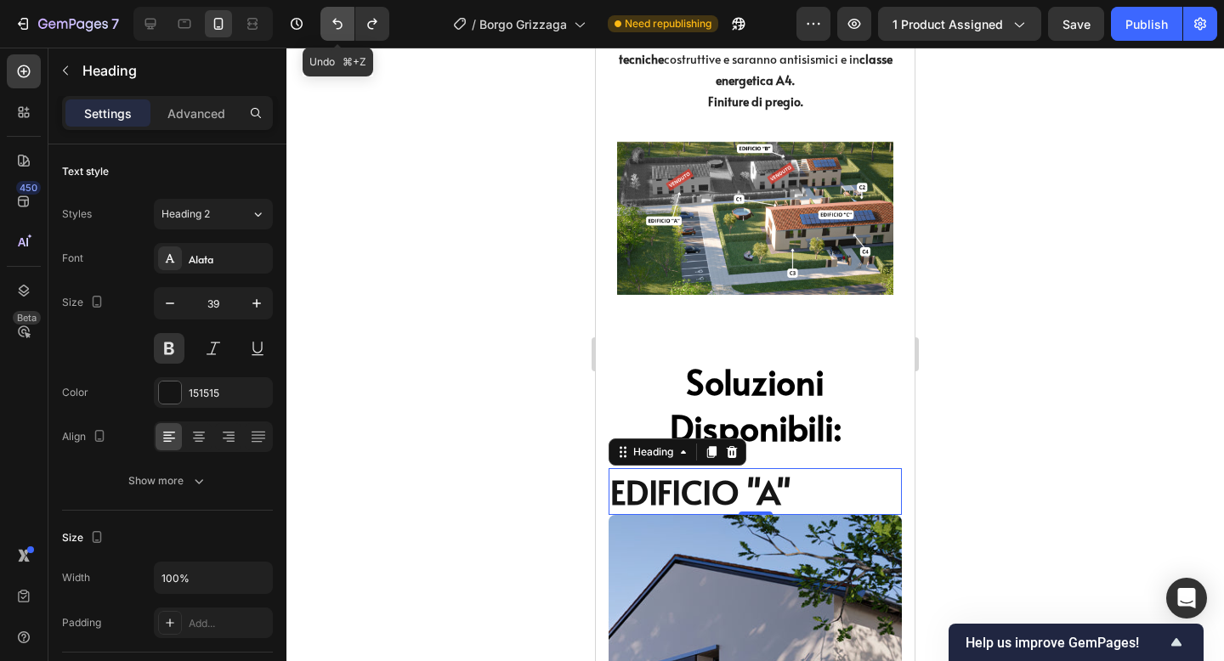
click at [340, 37] on button "Undo/Redo" at bounding box center [337, 24] width 34 height 34
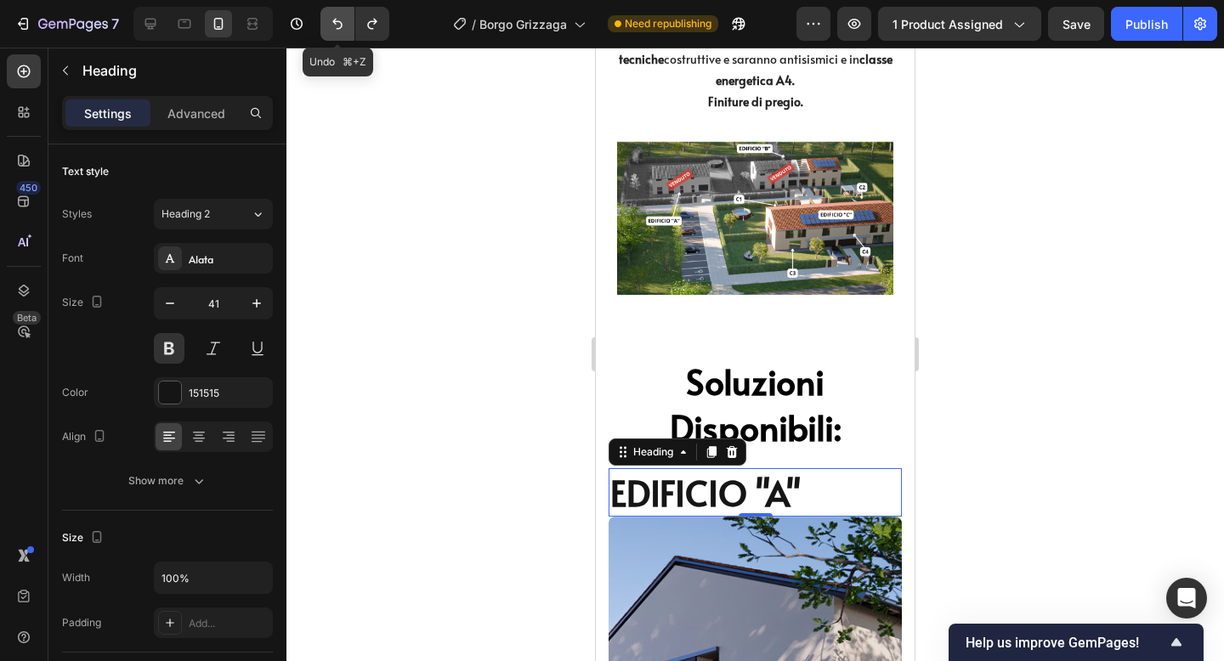
click at [340, 37] on button "Undo/Redo" at bounding box center [337, 24] width 34 height 34
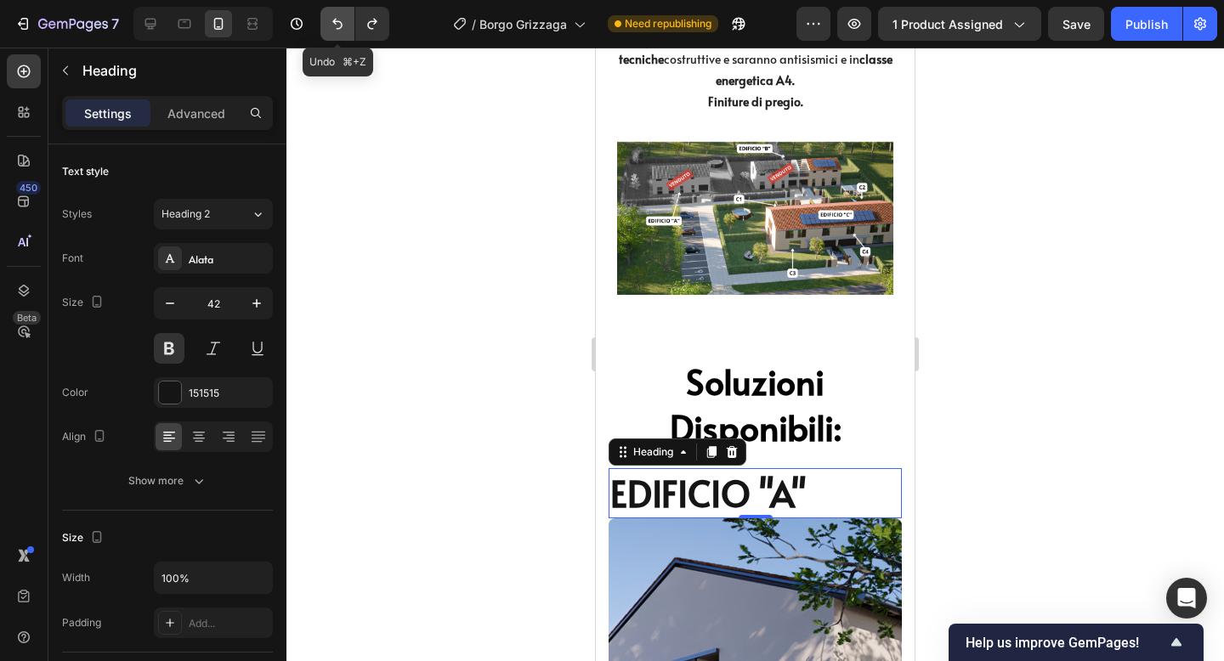
click at [340, 37] on button "Undo/Redo" at bounding box center [337, 24] width 34 height 34
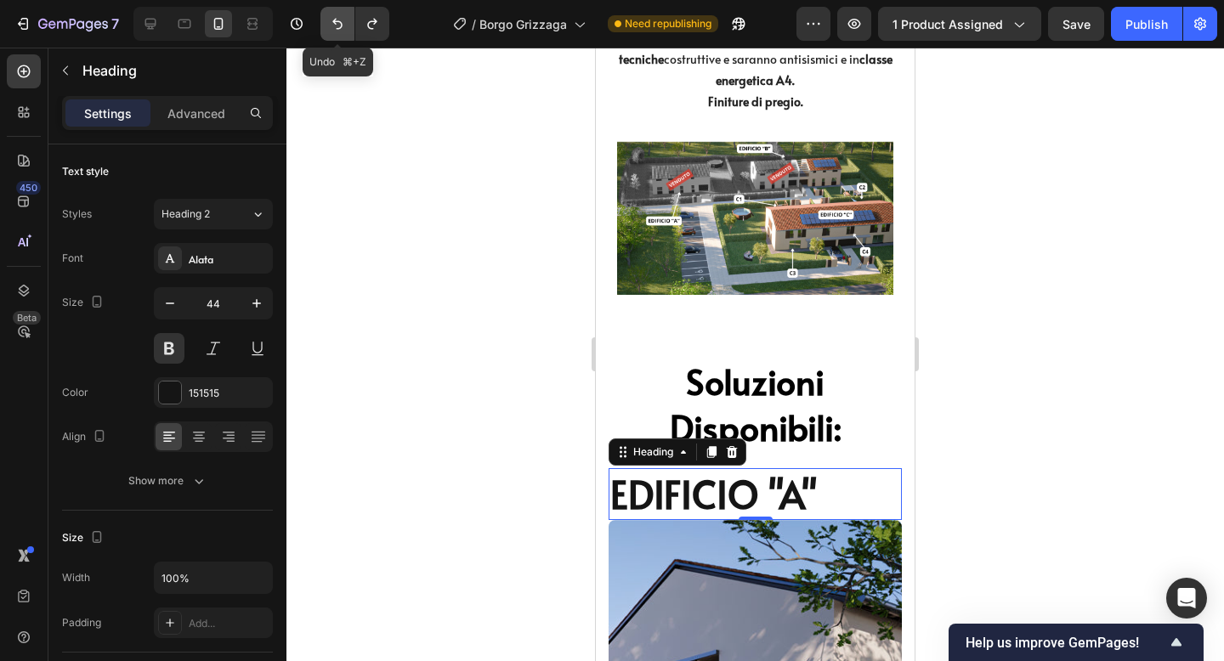
click at [340, 37] on button "Undo/Redo" at bounding box center [337, 24] width 34 height 34
type input "45"
click at [340, 37] on button "Undo/Redo" at bounding box center [337, 24] width 34 height 34
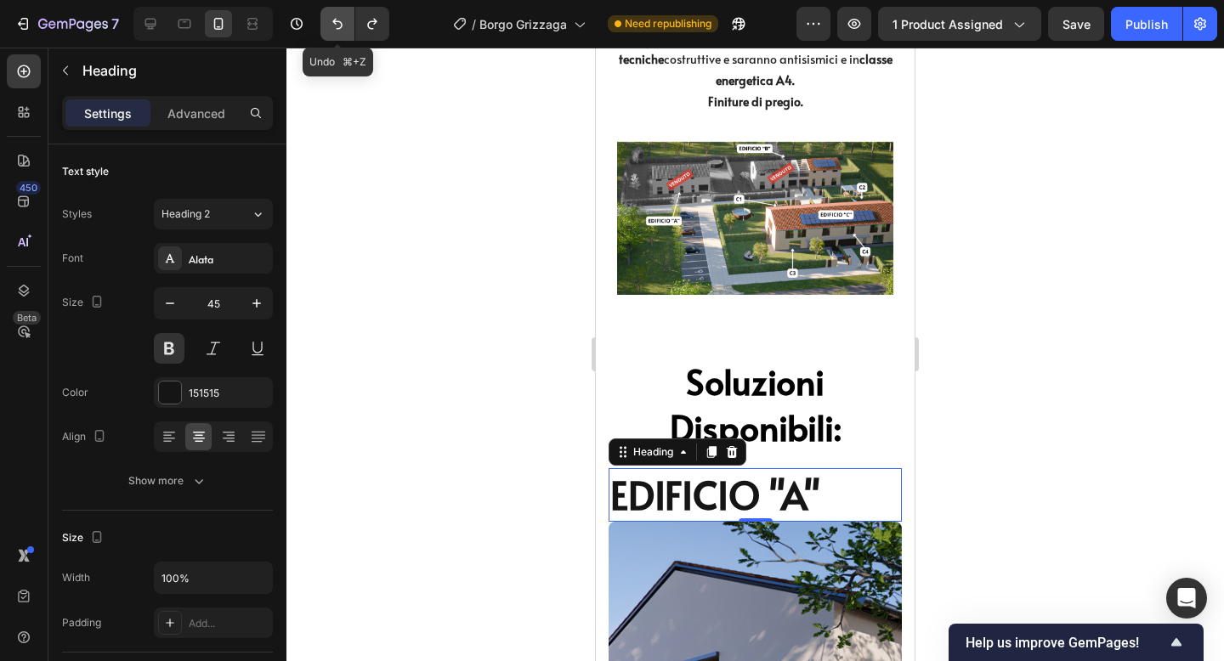
click at [337, 28] on icon "Undo/Redo" at bounding box center [337, 24] width 10 height 11
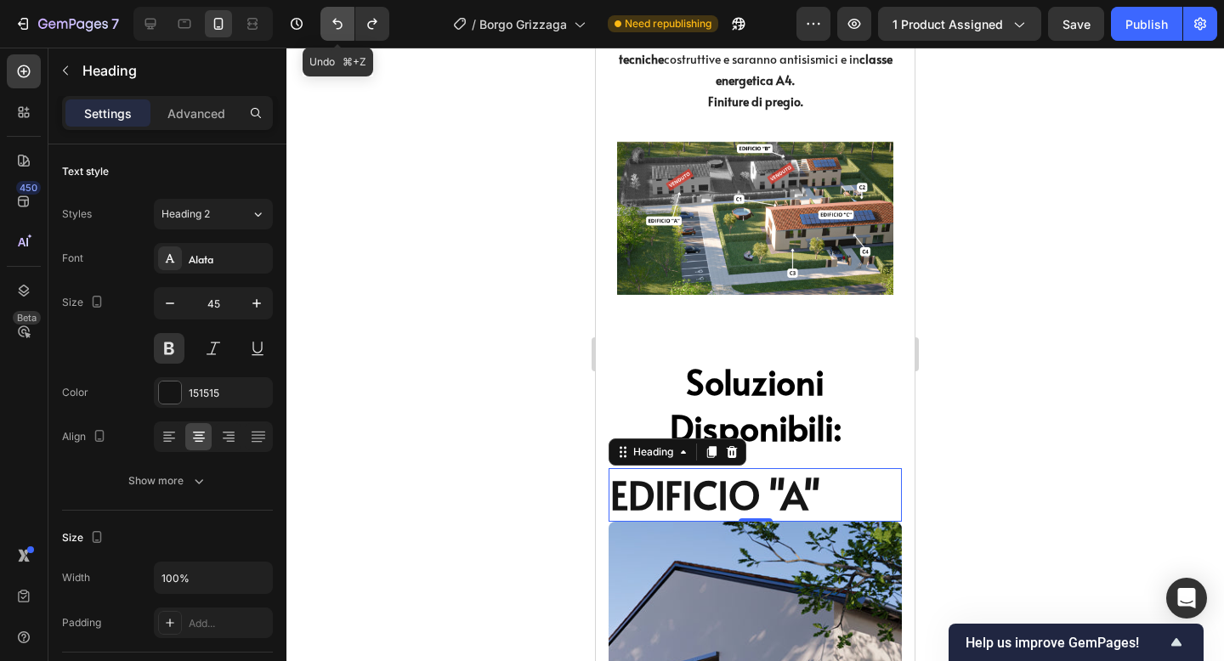
click at [337, 28] on icon "Undo/Redo" at bounding box center [337, 24] width 10 height 11
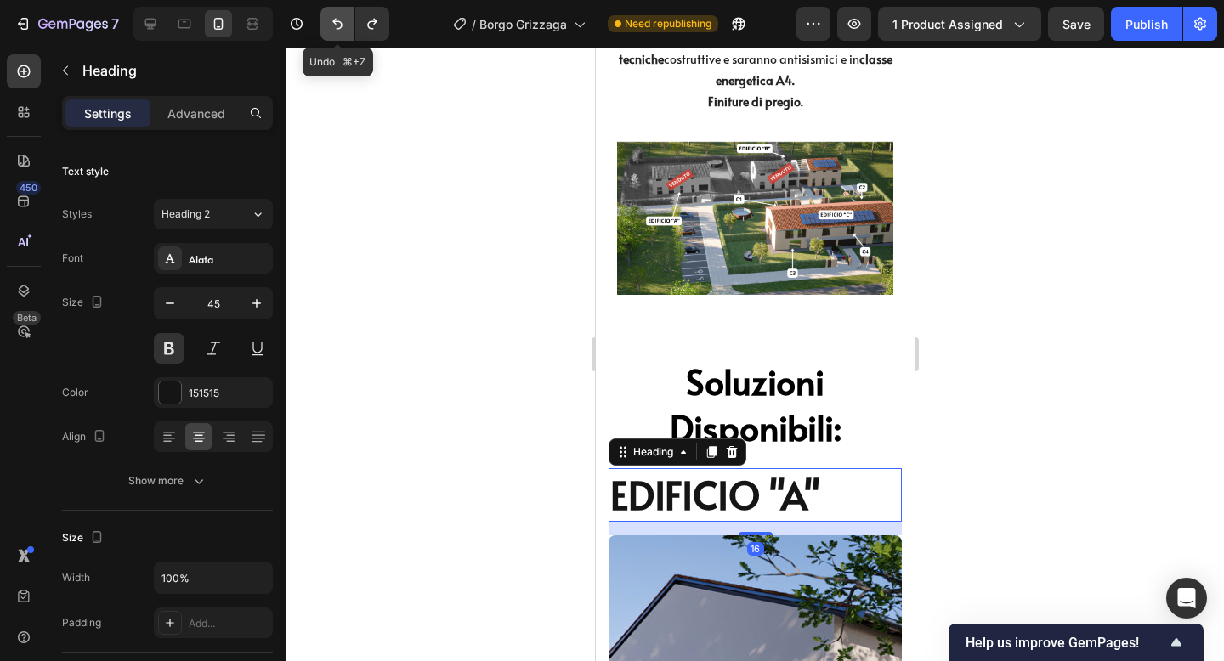
click at [337, 28] on icon "Undo/Redo" at bounding box center [337, 24] width 10 height 11
click at [380, 436] on div at bounding box center [755, 355] width 938 height 614
click at [653, 478] on span "EDIFICIO "A"" at bounding box center [715, 494] width 210 height 54
click at [1153, 446] on div at bounding box center [755, 355] width 938 height 614
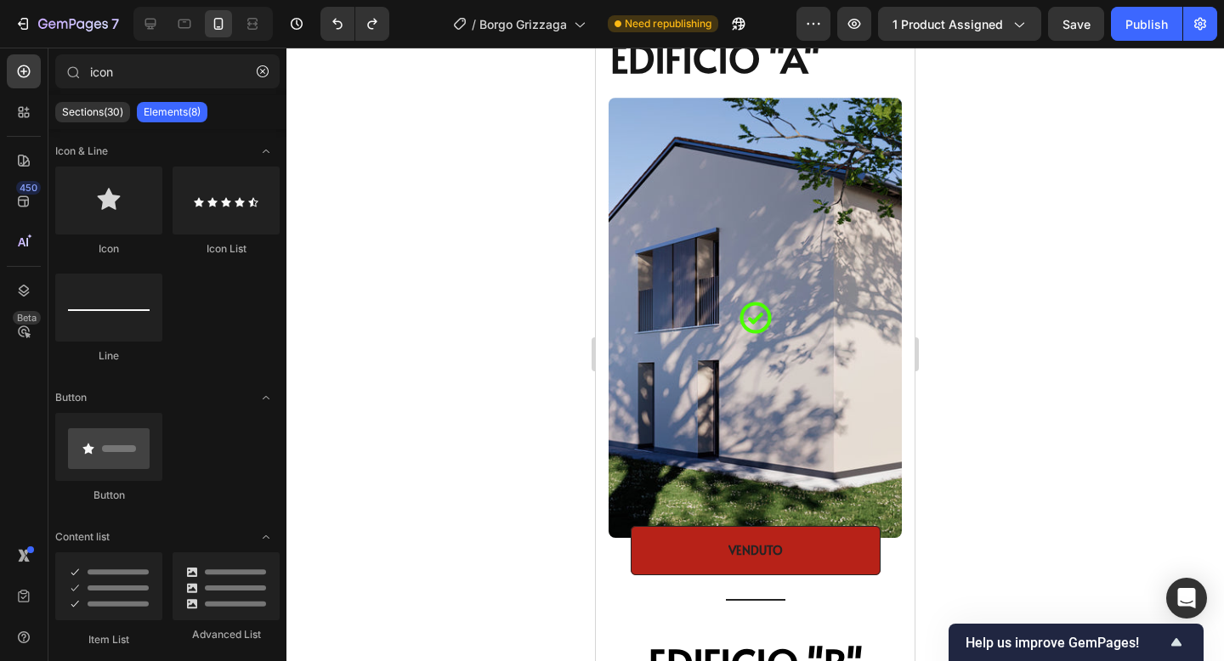
scroll to position [2231, 0]
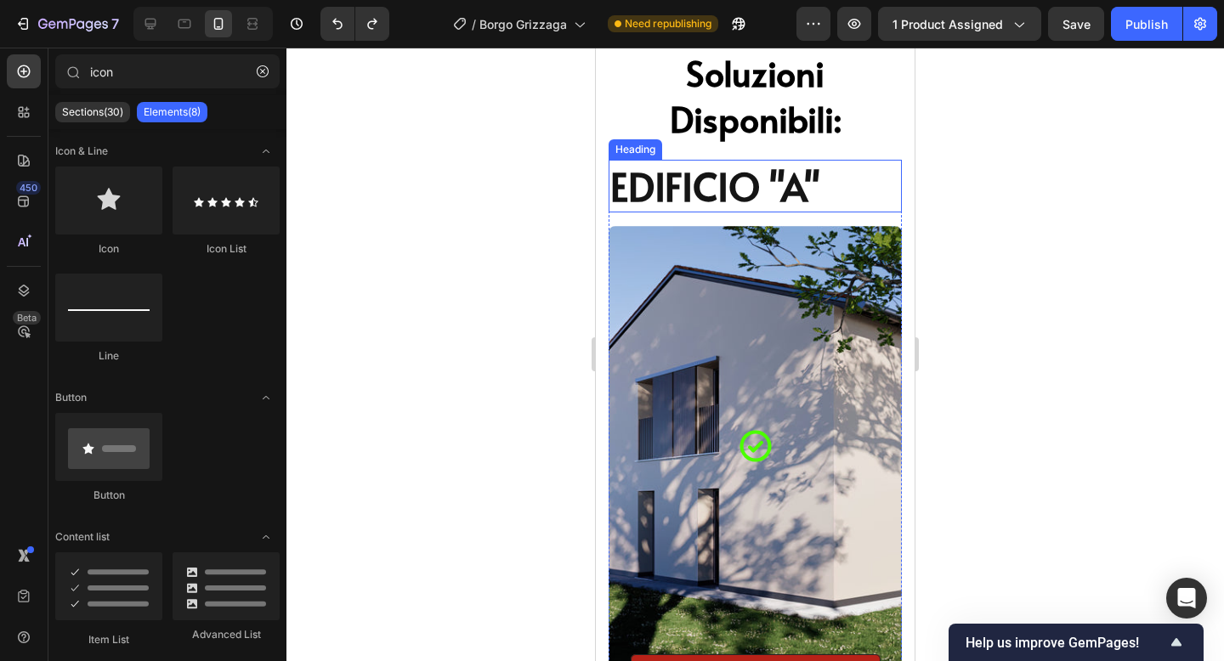
click at [743, 200] on span "EDIFICIO "A"" at bounding box center [715, 186] width 210 height 54
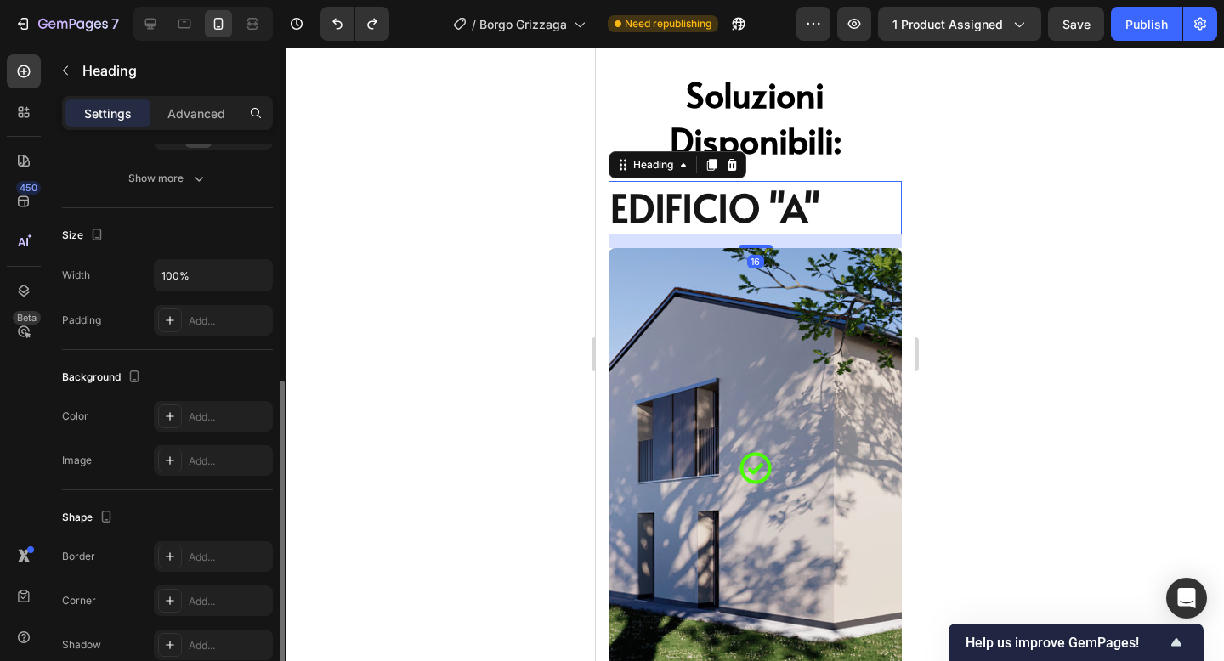
scroll to position [538, 0]
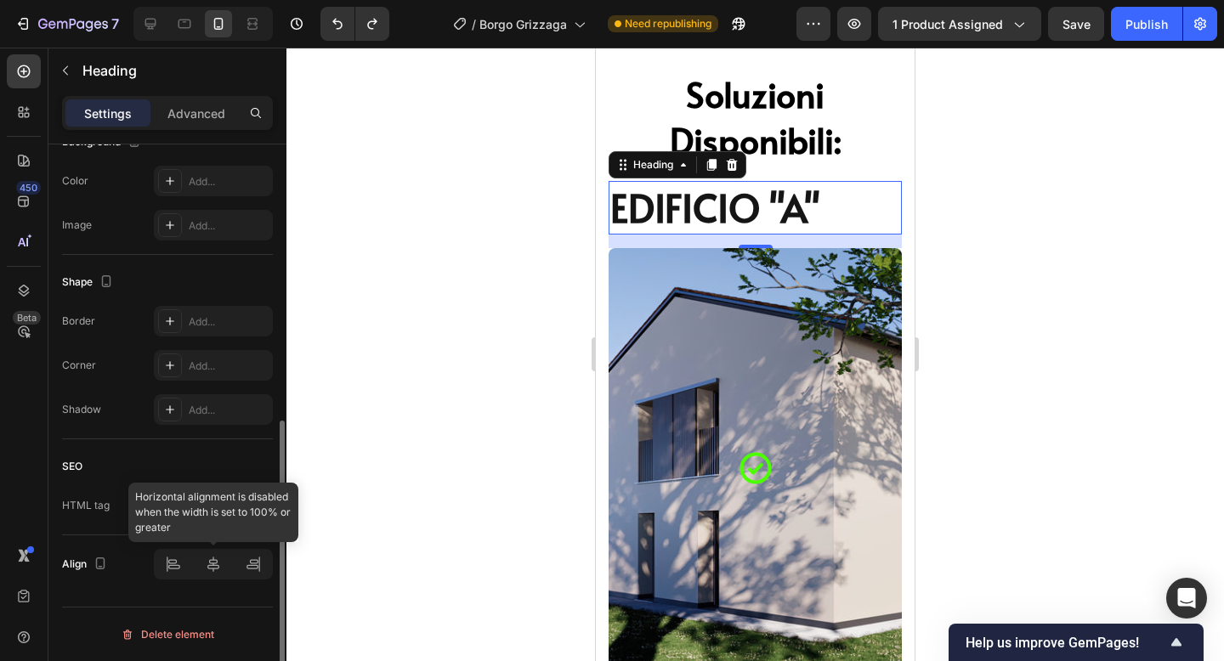
click at [207, 567] on div at bounding box center [213, 564] width 119 height 31
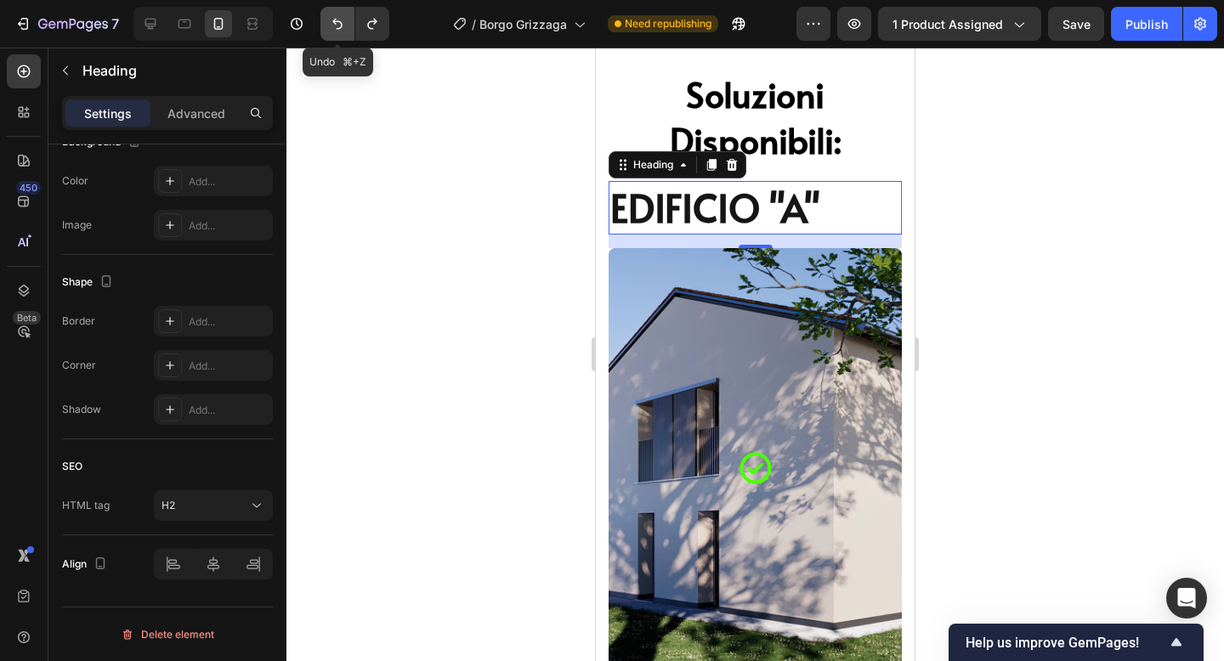
click at [326, 20] on button "Undo/Redo" at bounding box center [337, 24] width 34 height 34
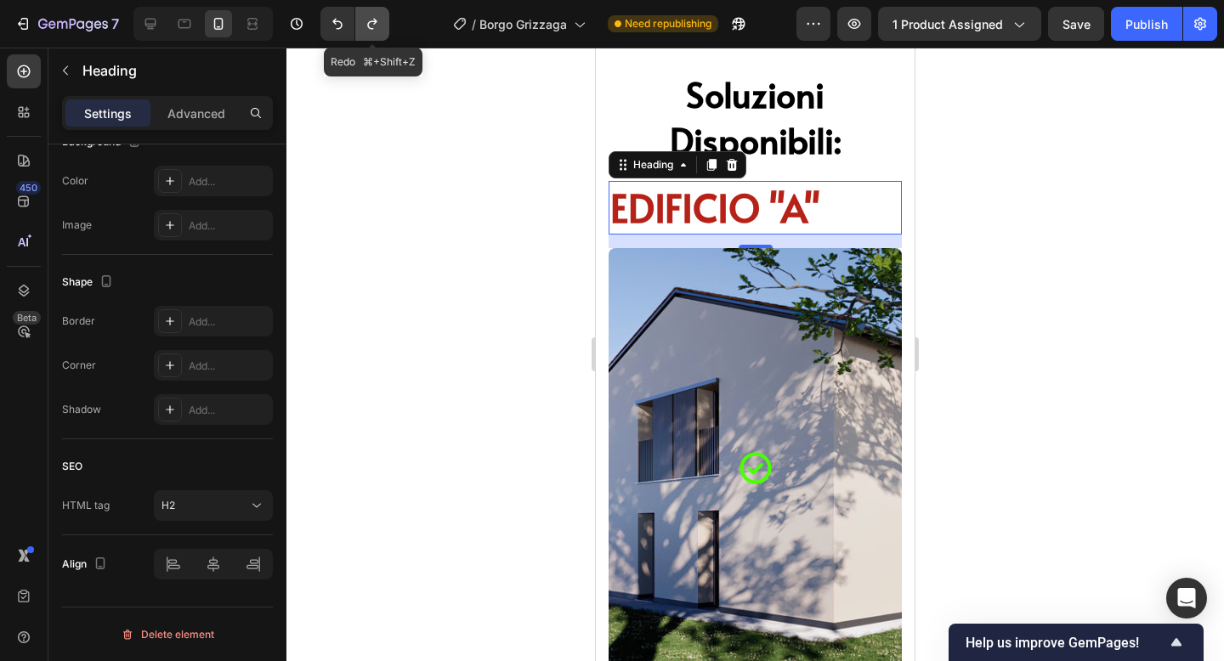
click at [364, 20] on icon "Undo/Redo" at bounding box center [372, 23] width 17 height 17
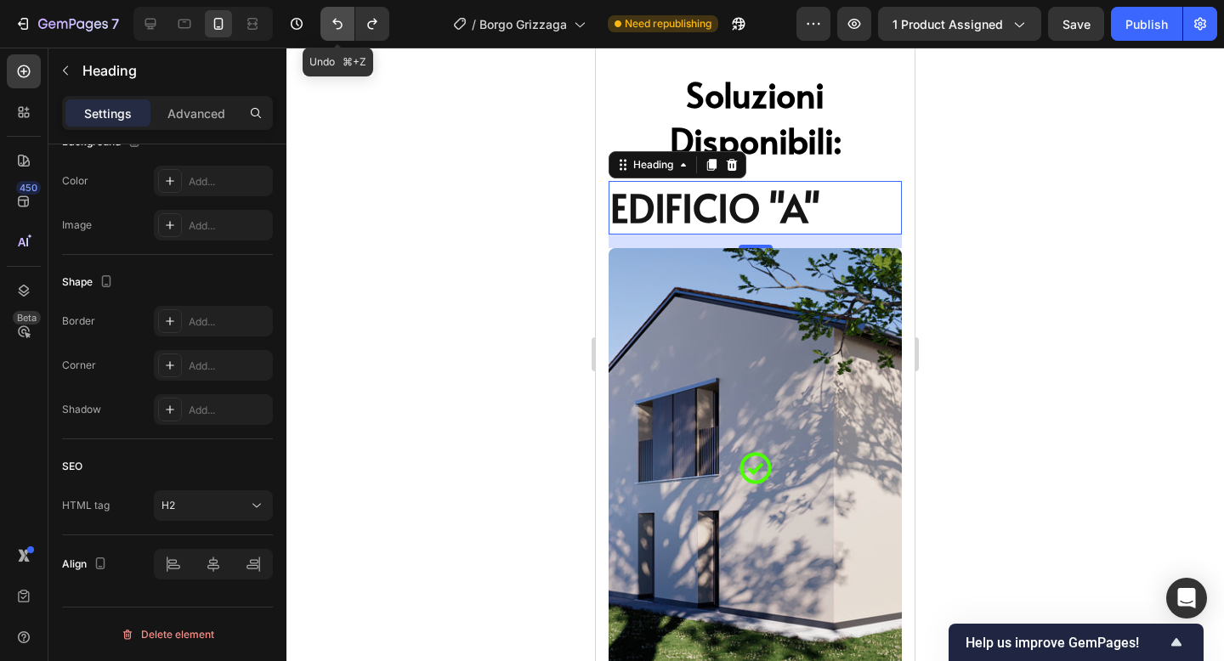
click at [328, 22] on button "Undo/Redo" at bounding box center [337, 24] width 34 height 34
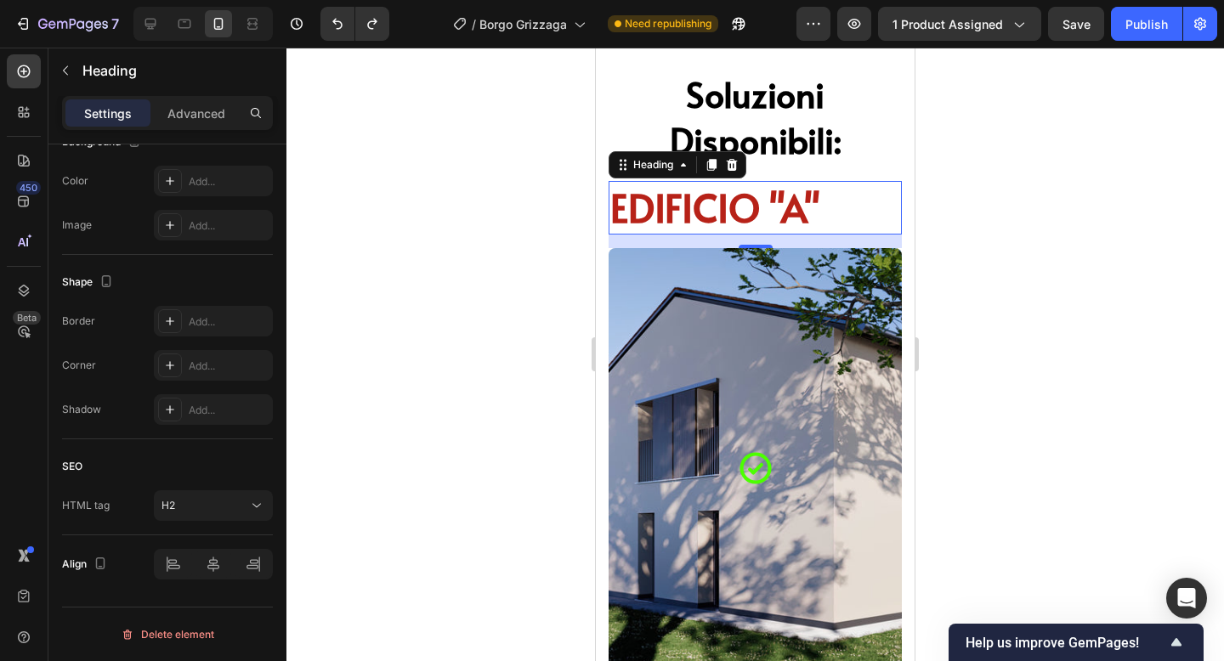
click at [978, 202] on div at bounding box center [755, 355] width 938 height 614
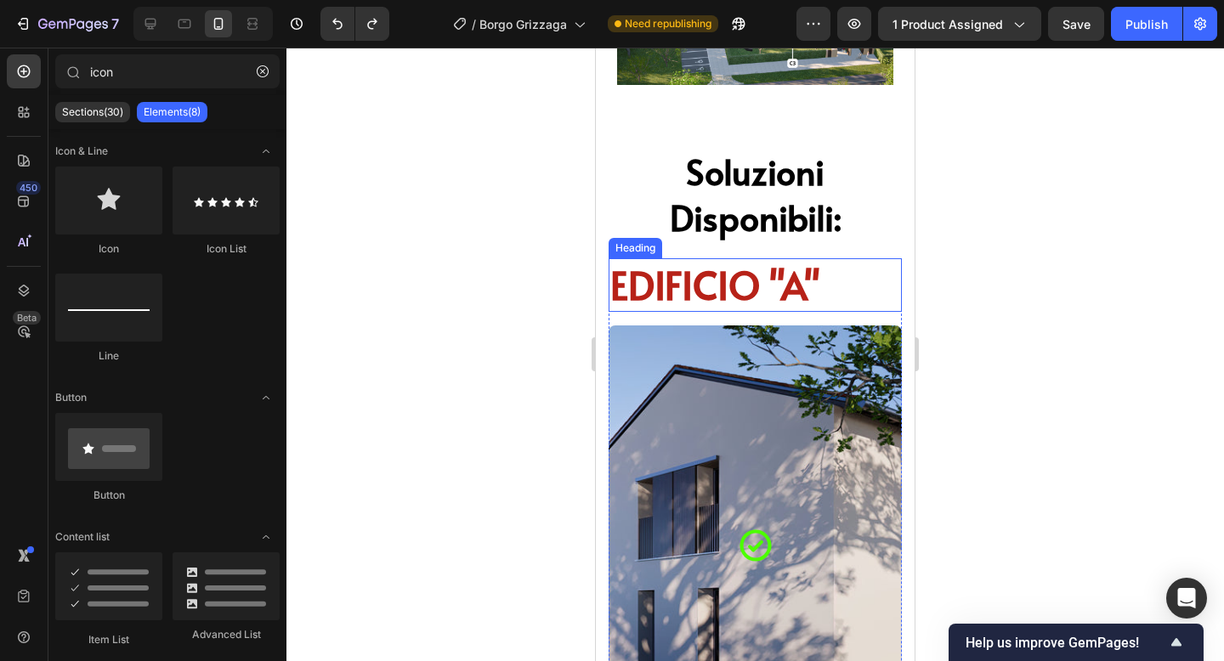
scroll to position [2155, 0]
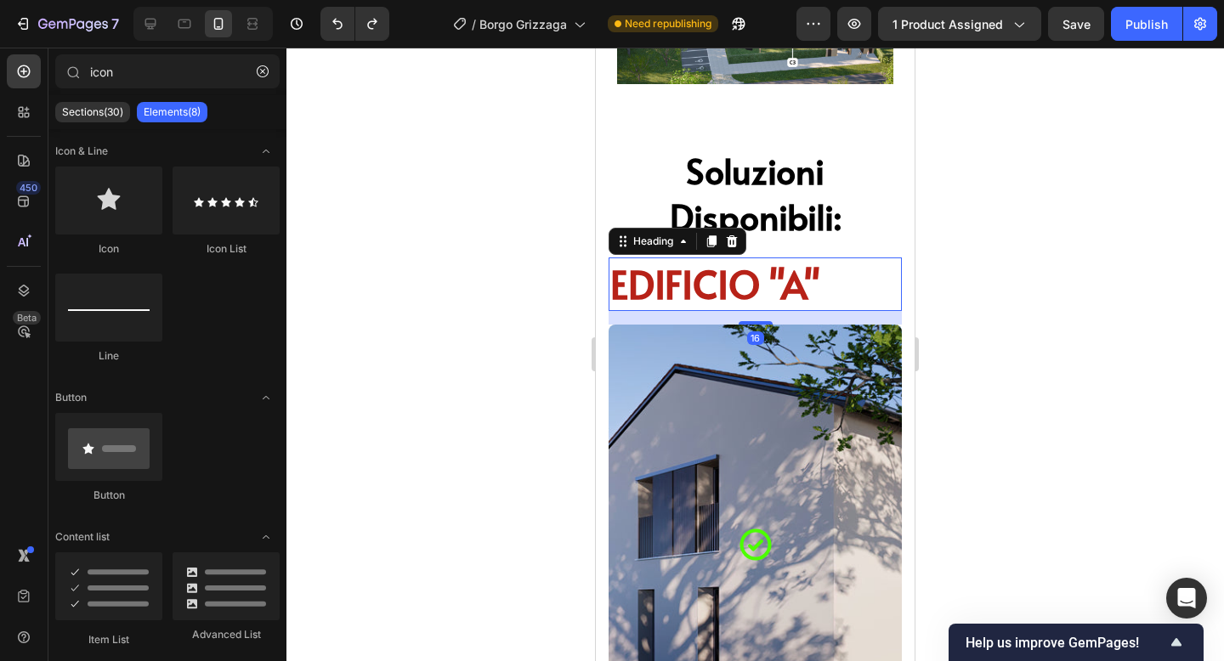
click at [839, 258] on h2 "EDIFICIO "A"" at bounding box center [755, 285] width 293 height 54
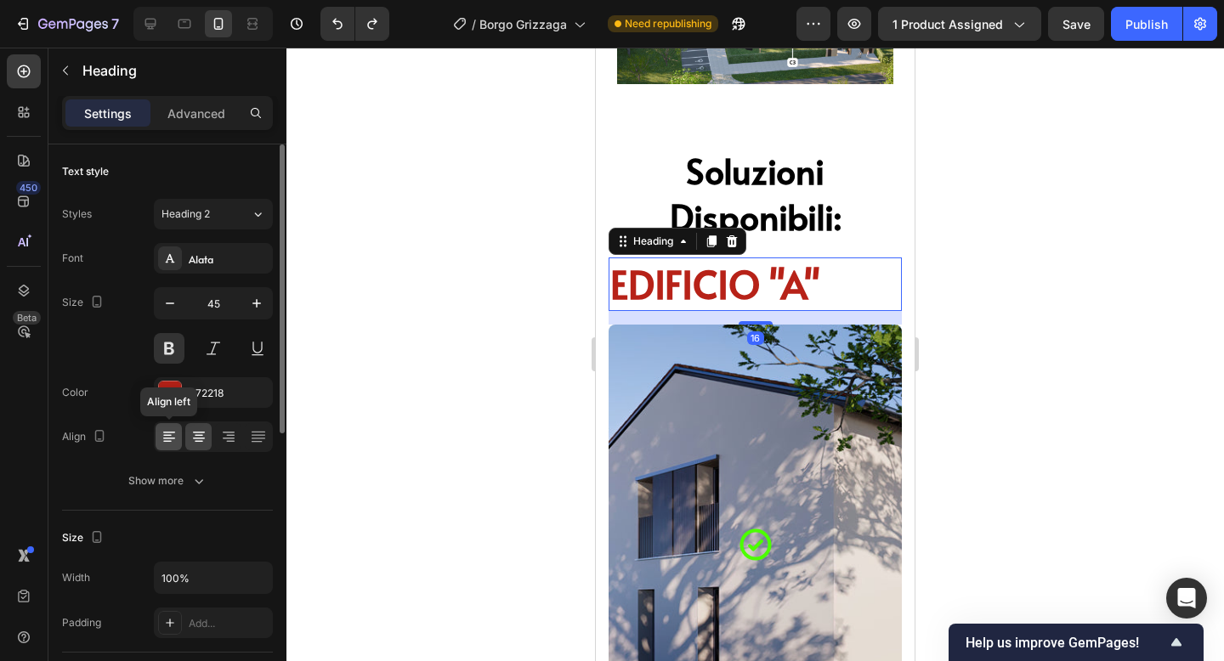
click at [163, 432] on icon at bounding box center [169, 433] width 12 height 2
click at [190, 439] on icon at bounding box center [198, 436] width 17 height 17
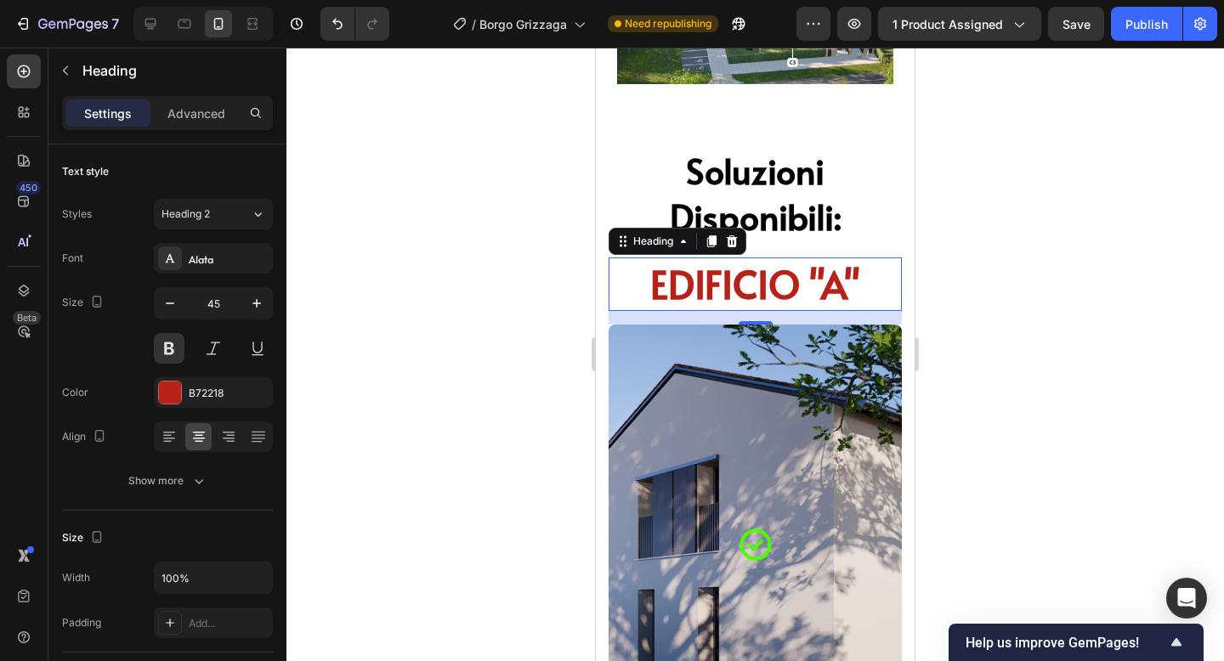
click at [1155, 380] on div at bounding box center [755, 355] width 938 height 614
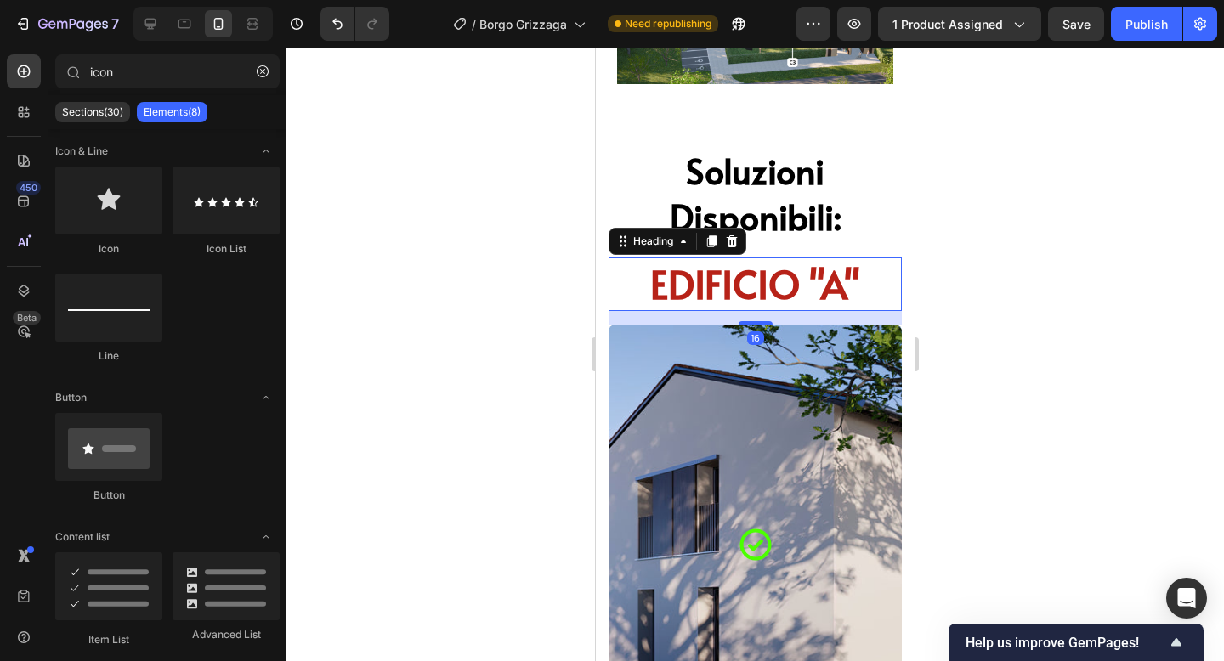
click at [839, 257] on span "EDIFICIO "A"" at bounding box center [755, 284] width 210 height 54
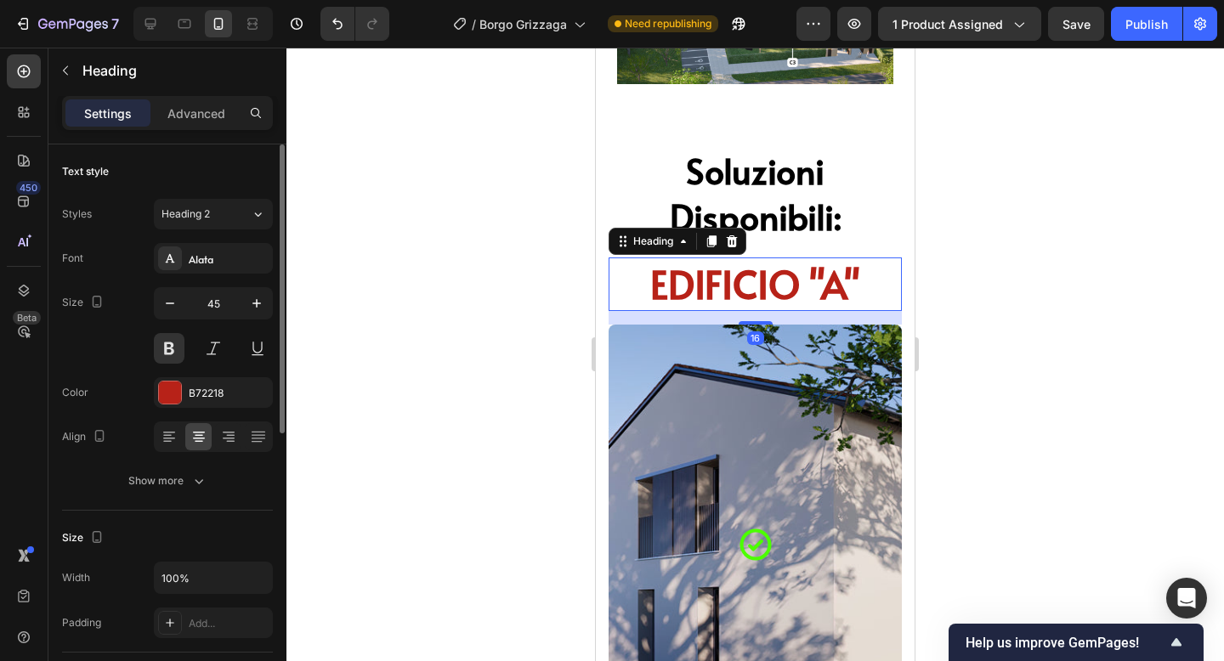
click at [176, 373] on div "Font Alata Size 45 Color B72218 Align Show more" at bounding box center [167, 369] width 211 height 253
click at [167, 398] on div at bounding box center [170, 393] width 22 height 22
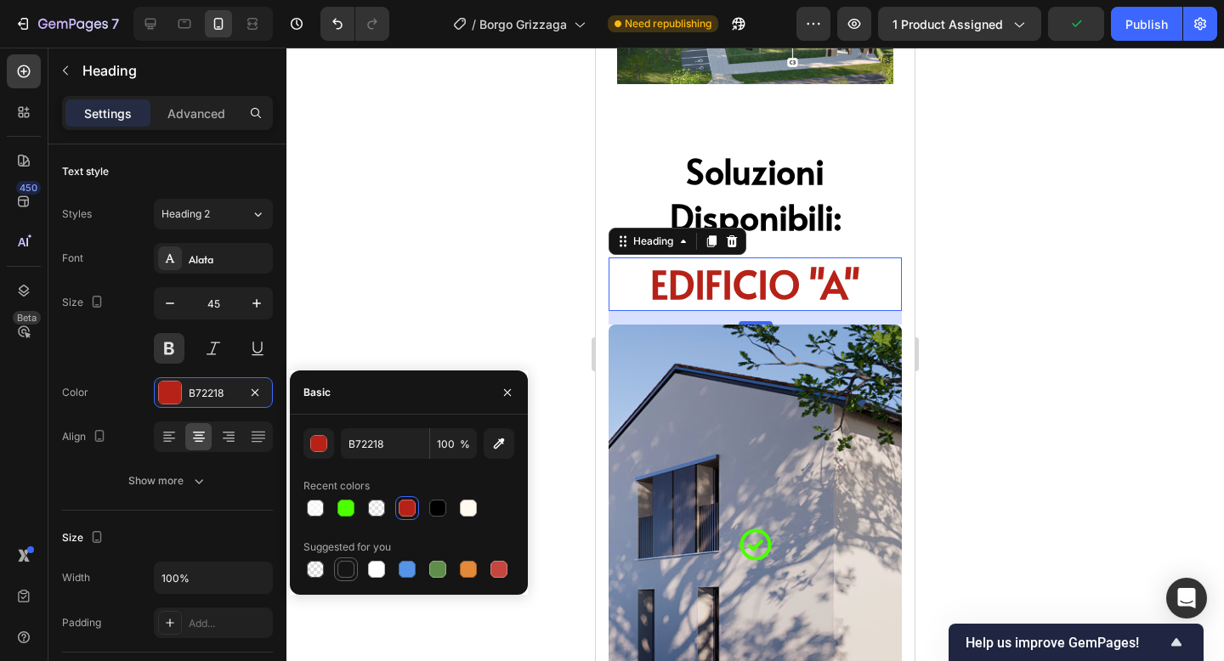
click at [343, 580] on div at bounding box center [346, 570] width 24 height 24
type input "151515"
click at [339, 259] on div at bounding box center [755, 355] width 938 height 614
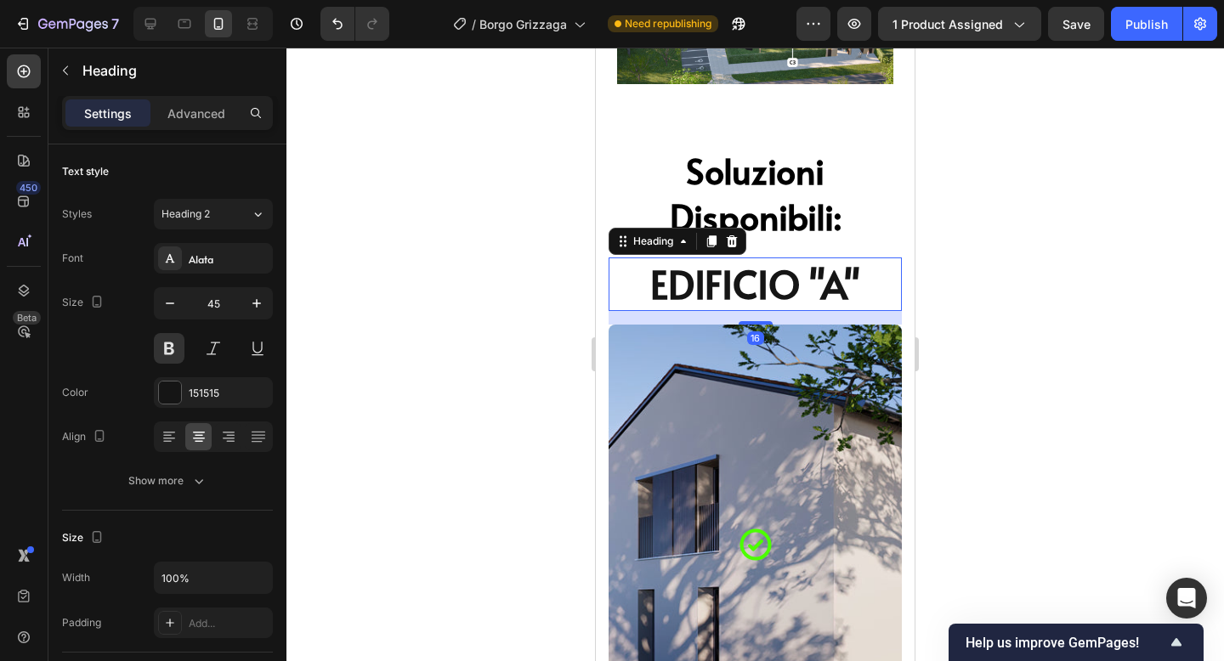
click at [753, 282] on span "EDIFICIO "A"" at bounding box center [755, 284] width 210 height 54
click at [1186, 280] on div at bounding box center [755, 355] width 938 height 614
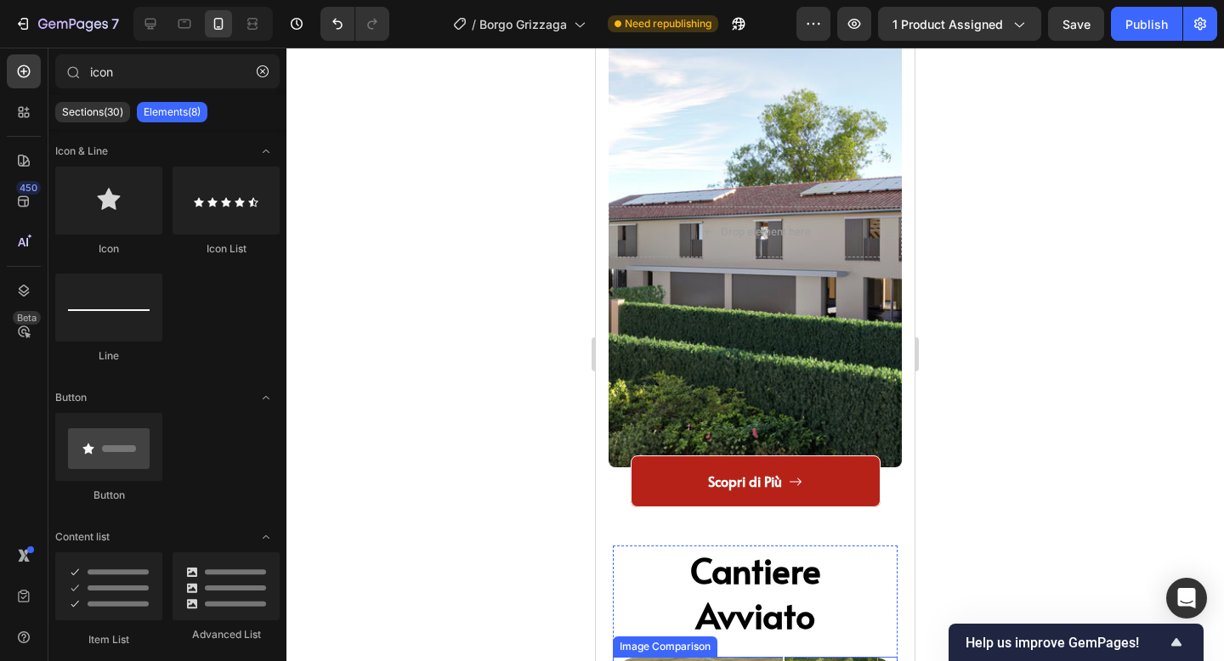
scroll to position [3713, 0]
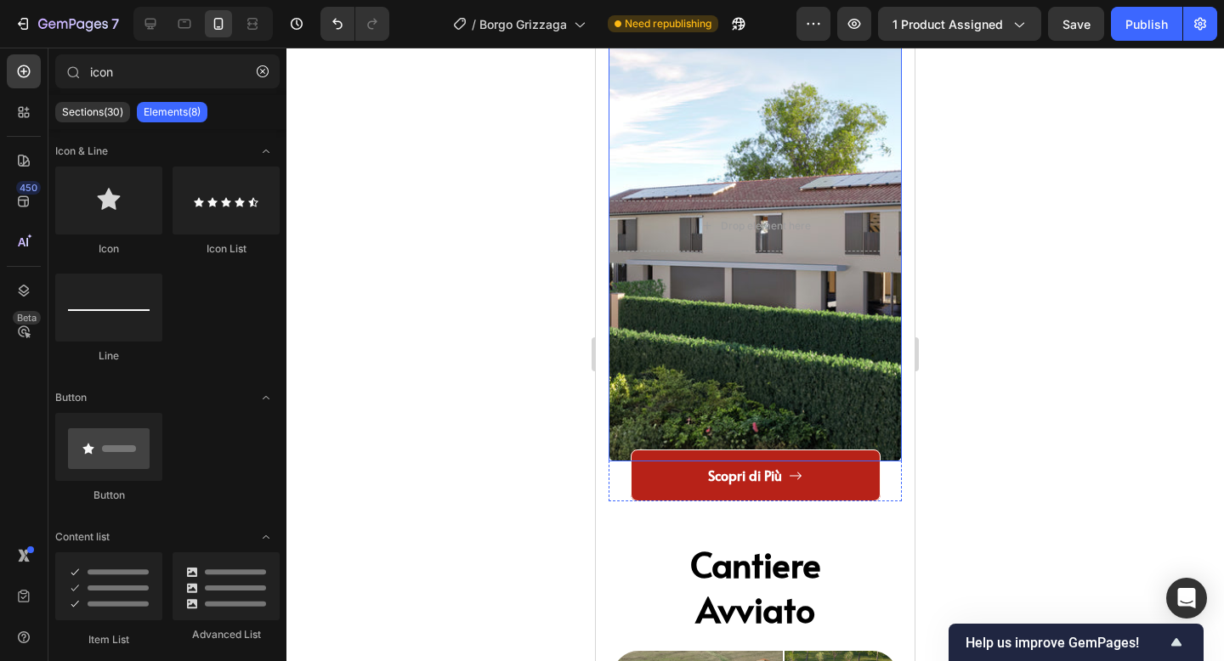
click at [764, 258] on div "Overlay" at bounding box center [755, 226] width 293 height 472
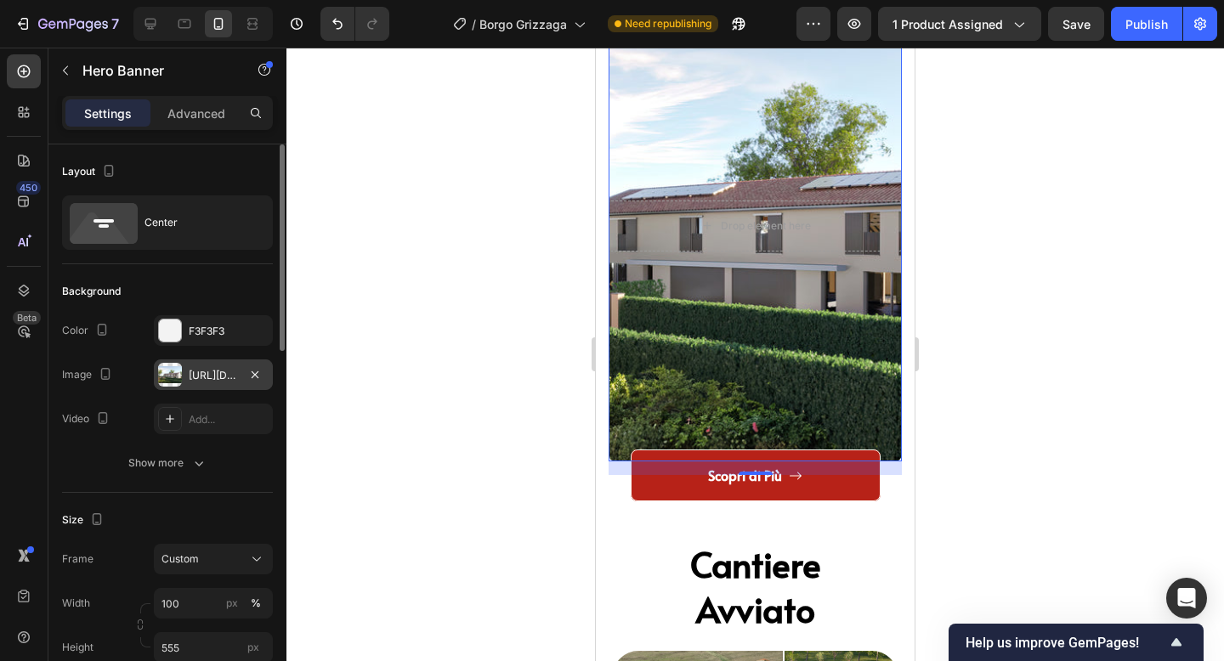
click at [206, 373] on div "[URL][DOMAIN_NAME]" at bounding box center [213, 375] width 49 height 15
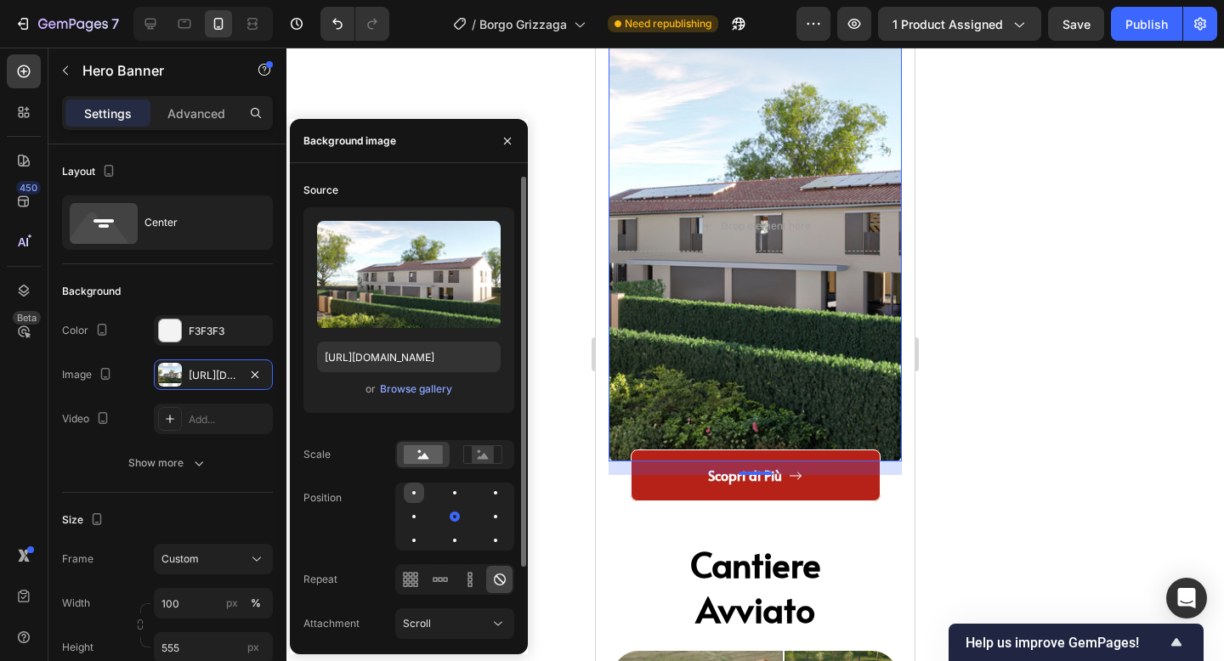
click at [416, 496] on div at bounding box center [414, 493] width 20 height 20
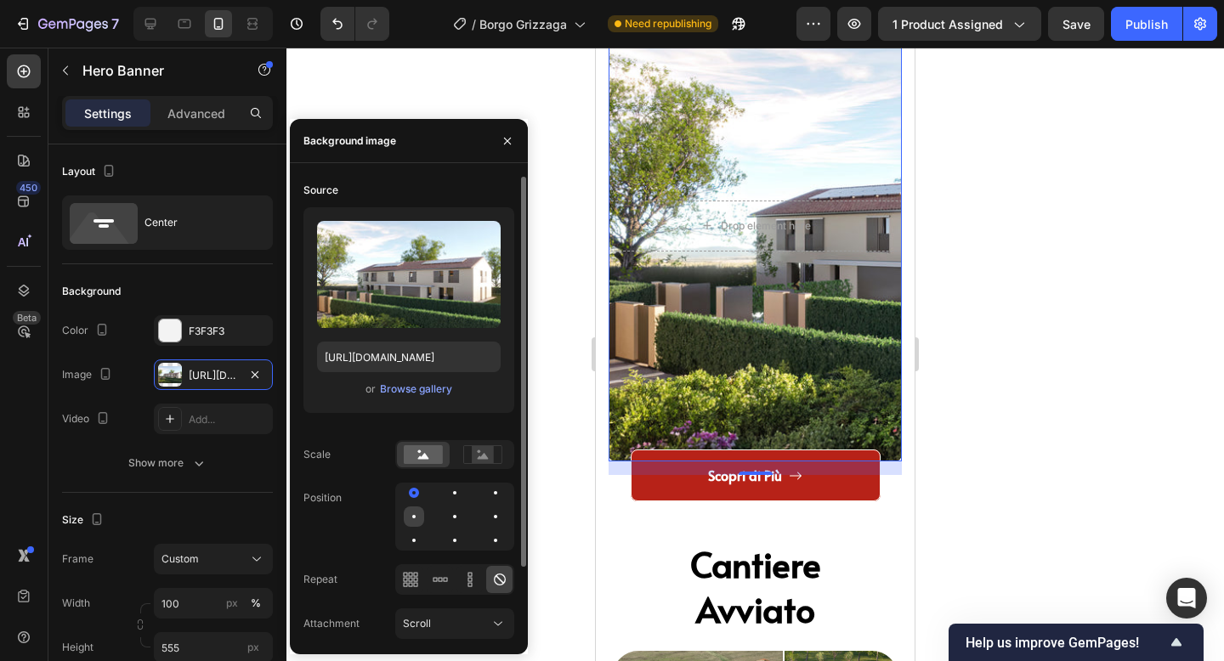
click at [413, 526] on div at bounding box center [414, 517] width 20 height 20
click at [505, 514] on div at bounding box center [495, 517] width 20 height 20
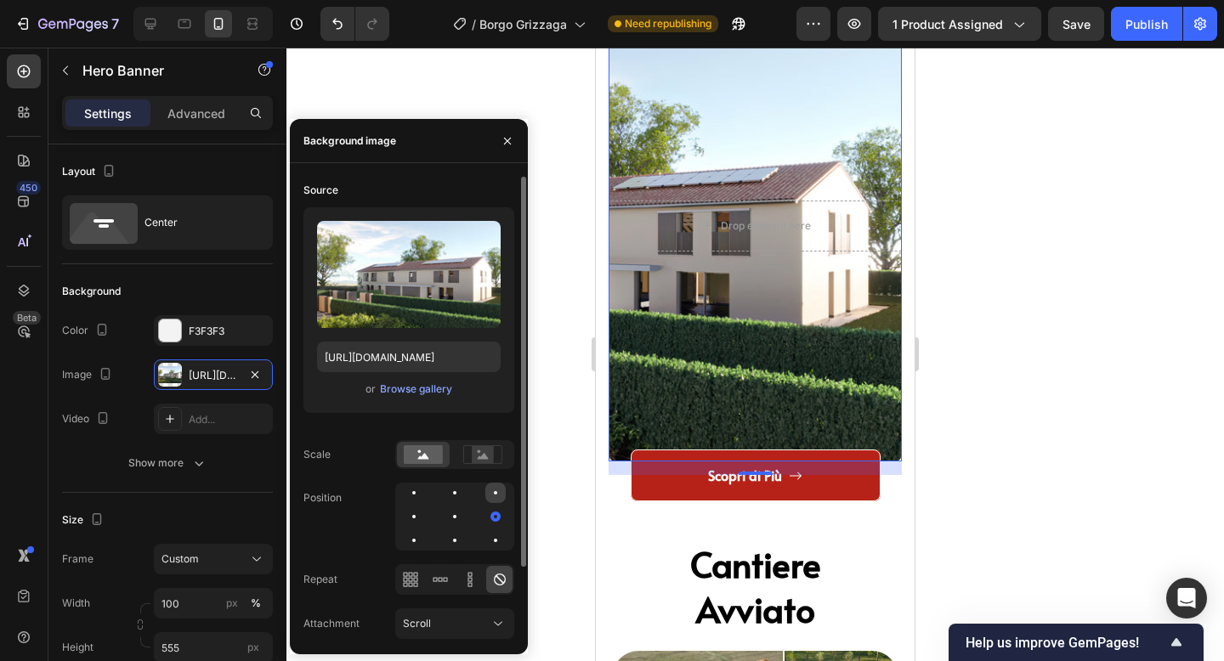
click at [502, 498] on div at bounding box center [495, 493] width 20 height 20
click at [494, 541] on div at bounding box center [495, 540] width 3 height 3
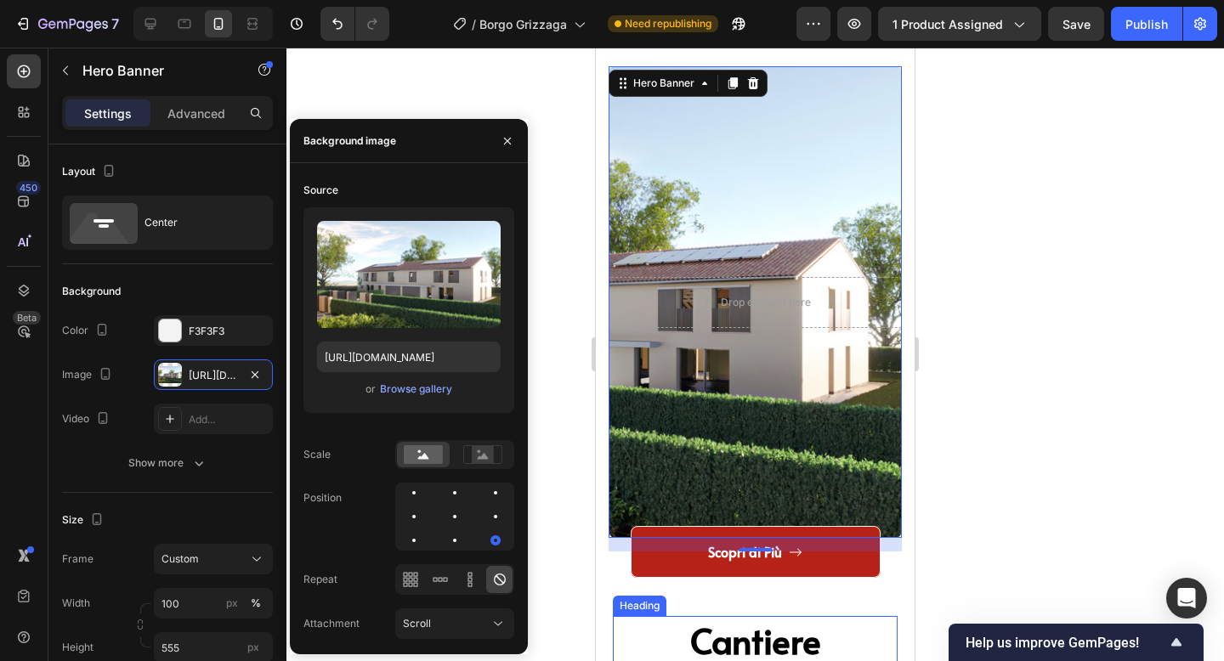
scroll to position [3629, 0]
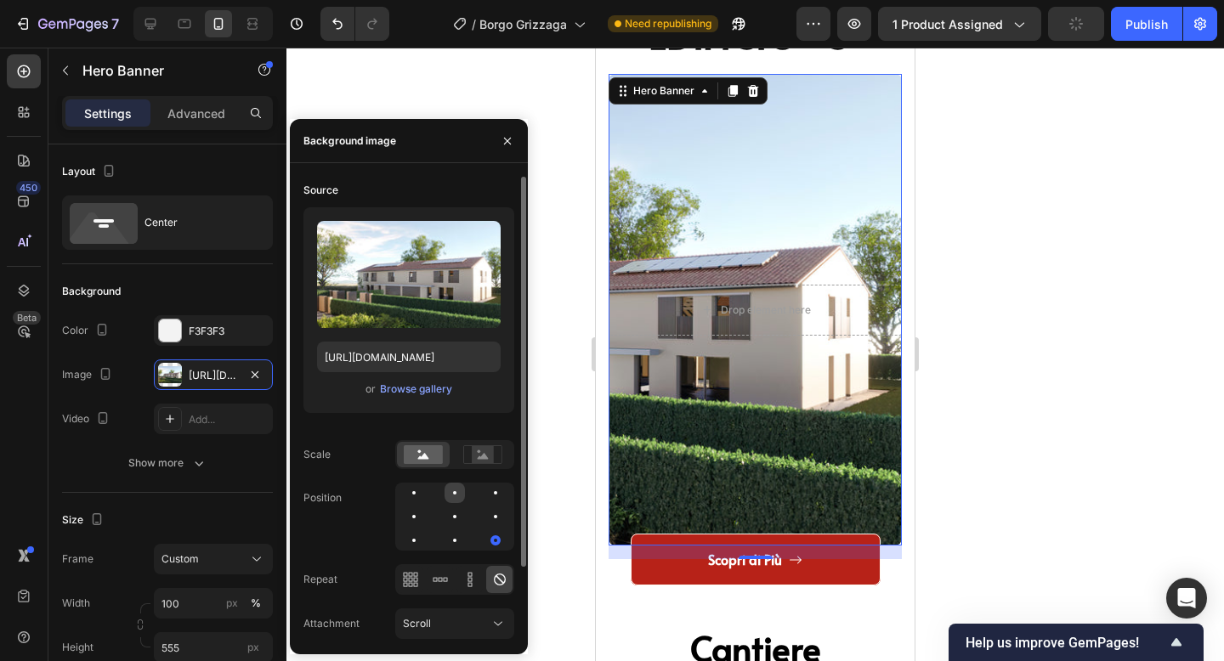
click at [456, 495] on div at bounding box center [455, 493] width 20 height 20
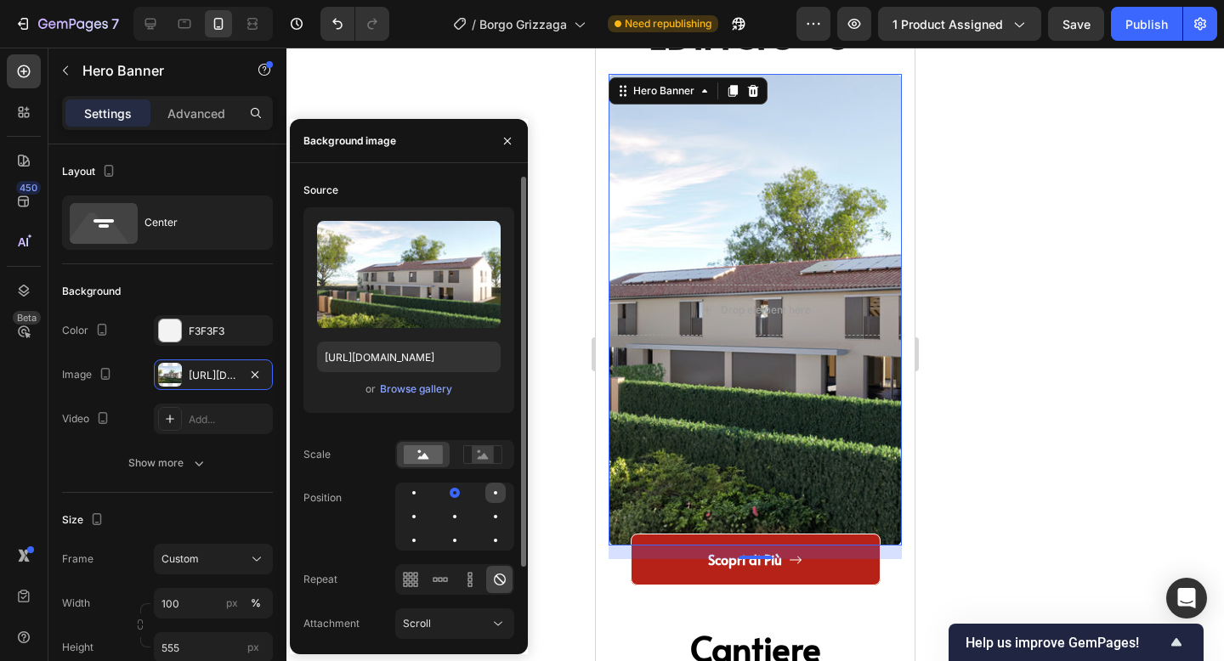
click at [494, 501] on div at bounding box center [495, 493] width 20 height 20
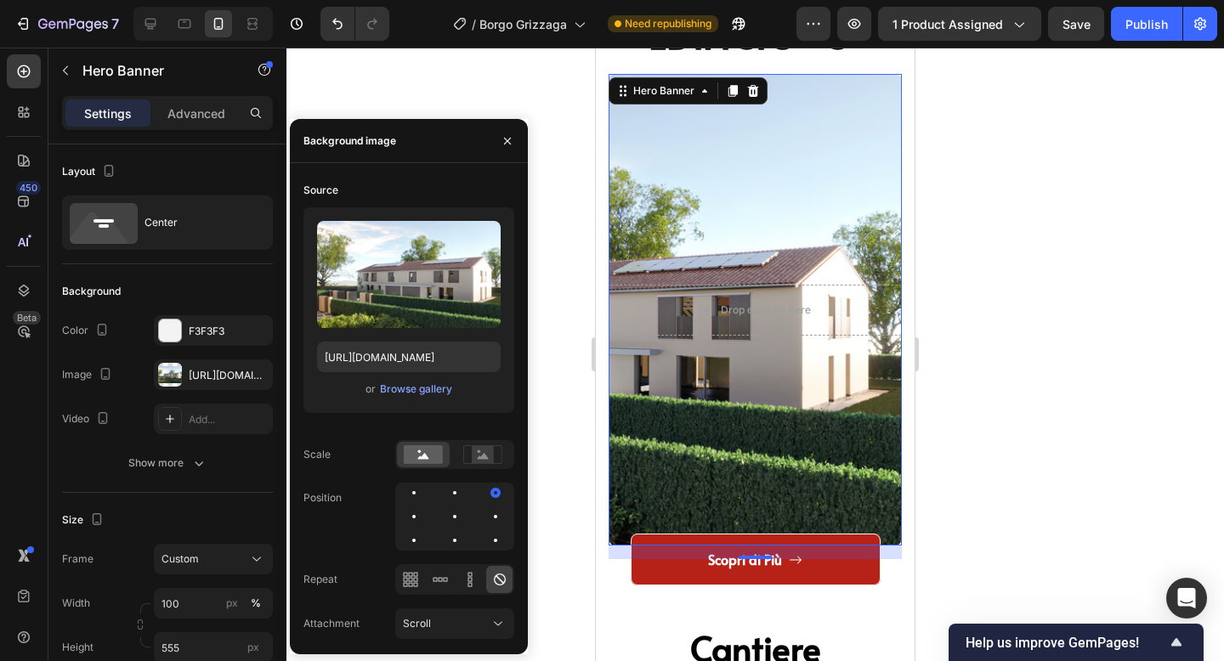
click at [725, 374] on div "Overlay" at bounding box center [755, 310] width 293 height 472
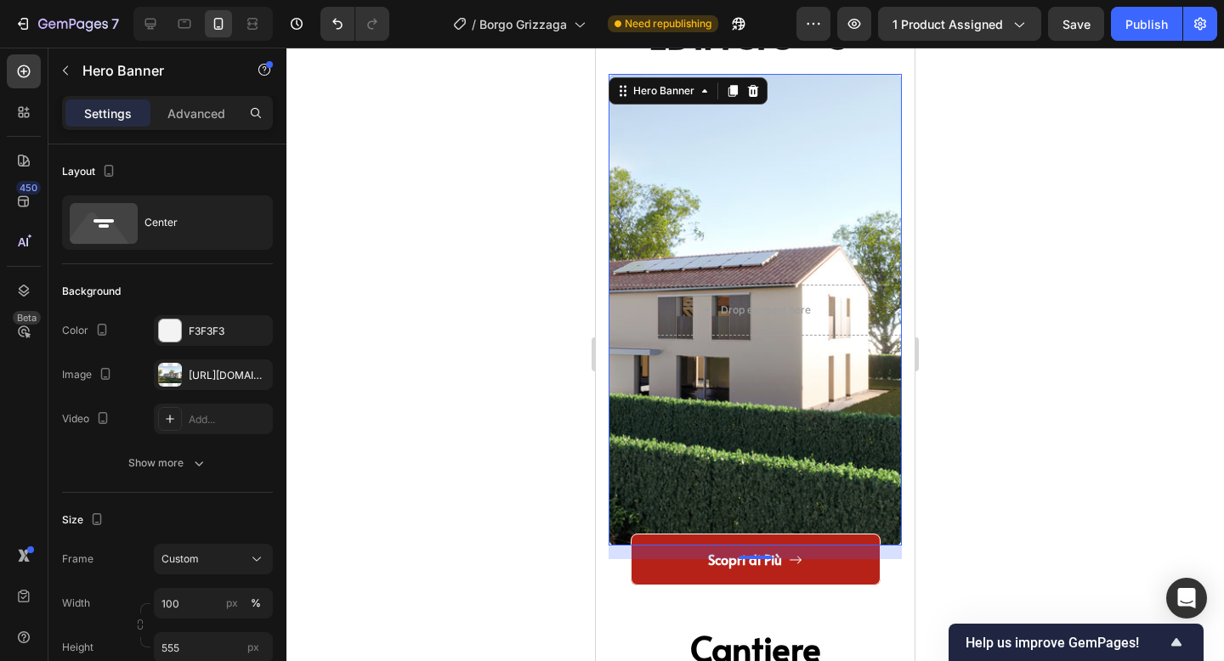
click at [569, 354] on div at bounding box center [755, 355] width 938 height 614
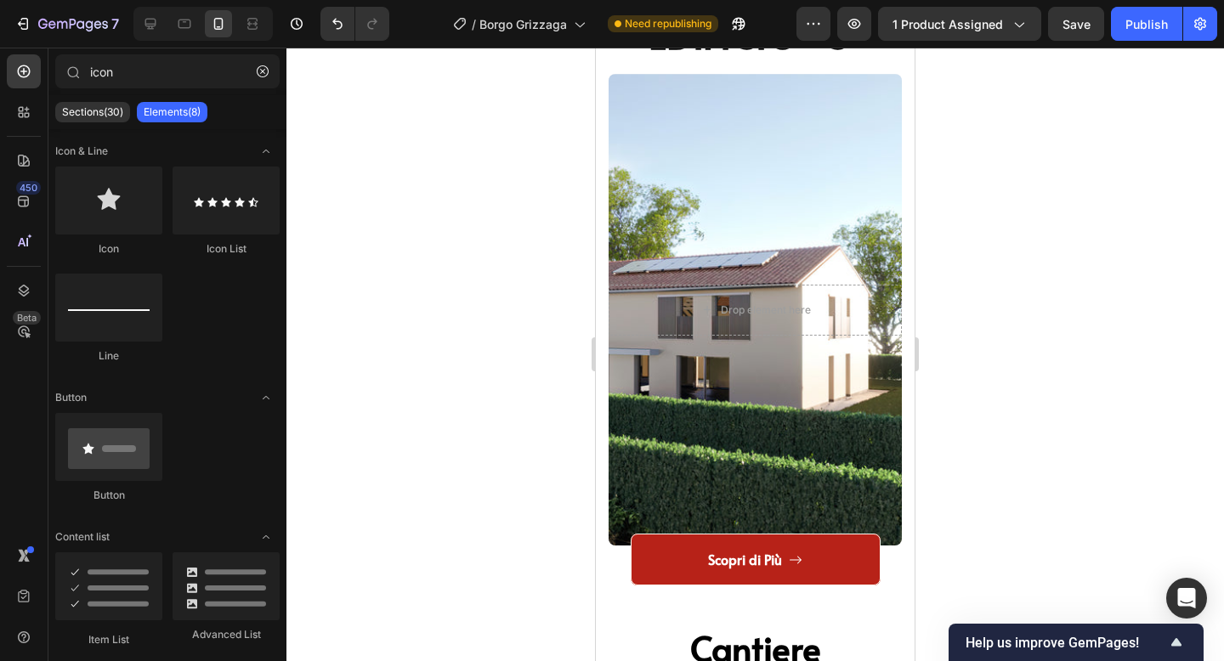
click at [714, 355] on div "Overlay" at bounding box center [755, 310] width 293 height 472
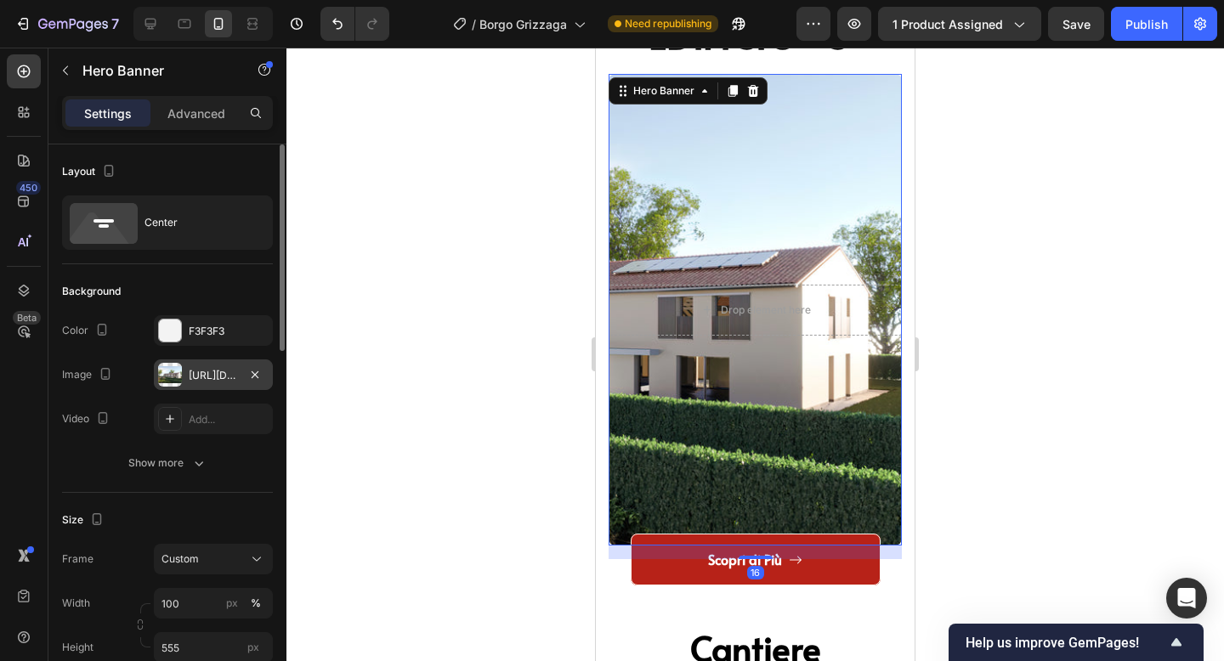
click at [217, 368] on div "[URL][DOMAIN_NAME]" at bounding box center [213, 375] width 49 height 15
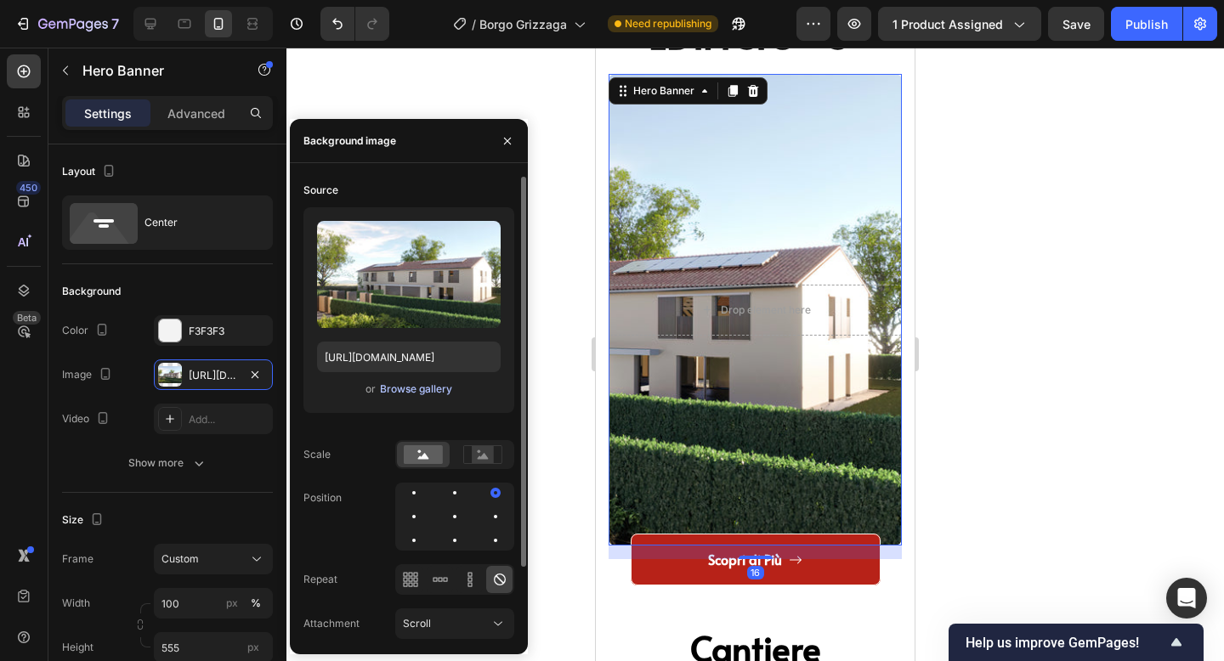
click at [416, 397] on button "Browse gallery" at bounding box center [416, 389] width 74 height 17
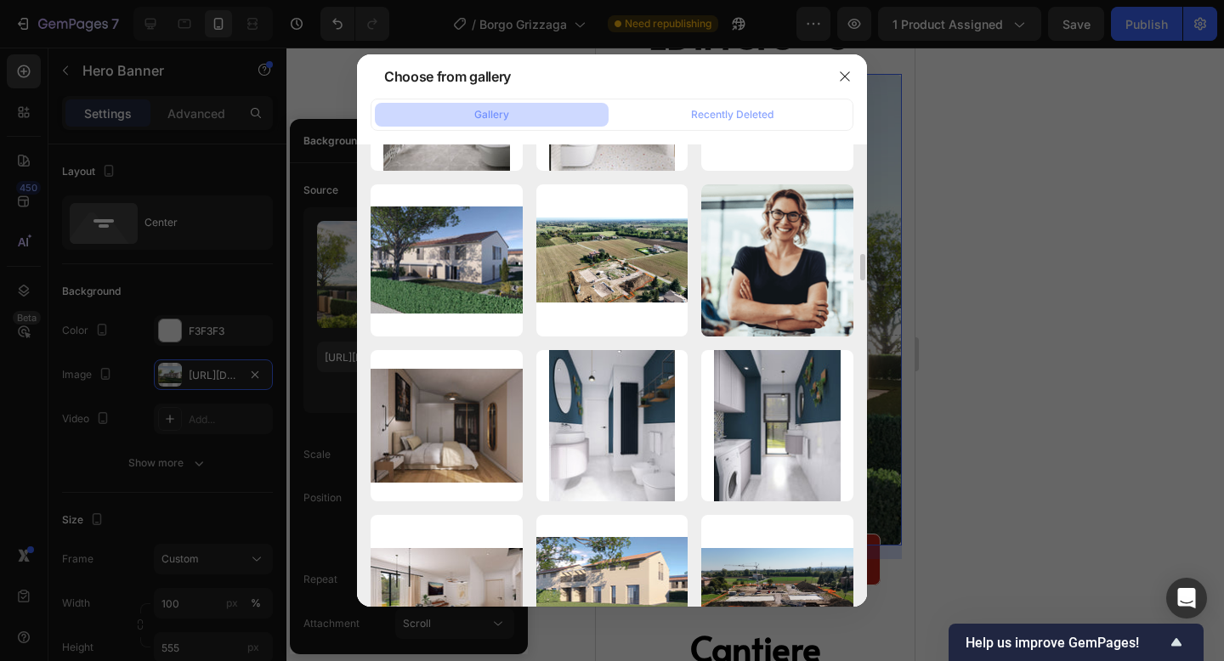
scroll to position [3555, 0]
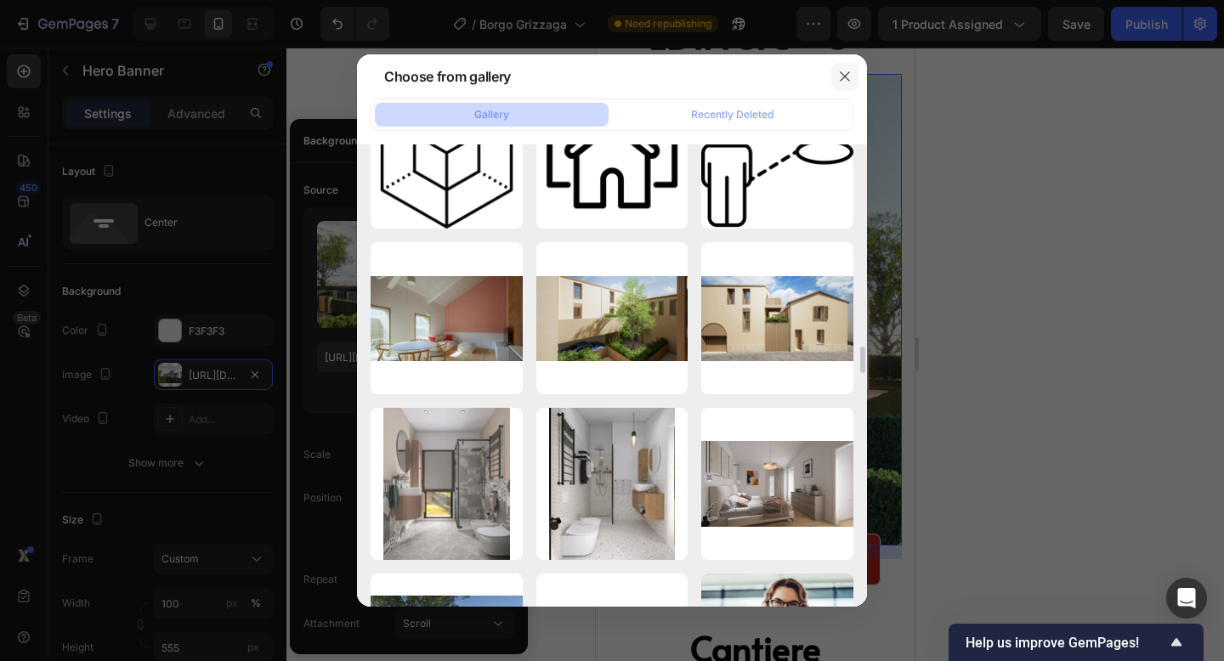
click at [840, 72] on icon "button" at bounding box center [845, 77] width 14 height 14
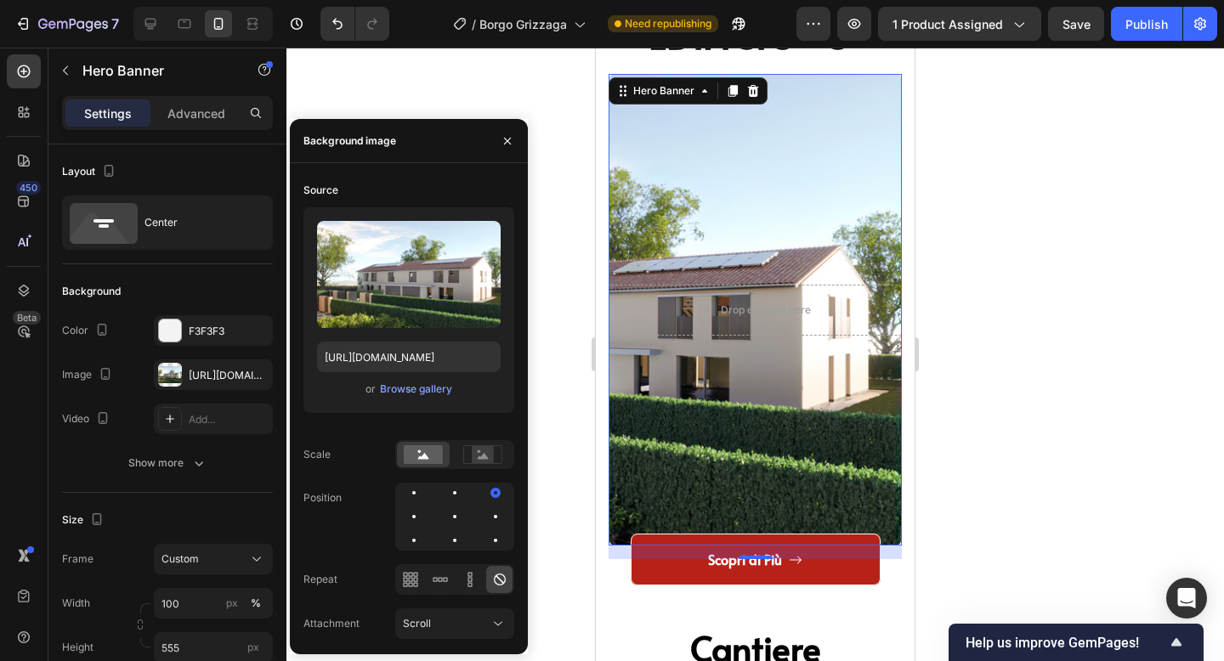
click at [984, 236] on div at bounding box center [755, 355] width 938 height 614
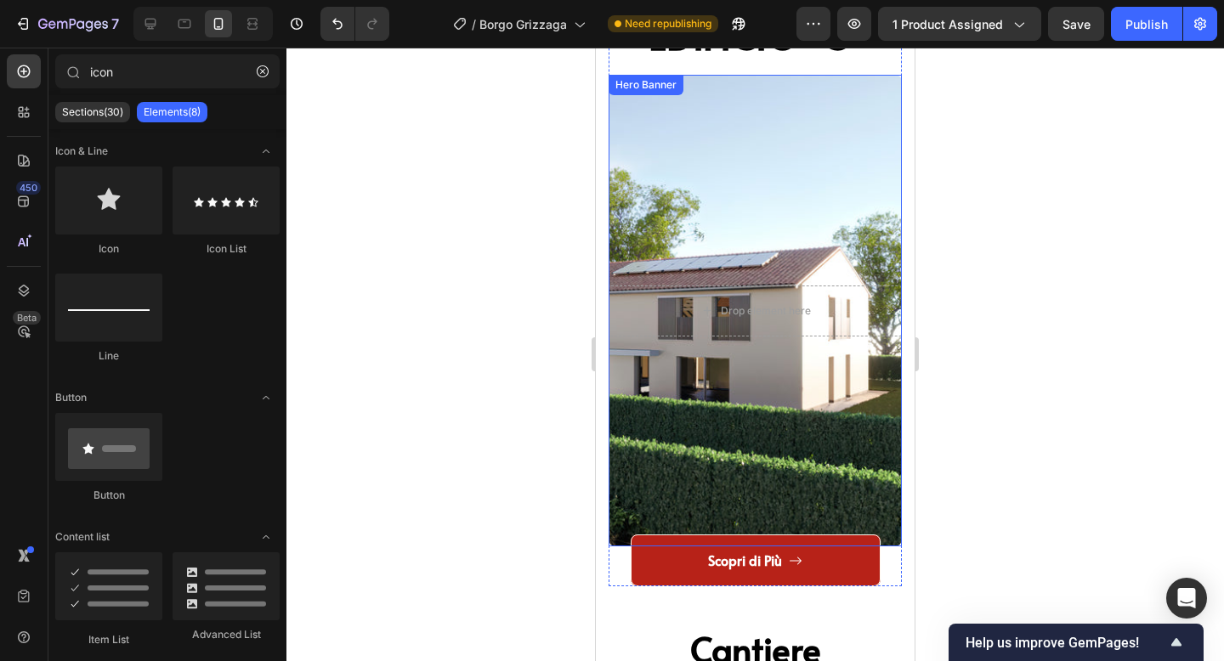
scroll to position [3630, 0]
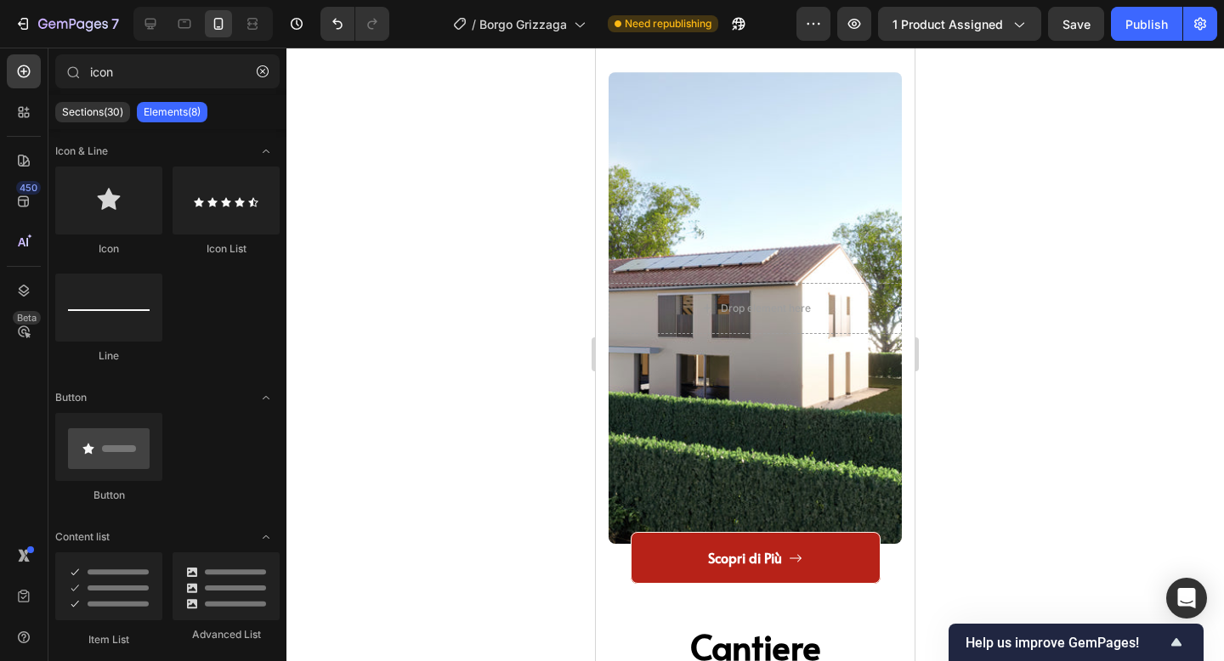
click at [1110, 336] on div at bounding box center [755, 355] width 938 height 614
click at [1023, 297] on div at bounding box center [755, 355] width 938 height 614
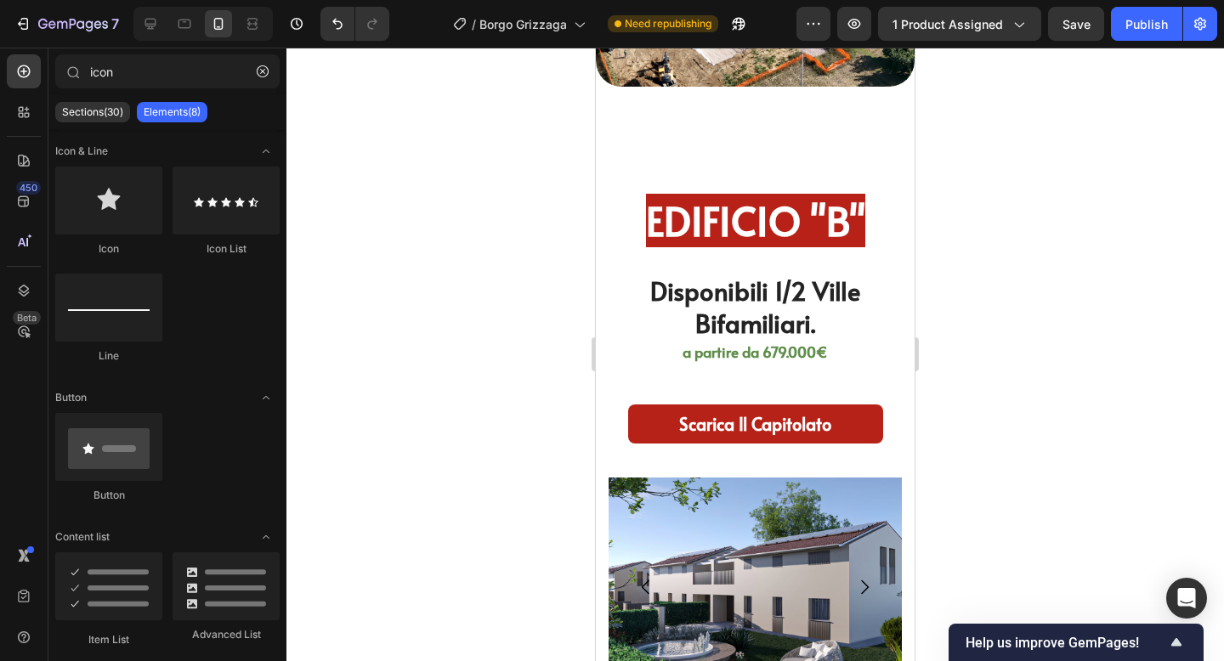
scroll to position [4949, 0]
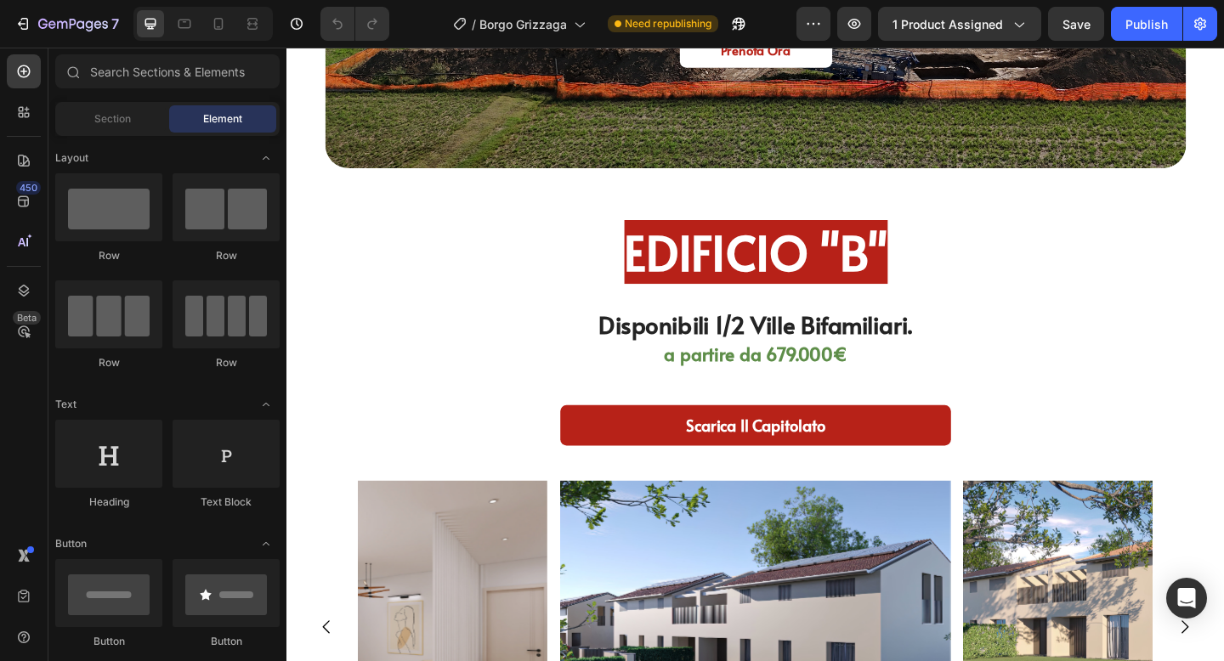
scroll to position [3235, 0]
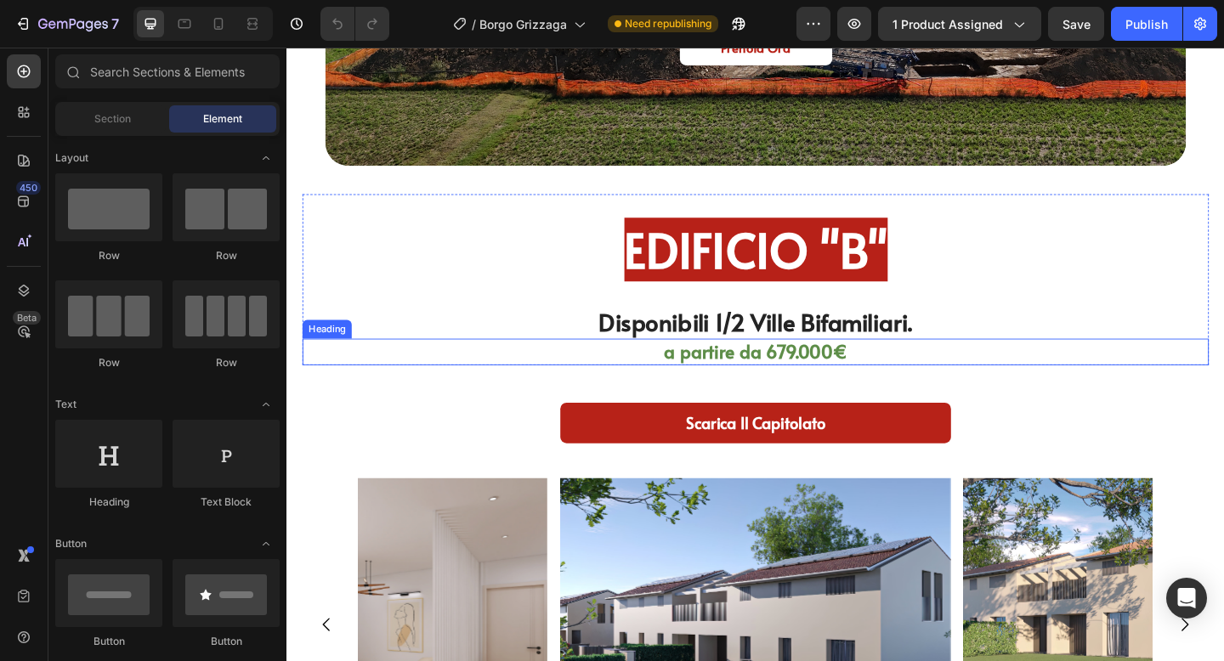
click at [830, 381] on h2 "a partire da 679.000€" at bounding box center [796, 379] width 986 height 29
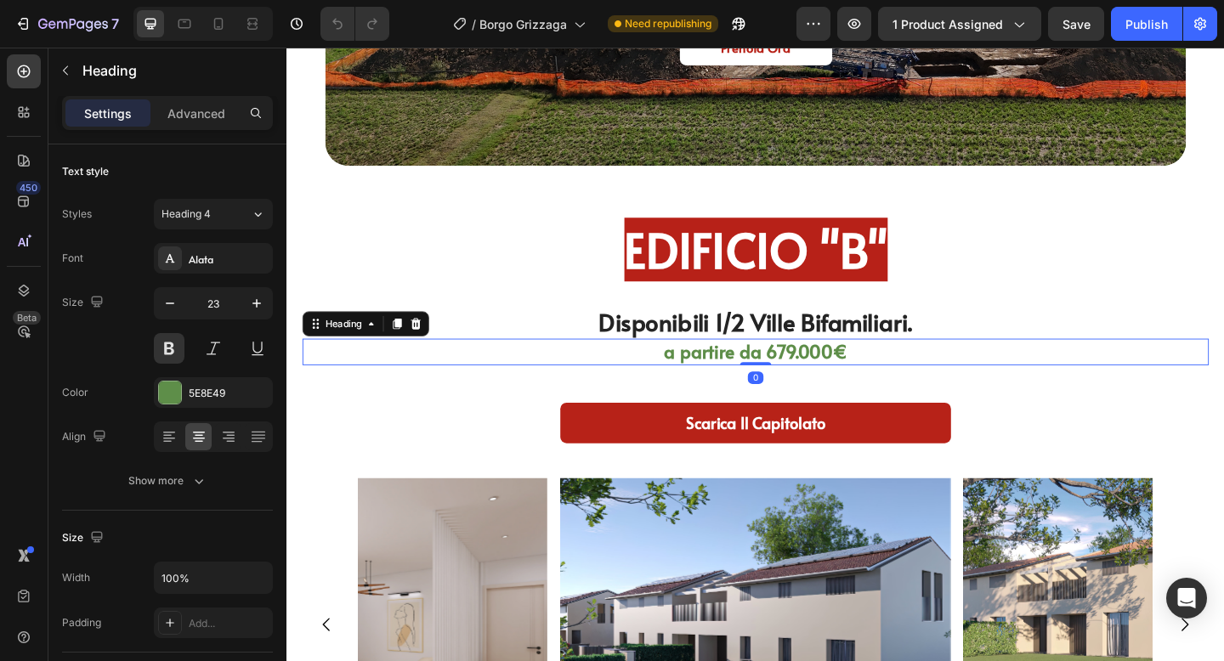
click at [830, 381] on h2 "a partire da 679.000€" at bounding box center [796, 379] width 986 height 29
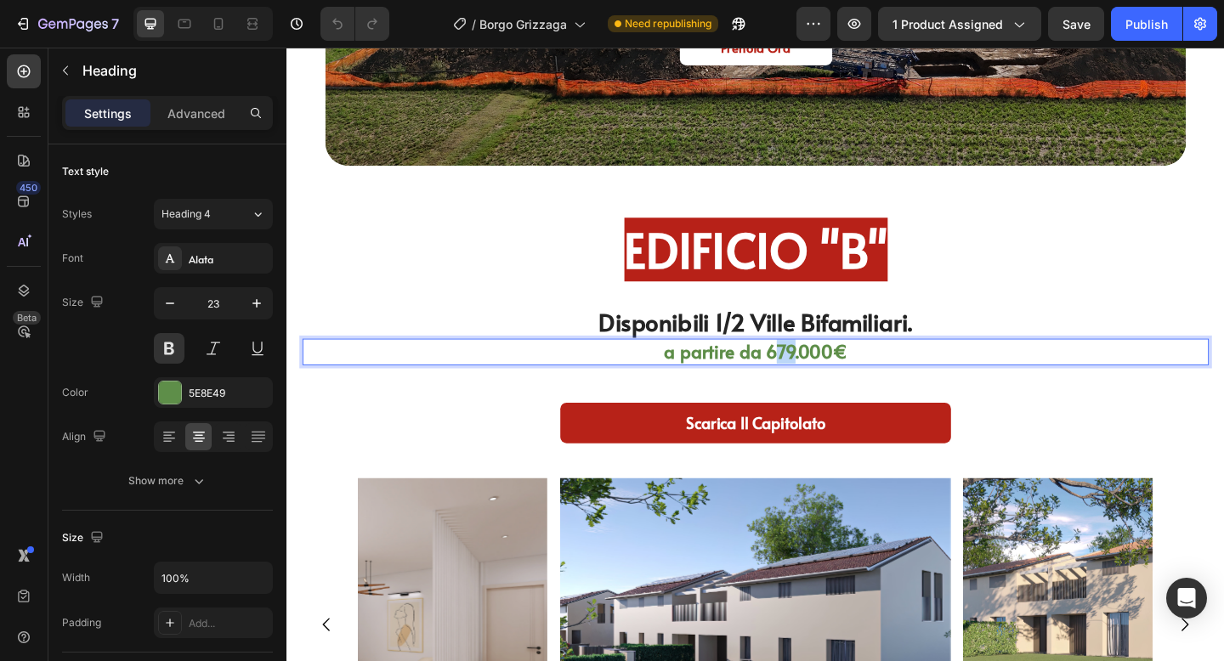
drag, startPoint x: 840, startPoint y: 376, endPoint x: 821, endPoint y: 376, distance: 18.7
click at [821, 376] on p "a partire da 679.000€" at bounding box center [796, 378] width 983 height 25
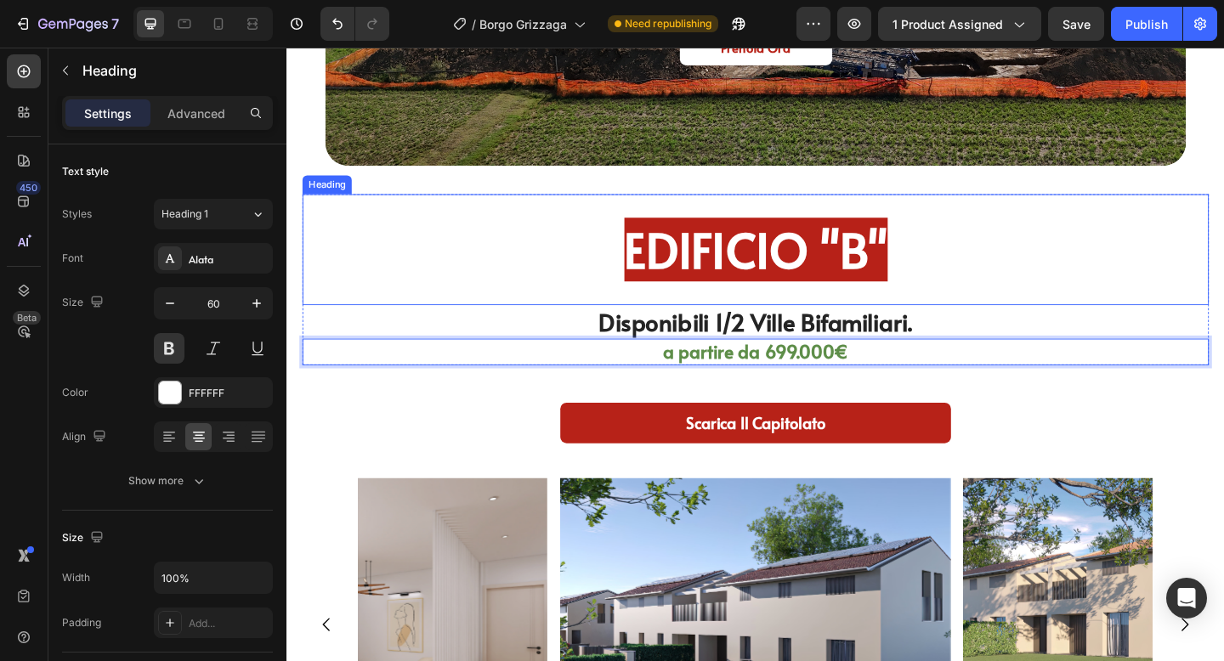
click at [1036, 305] on div "EDIFICIO "B" Heading" at bounding box center [796, 267] width 986 height 121
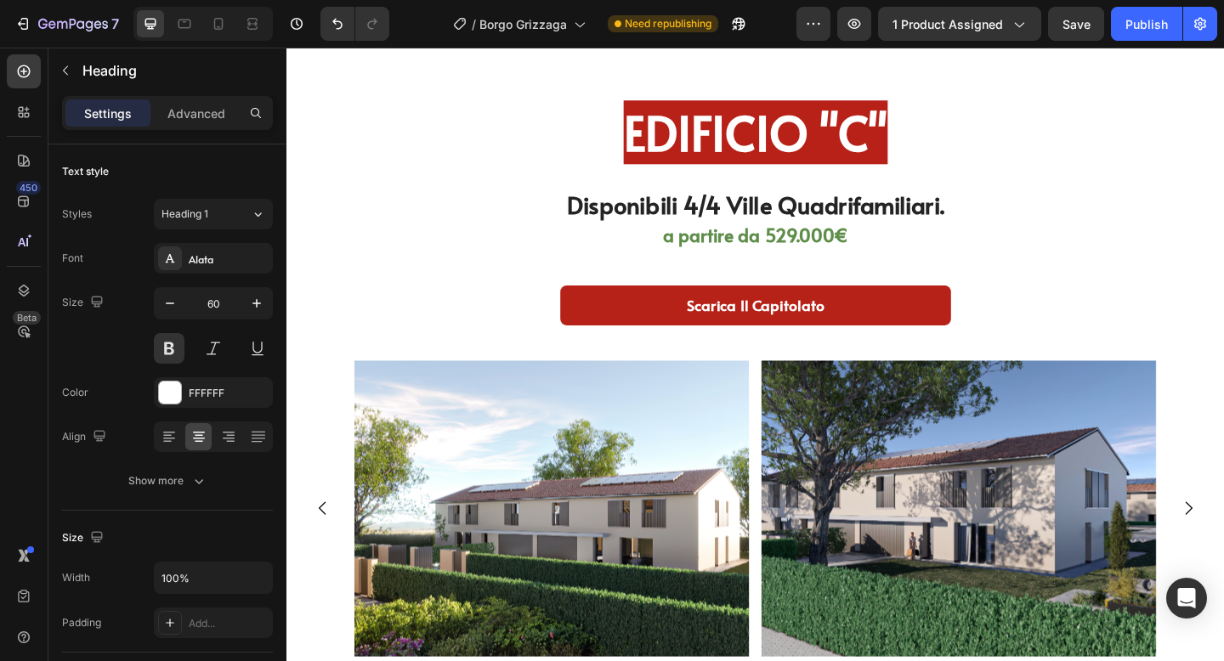
scroll to position [4525, 0]
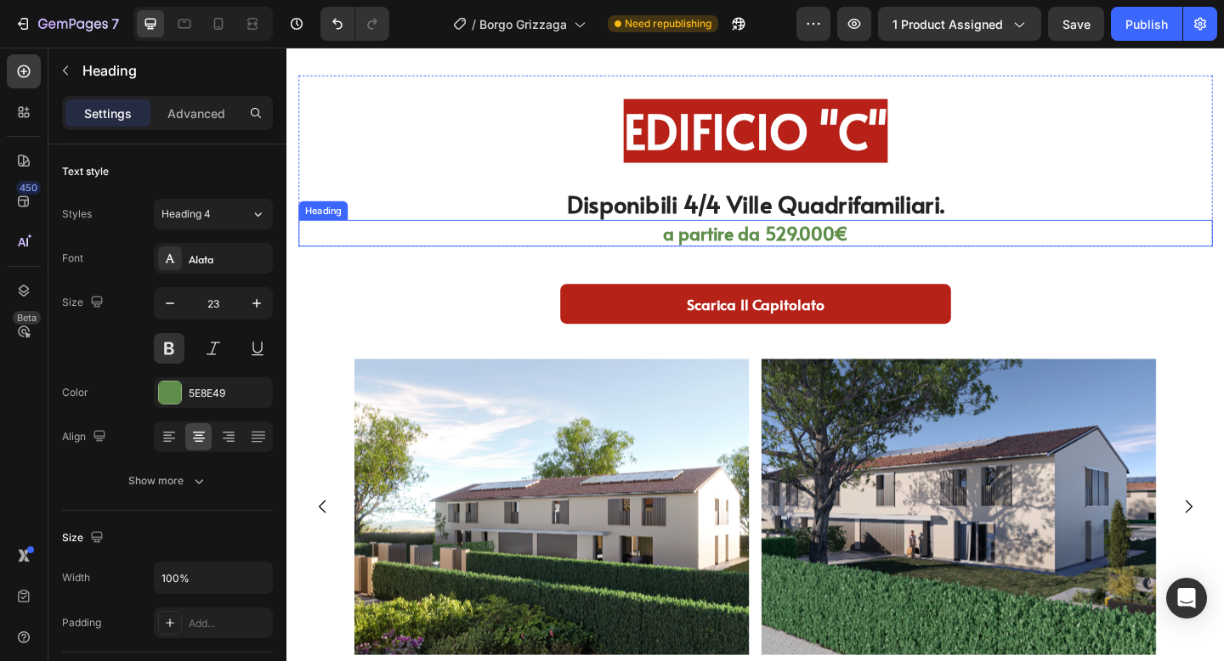
click at [828, 246] on h2 "a partire da 529.000€" at bounding box center [796, 249] width 994 height 29
click at [828, 245] on h2 "a partire da 529.000€" at bounding box center [796, 249] width 994 height 29
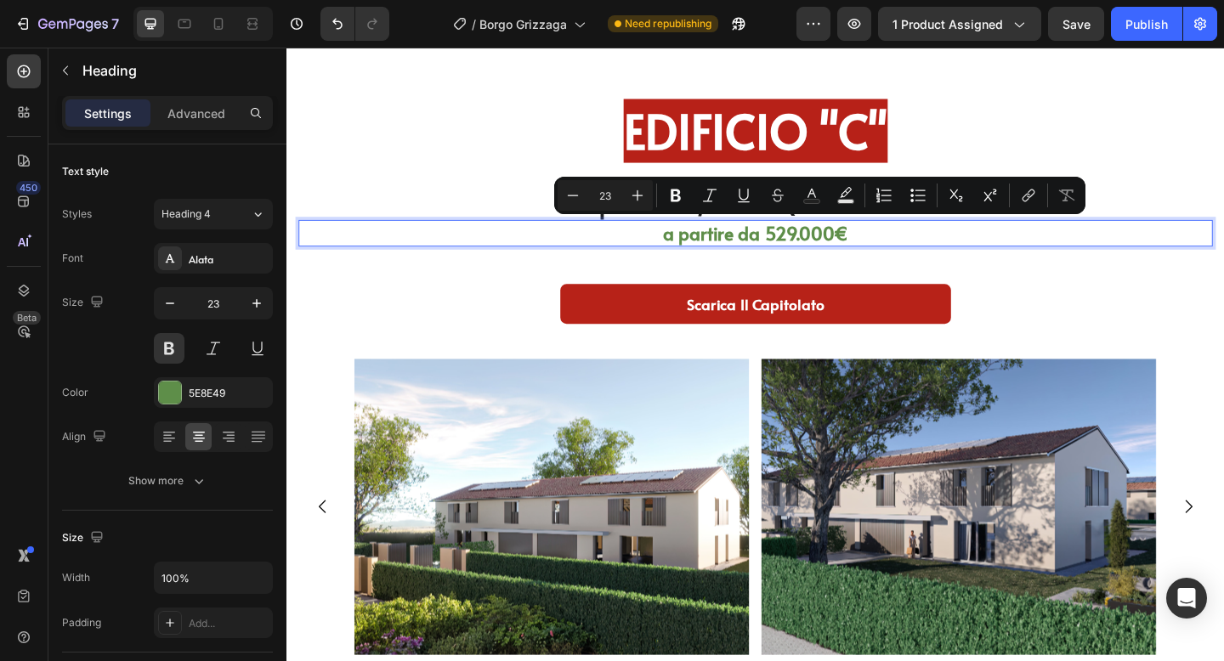
click at [828, 245] on p "a partire da 529.000€" at bounding box center [796, 249] width 991 height 25
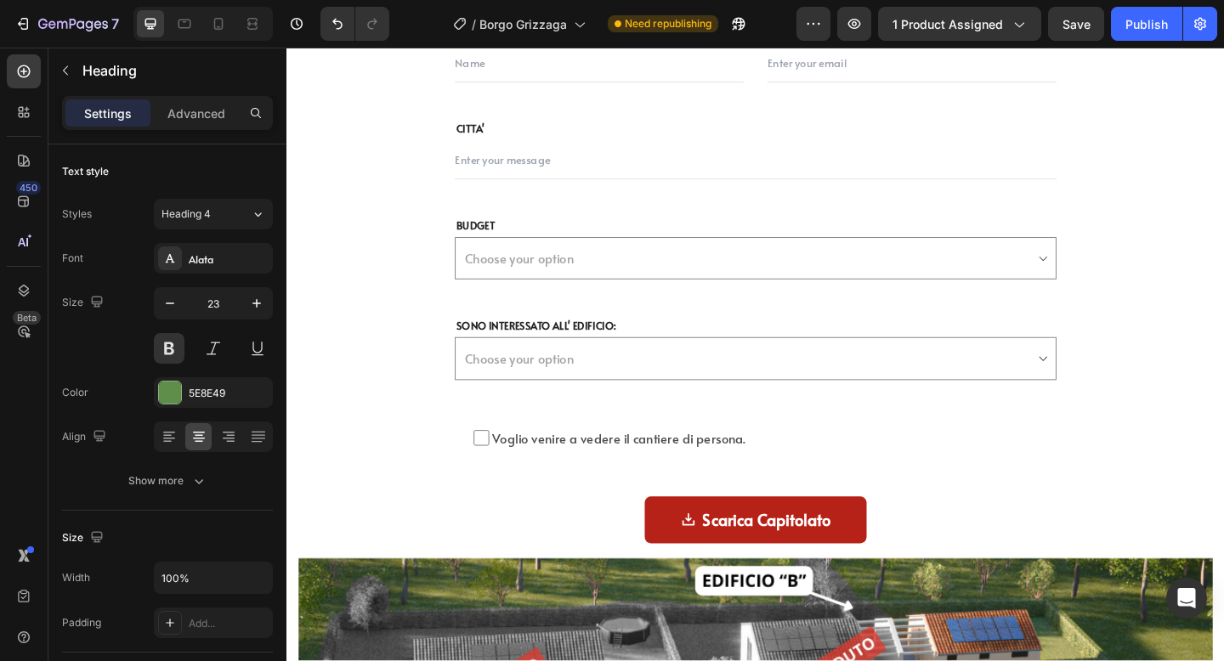
scroll to position [5936, 0]
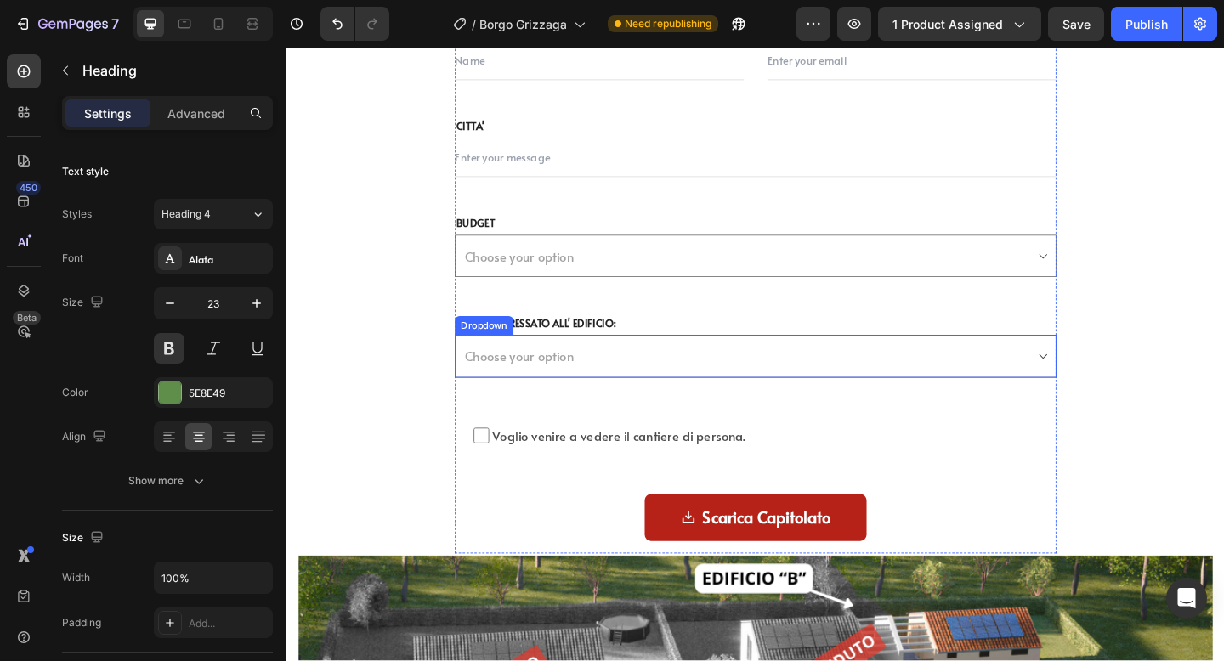
click at [636, 379] on select "Choose your option B C1 C2 CR C4" at bounding box center [796, 383] width 654 height 47
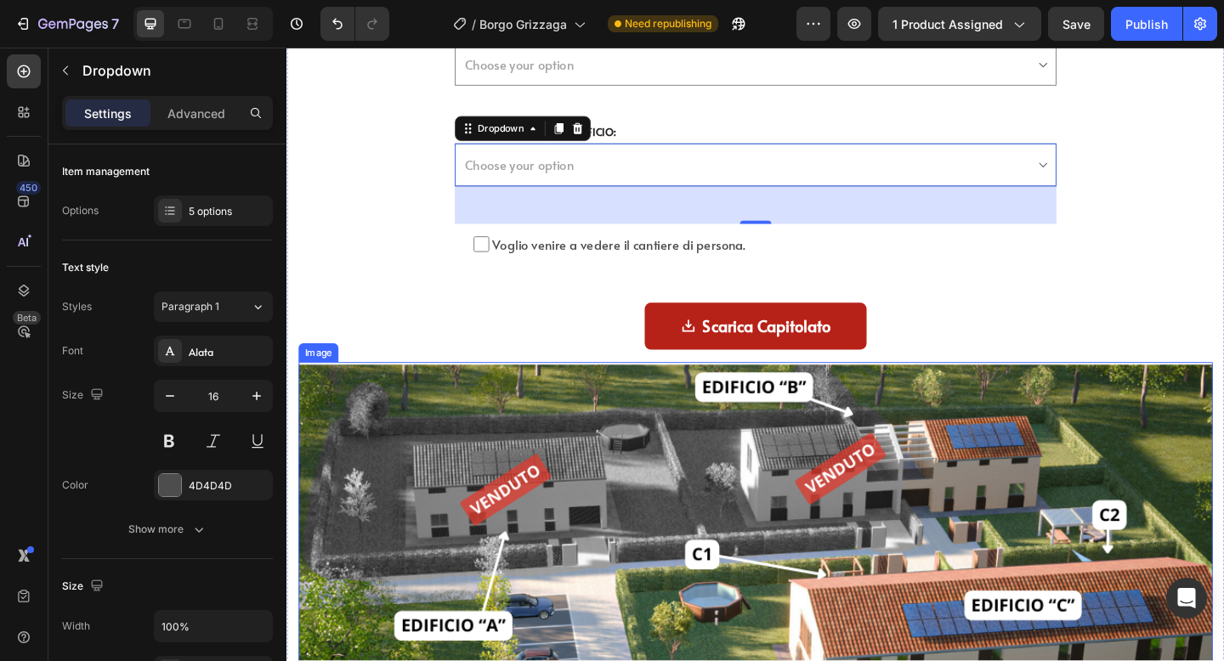
scroll to position [6141, 0]
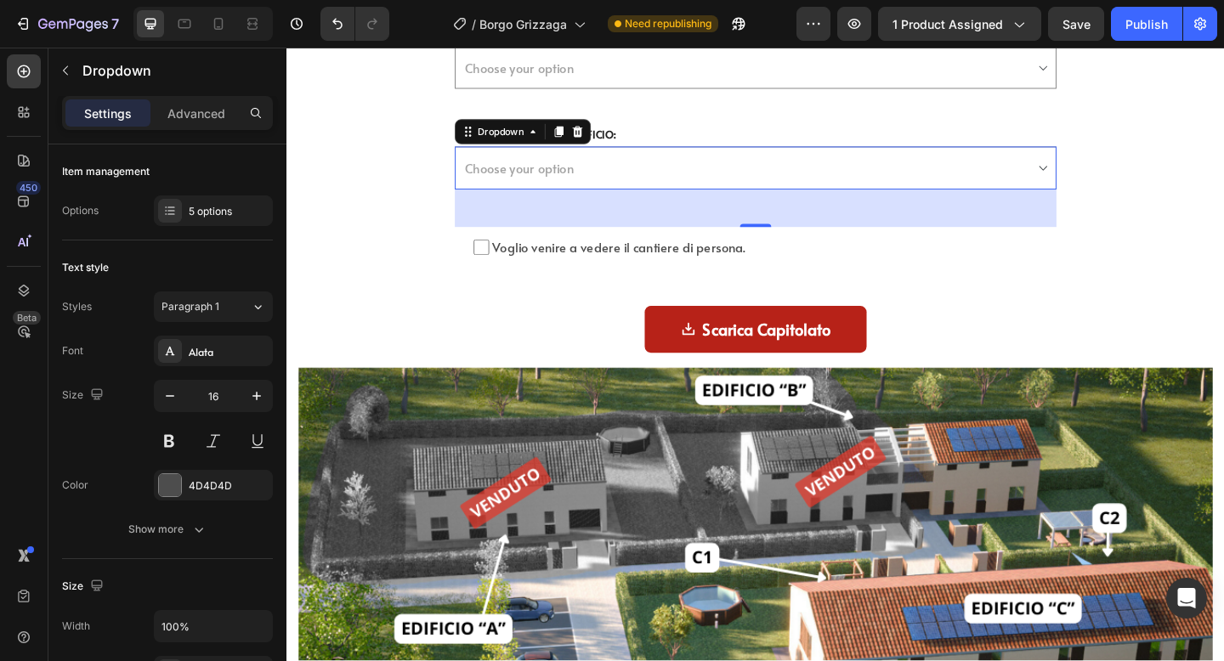
click at [657, 167] on select "Choose your option B C1 C2 CR C4" at bounding box center [796, 179] width 654 height 47
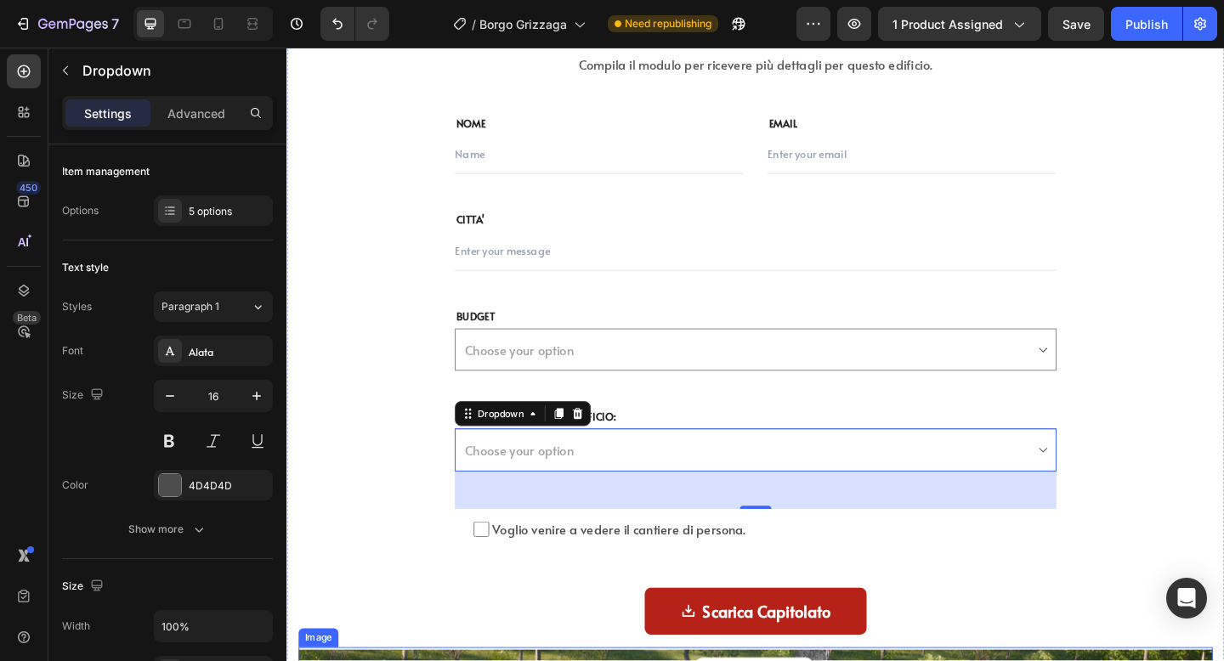
scroll to position [5833, 0]
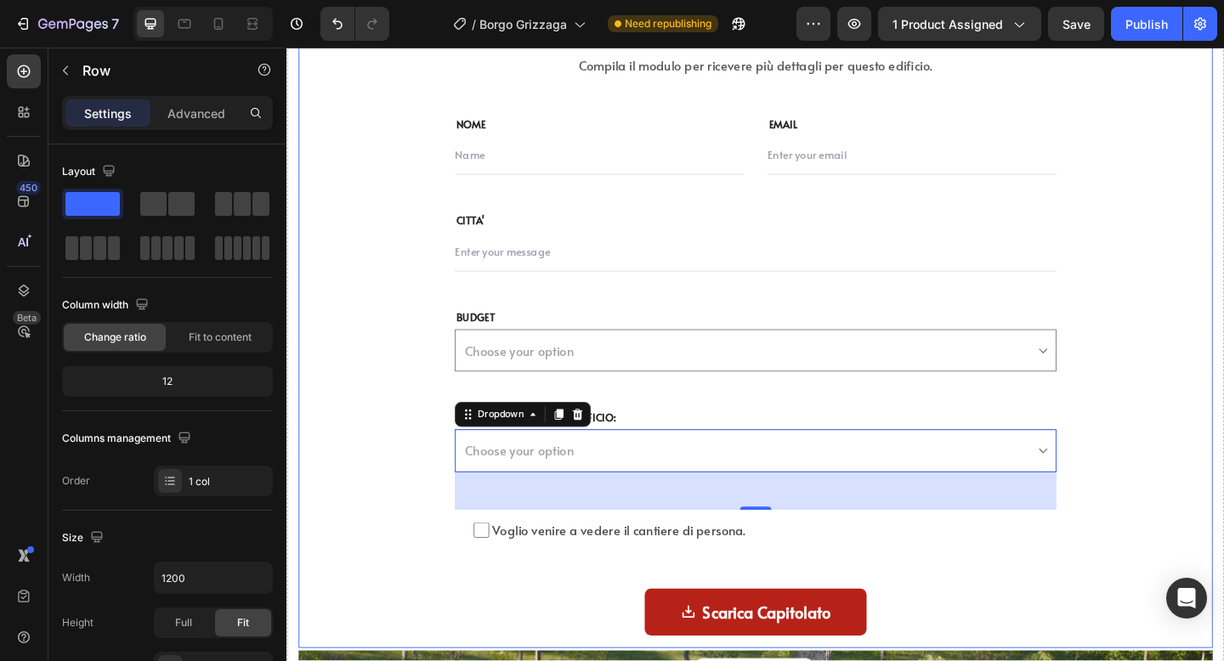
click at [382, 397] on div "Scarica il Capitolato Heading Compila il modulo per ricevere più dettagli per q…" at bounding box center [796, 331] width 994 height 740
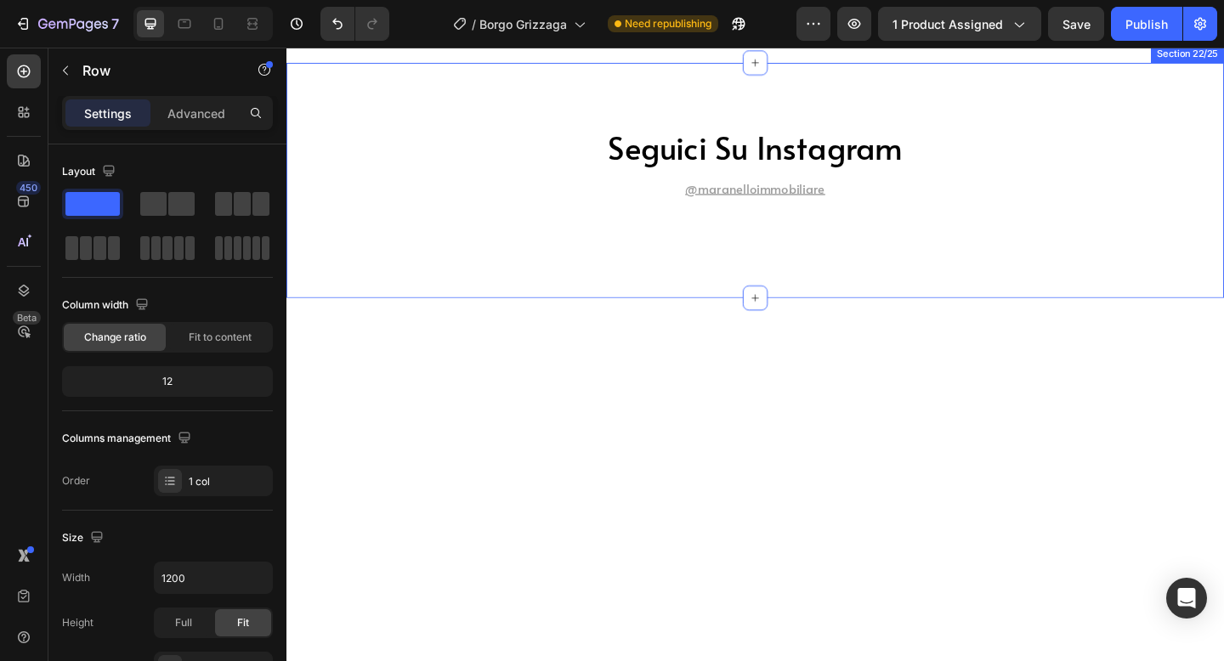
scroll to position [7808, 0]
